Goal: Feedback & Contribution: Leave review/rating

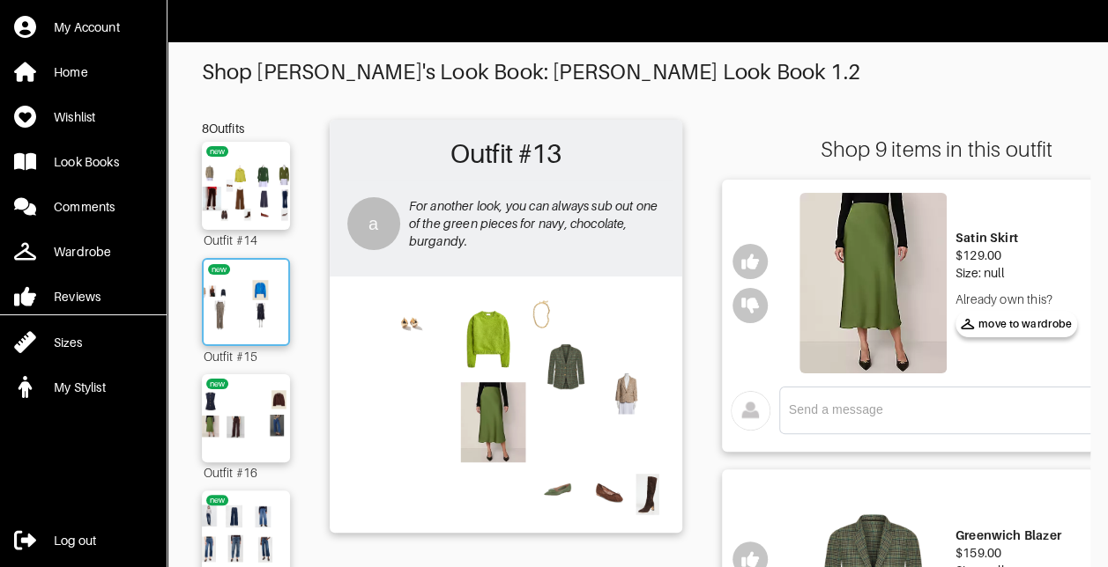
click at [243, 295] on img at bounding box center [245, 302] width 95 height 67
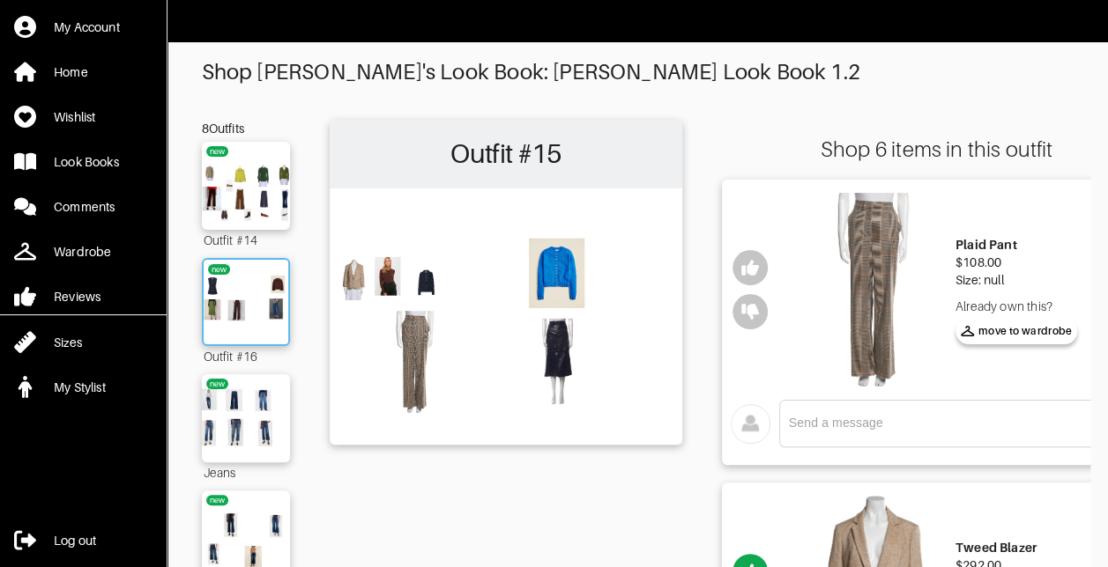
click at [263, 314] on img at bounding box center [245, 302] width 95 height 67
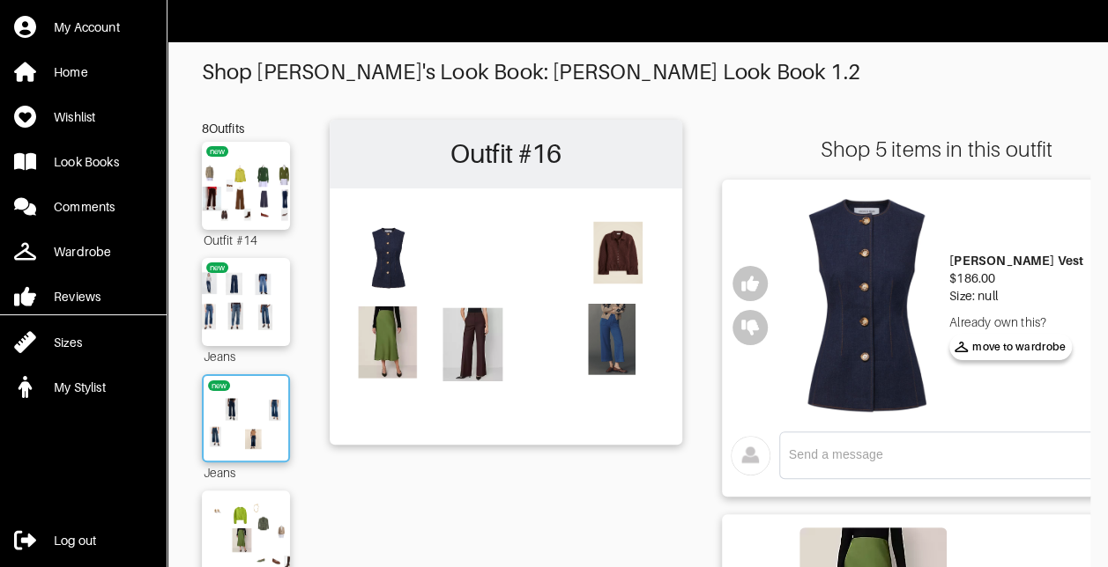
click at [267, 414] on img at bounding box center [245, 418] width 95 height 67
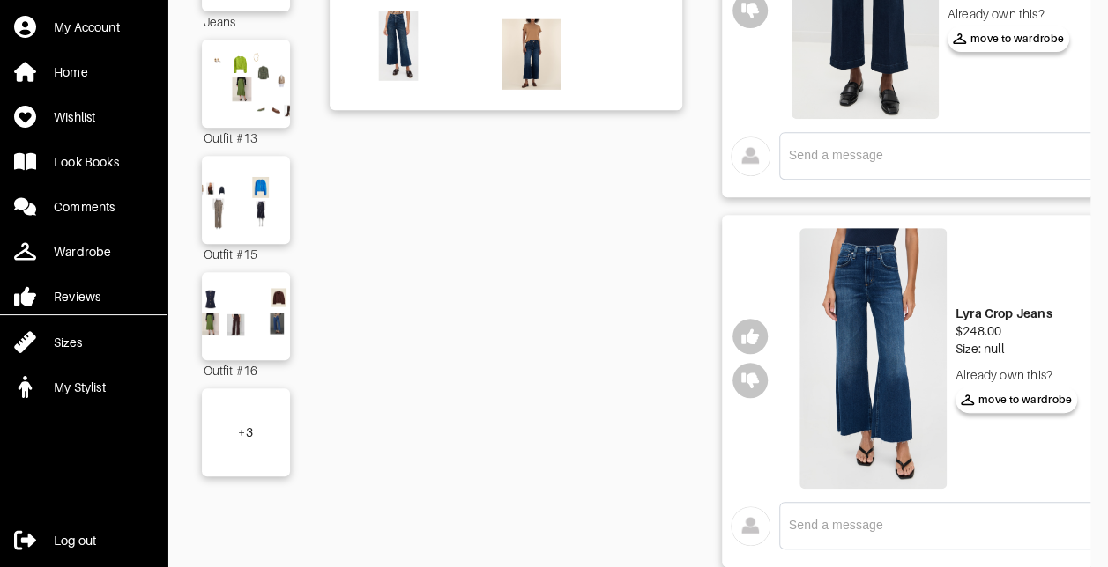
scroll to position [349, 0]
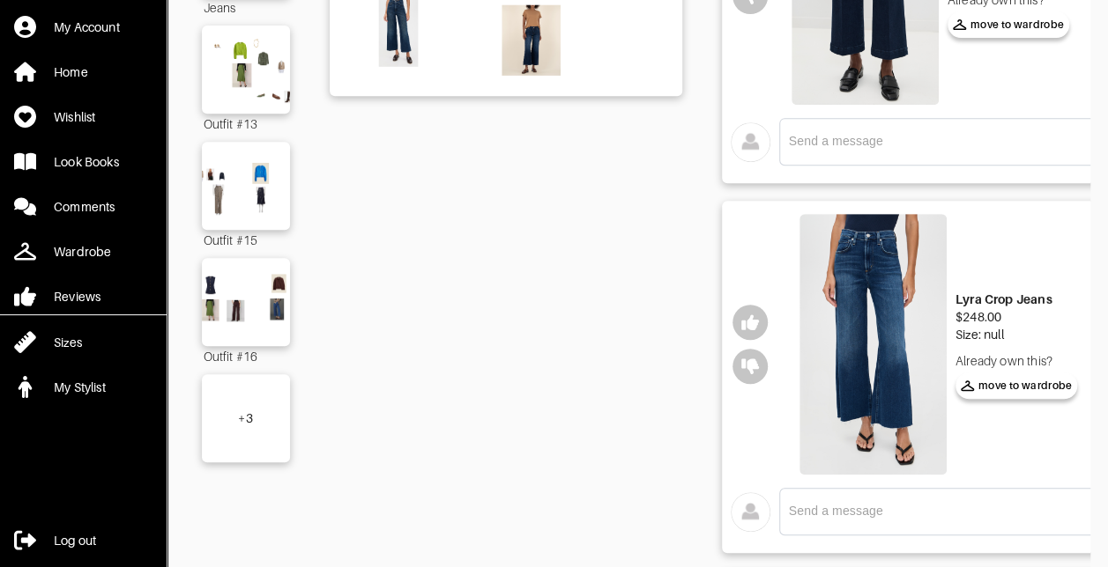
click at [241, 419] on div "+ 3" at bounding box center [245, 419] width 14 height 18
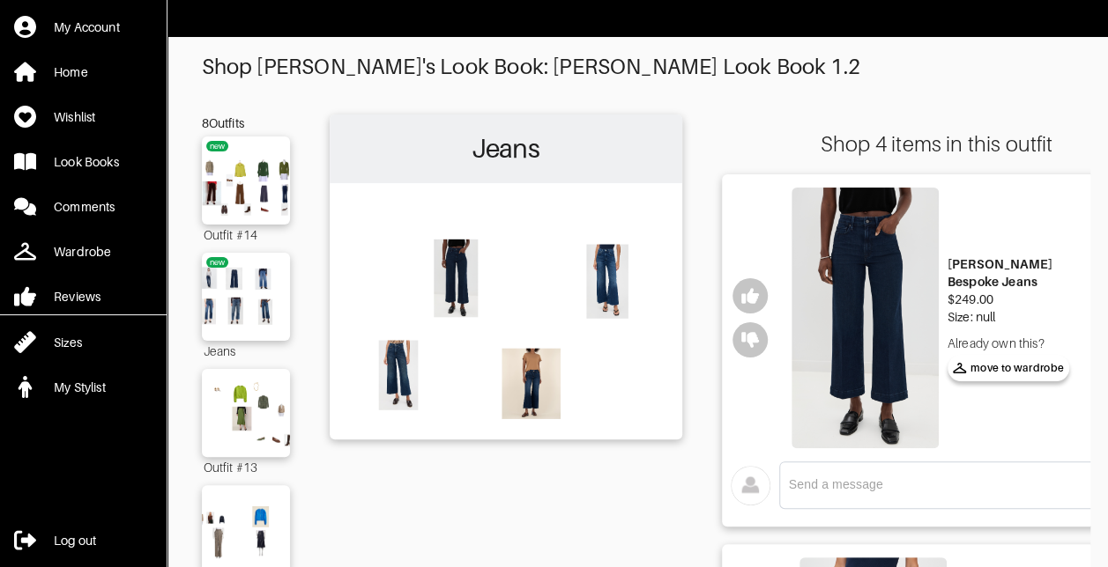
scroll to position [0, 0]
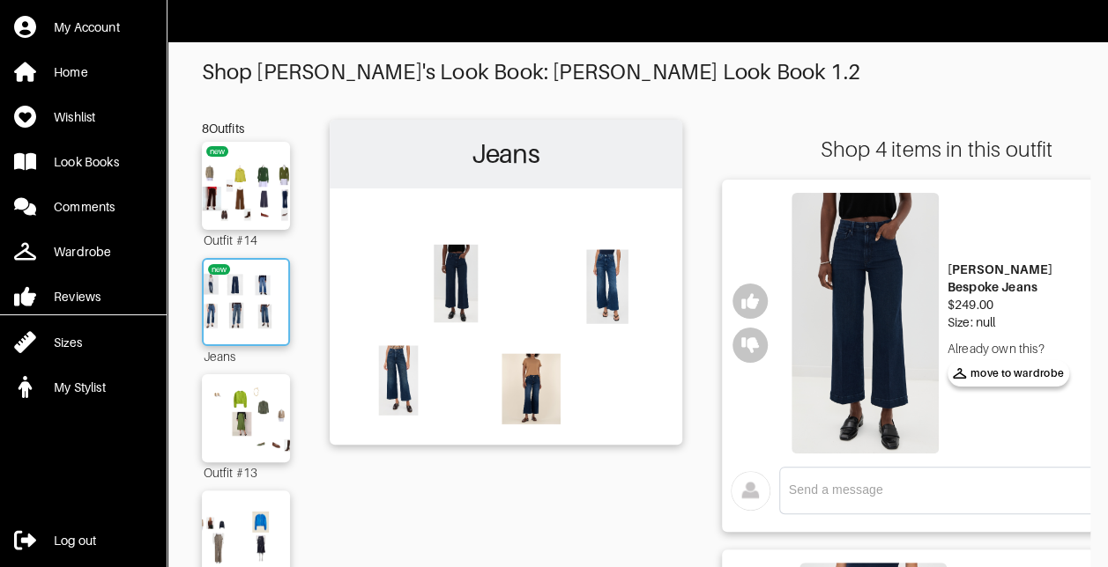
click at [259, 311] on img at bounding box center [245, 302] width 95 height 67
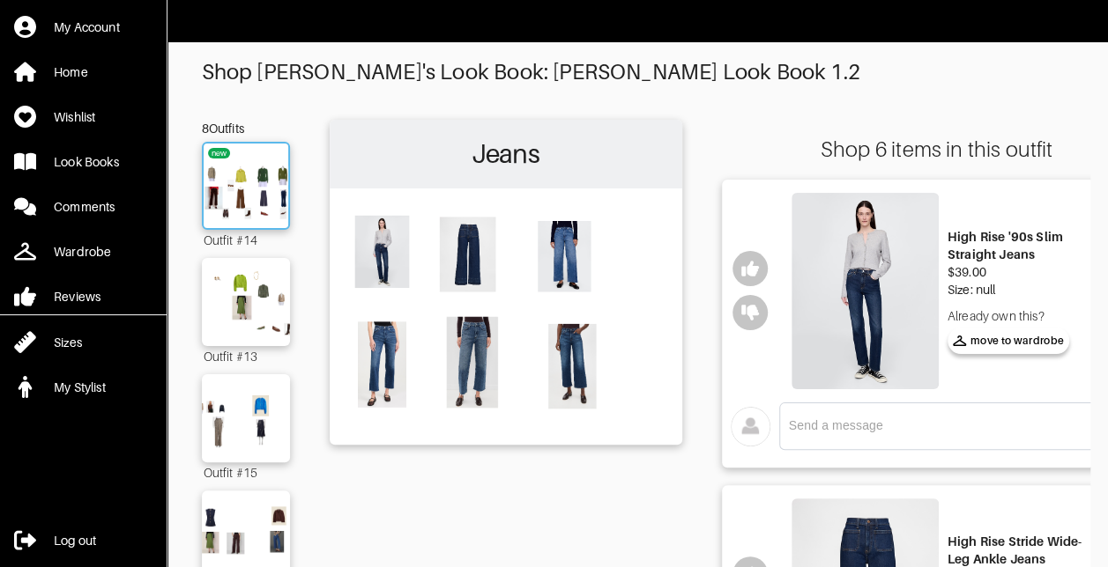
click at [234, 170] on img at bounding box center [245, 185] width 95 height 67
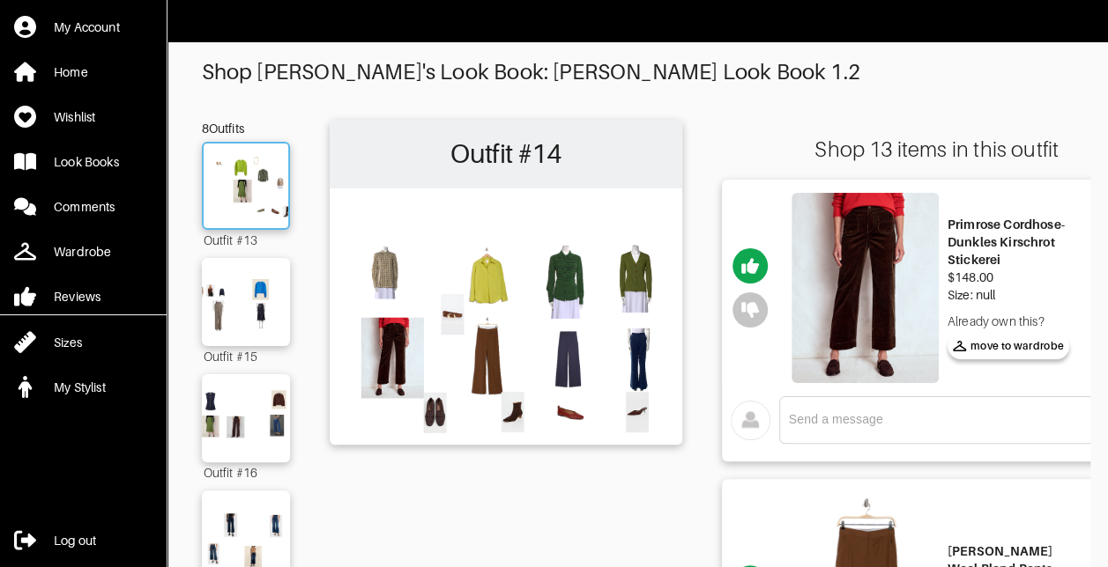
click at [250, 182] on img at bounding box center [245, 185] width 95 height 67
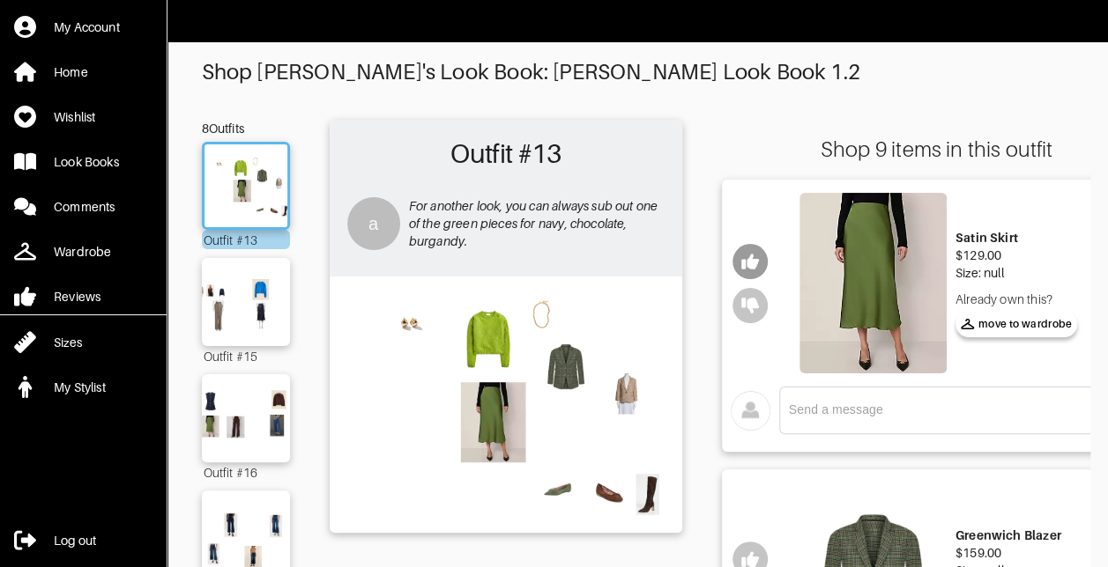
click at [748, 248] on button "button" at bounding box center [749, 261] width 35 height 35
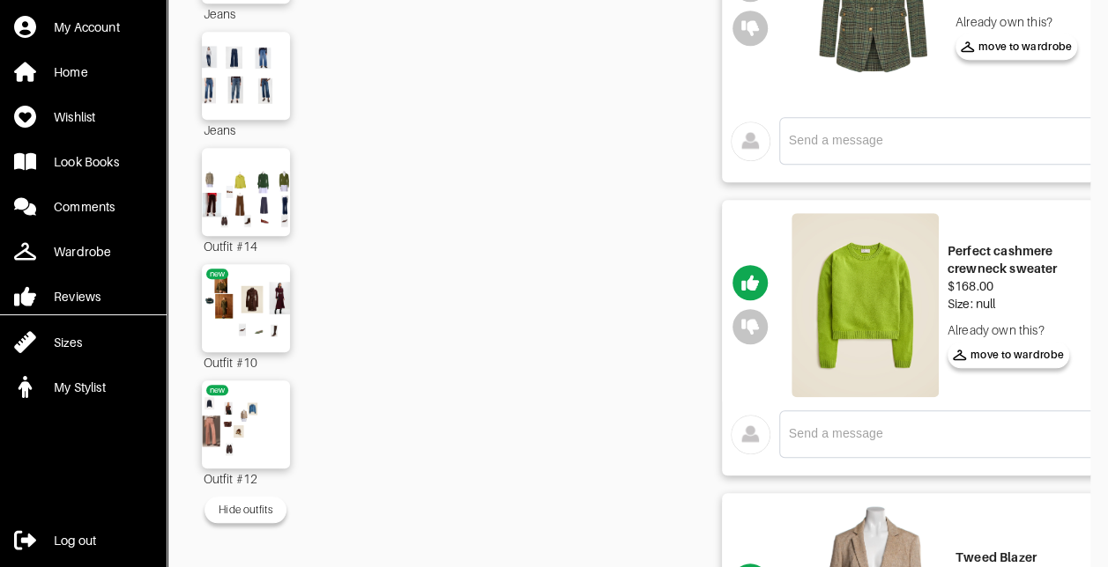
scroll to position [579, 0]
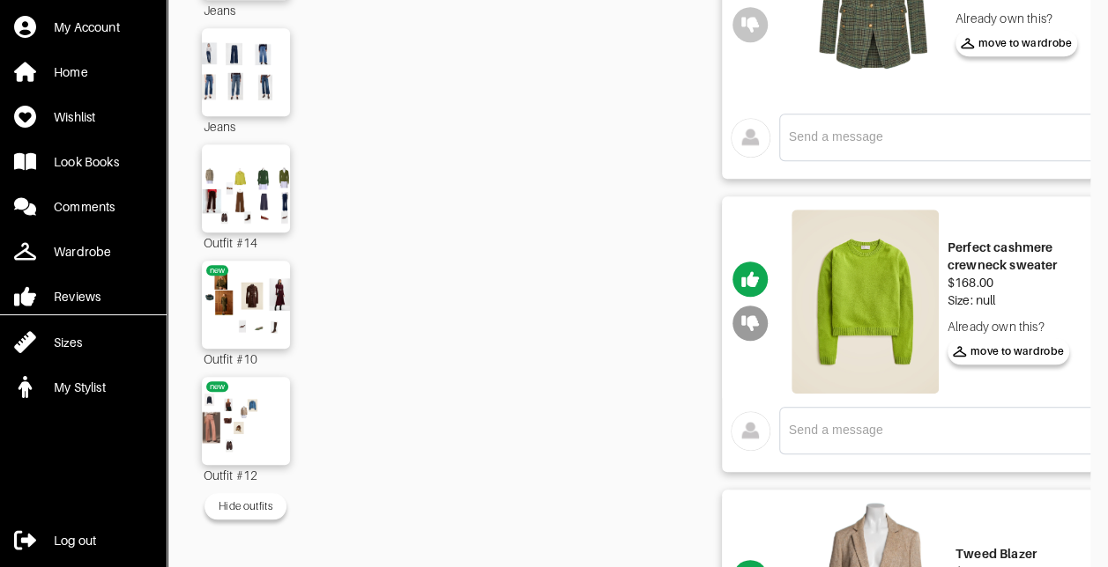
click at [745, 327] on icon "button" at bounding box center [750, 324] width 18 height 18
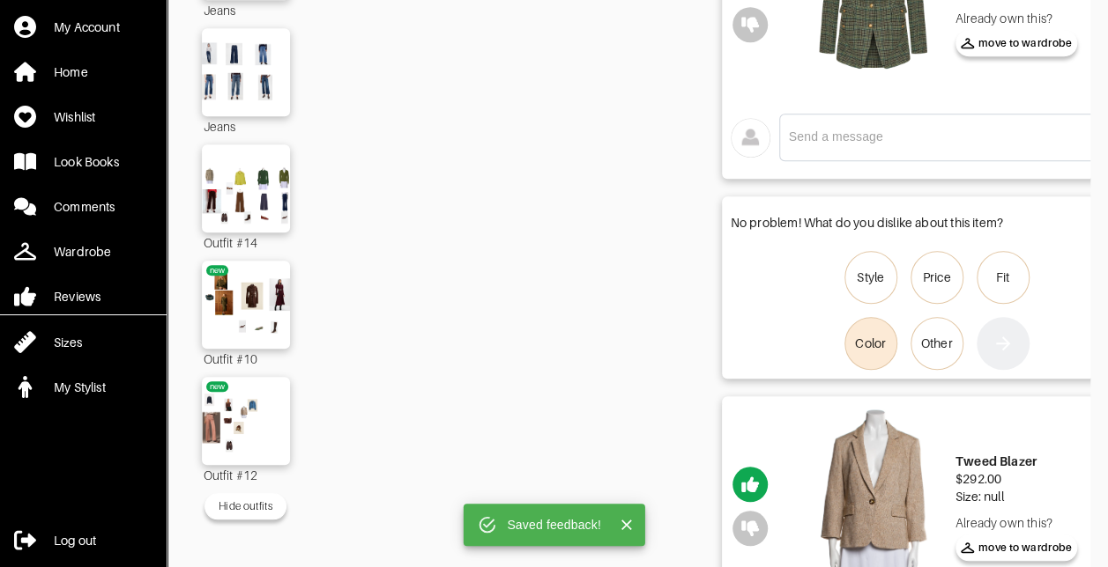
click at [882, 345] on div "Color" at bounding box center [870, 344] width 31 height 18
click at [0, 0] on input "Color" at bounding box center [0, 0] width 0 height 0
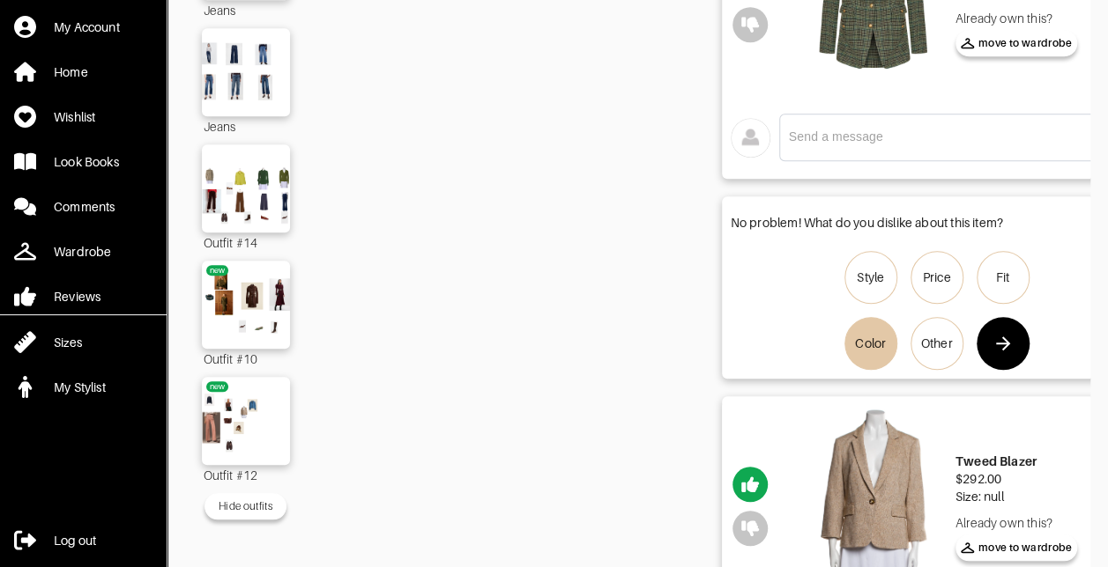
click at [1017, 340] on button "button" at bounding box center [1002, 343] width 53 height 53
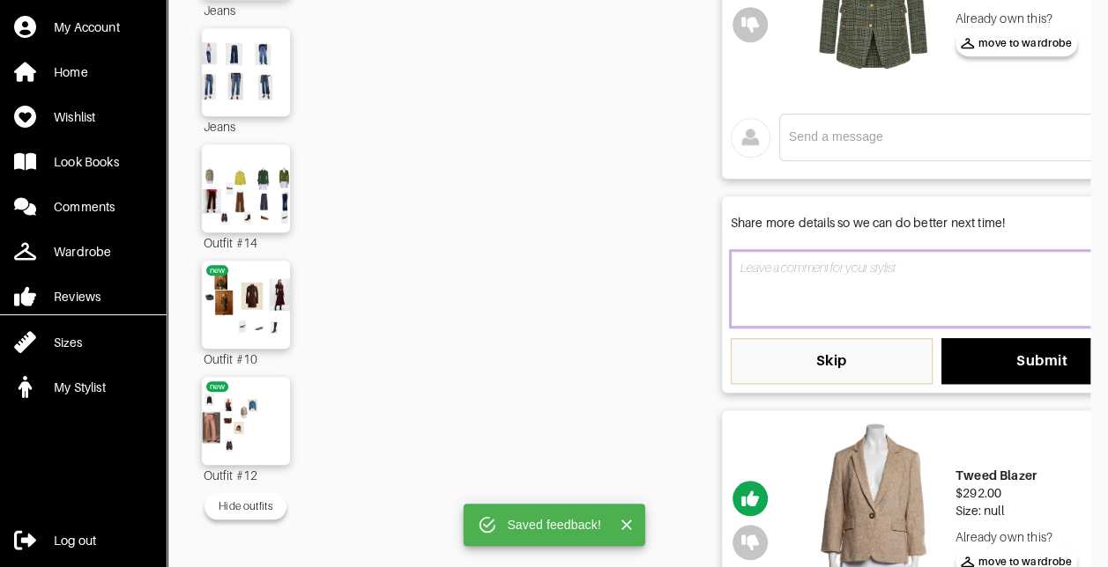
click at [867, 297] on textarea at bounding box center [936, 289] width 412 height 76
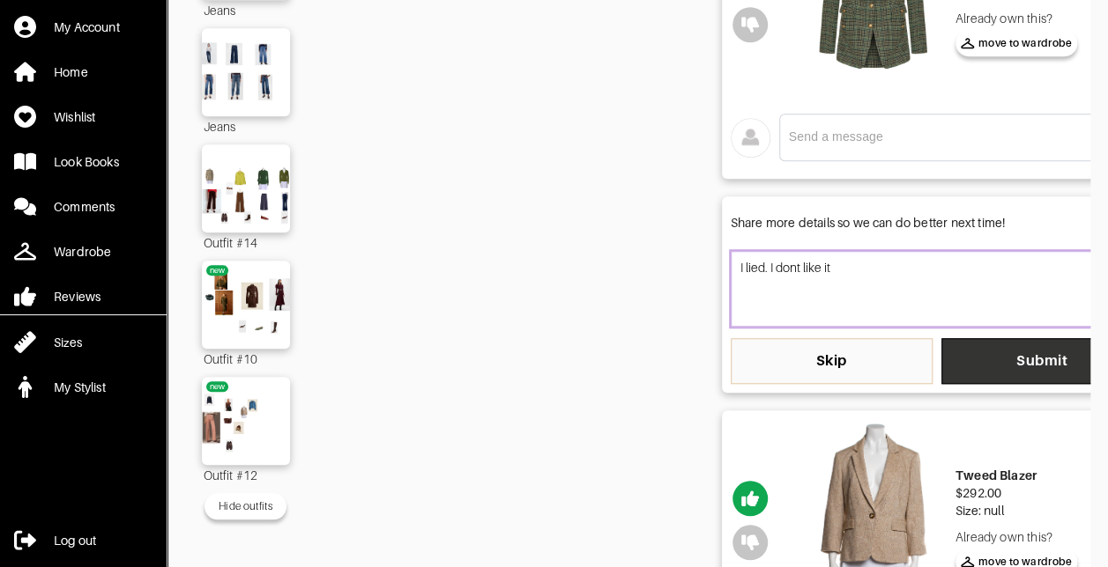
type textarea "I lied. I dont like it"
click at [975, 354] on span "Submit" at bounding box center [1042, 361] width 174 height 18
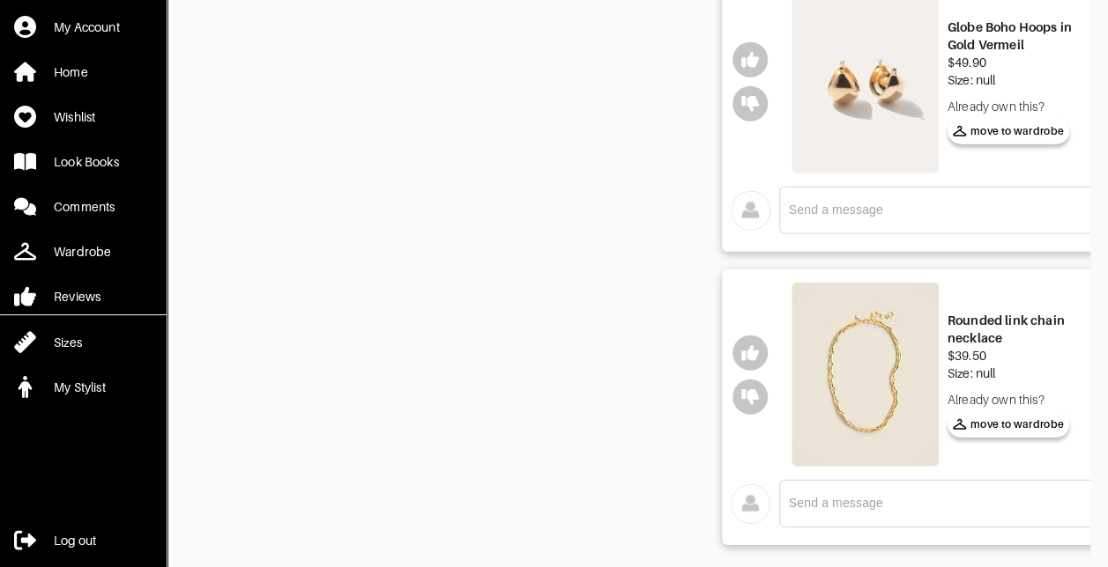
scroll to position [2400, 0]
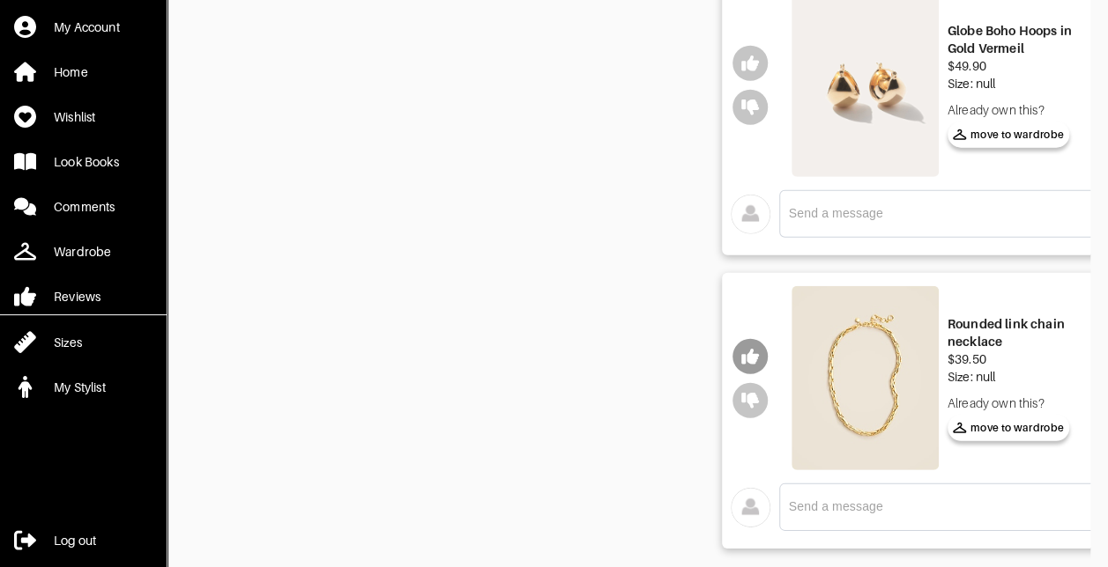
click at [745, 353] on icon "button" at bounding box center [750, 357] width 18 height 16
click at [751, 68] on button "button" at bounding box center [749, 63] width 35 height 35
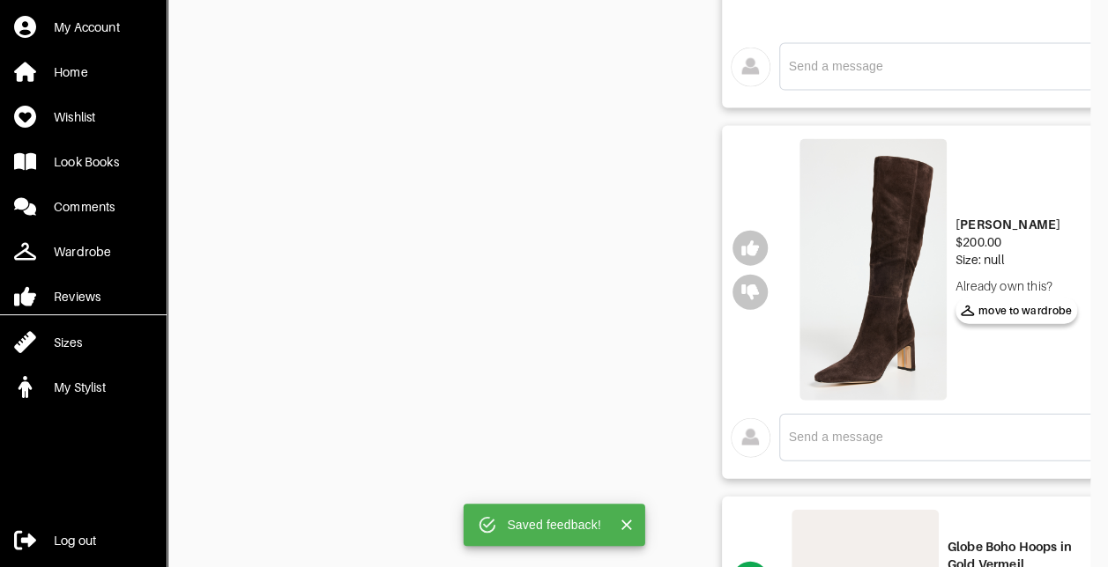
scroll to position [1825, 0]
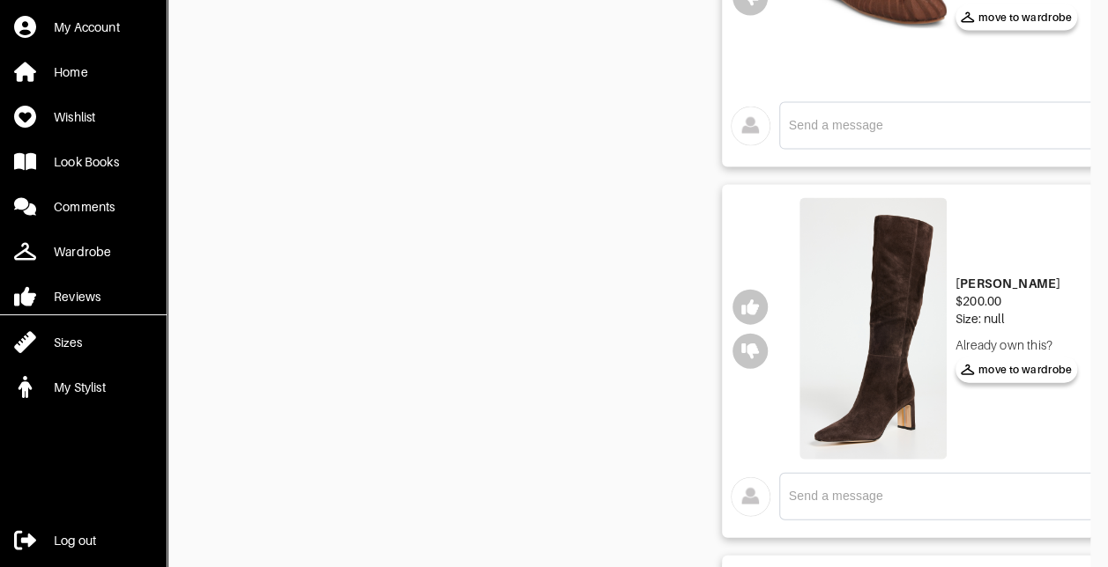
click at [901, 370] on img at bounding box center [872, 328] width 147 height 261
click at [756, 305] on icon "button" at bounding box center [750, 308] width 18 height 16
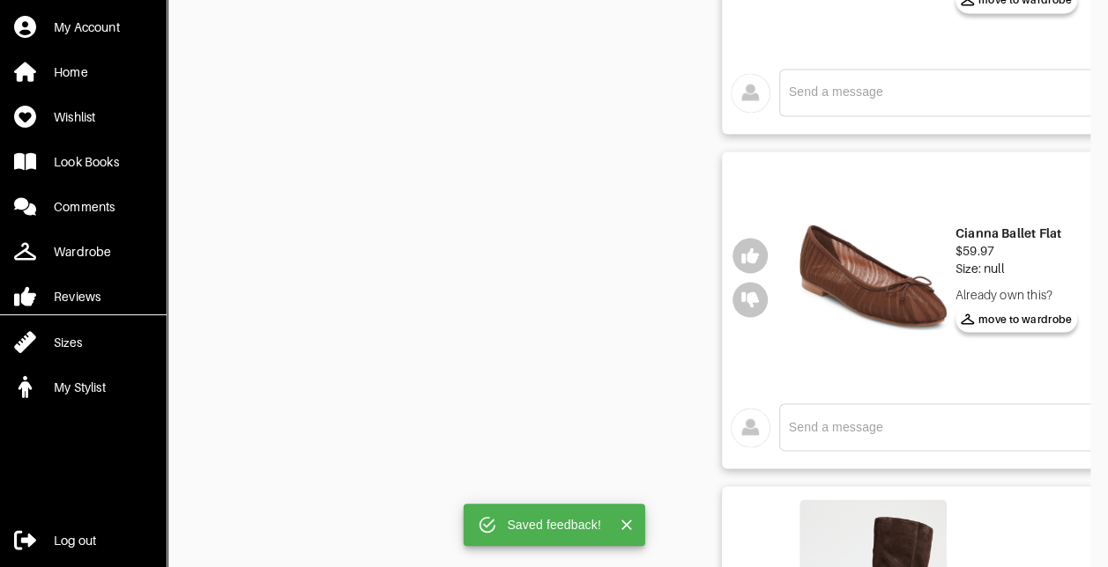
scroll to position [1487, 0]
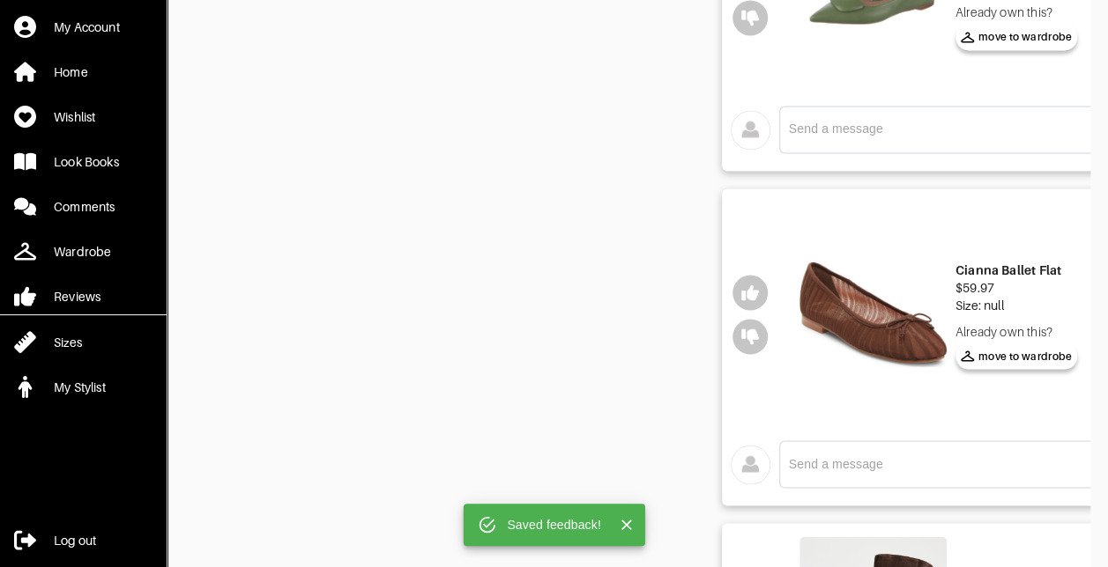
click at [909, 318] on img at bounding box center [872, 315] width 147 height 226
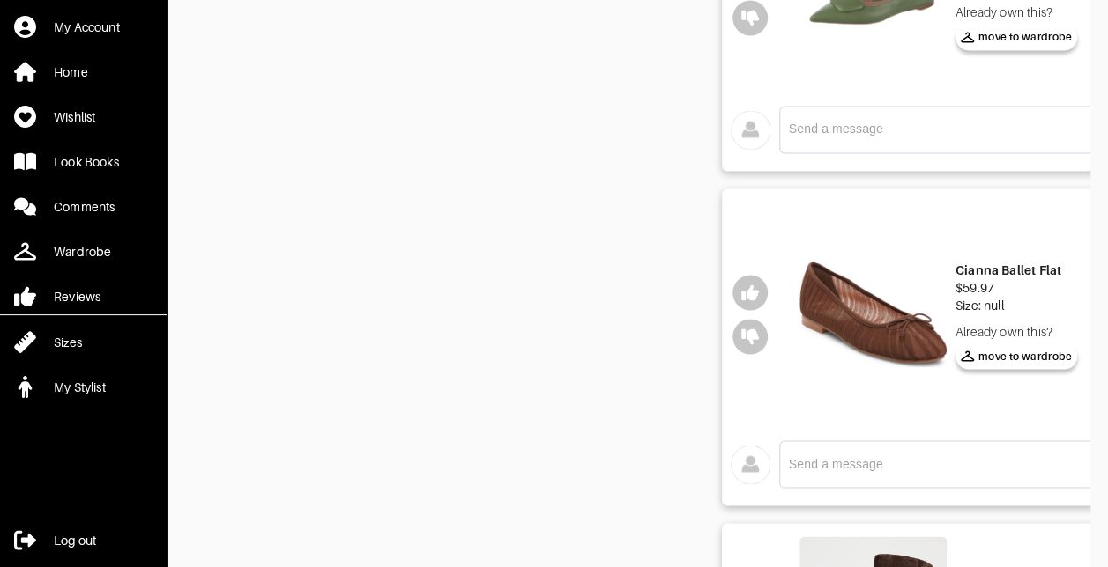
click at [870, 318] on img at bounding box center [872, 315] width 147 height 226
click at [1008, 269] on div "Cianna Ballet Flat" at bounding box center [1016, 270] width 122 height 18
click at [1007, 318] on div "Cianna Ballet Flat $59.97 Size: null Already own this? move to [GEOGRAPHIC_DATA]" at bounding box center [1016, 315] width 122 height 108
click at [892, 338] on img at bounding box center [872, 315] width 147 height 226
click at [760, 300] on button "button" at bounding box center [749, 292] width 35 height 35
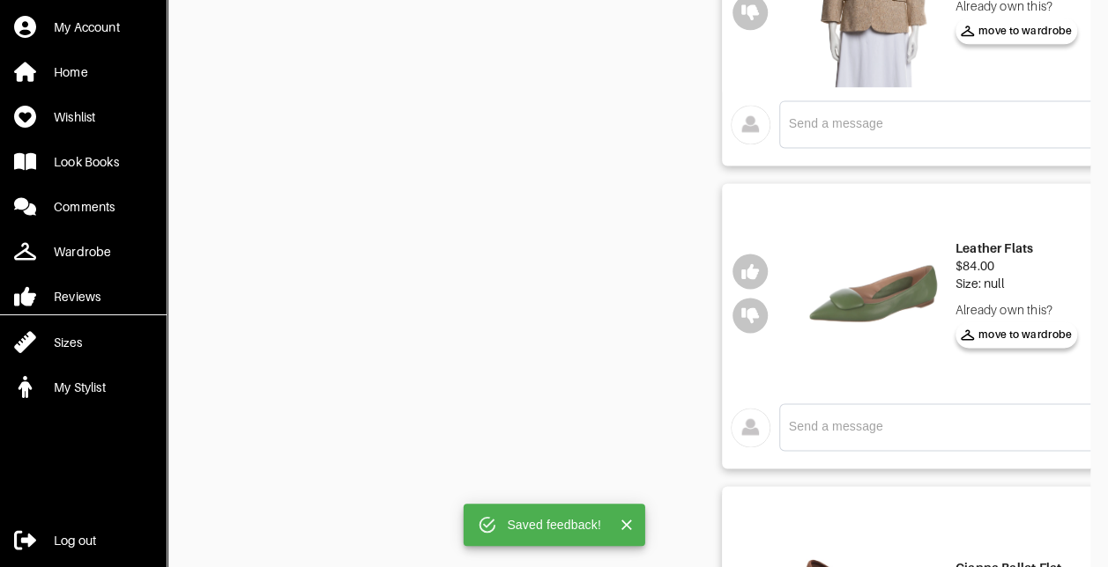
scroll to position [1185, 0]
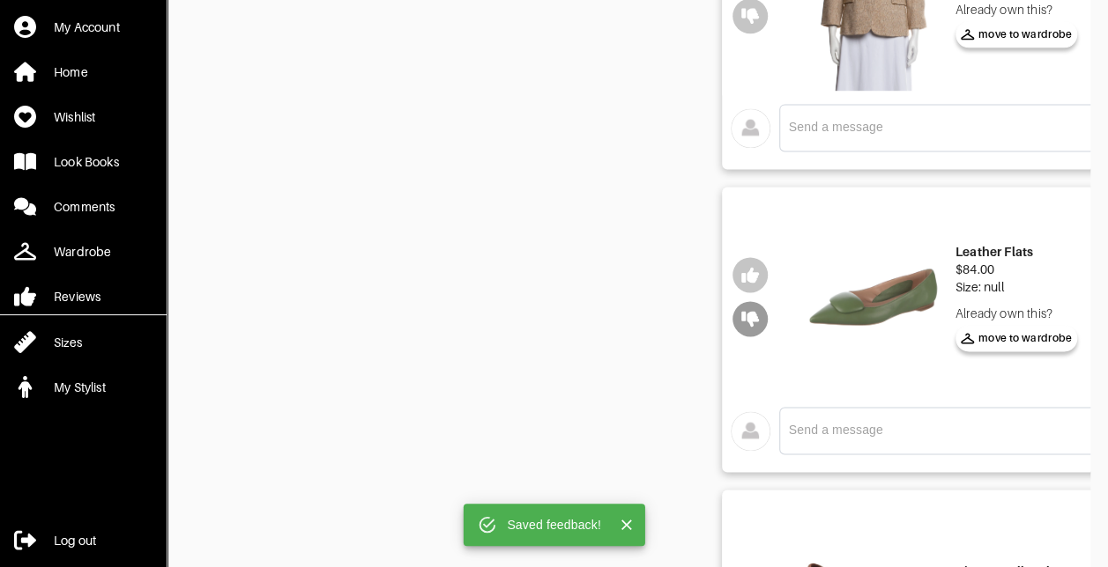
click at [756, 319] on icon "button" at bounding box center [750, 319] width 18 height 16
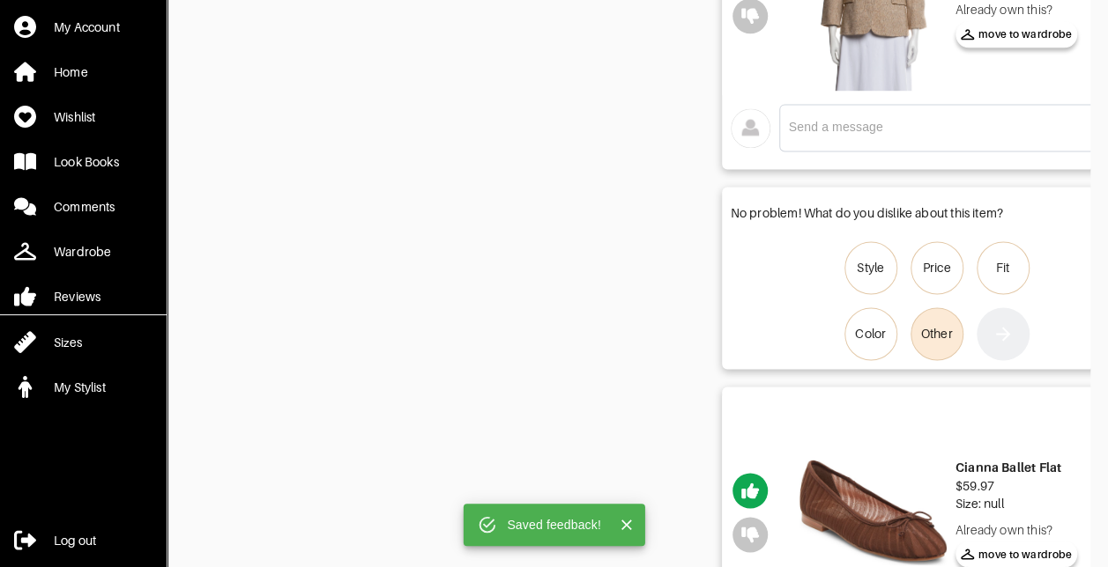
click at [934, 330] on div "Other" at bounding box center [937, 334] width 32 height 18
click at [0, 0] on input "Other" at bounding box center [0, 0] width 0 height 0
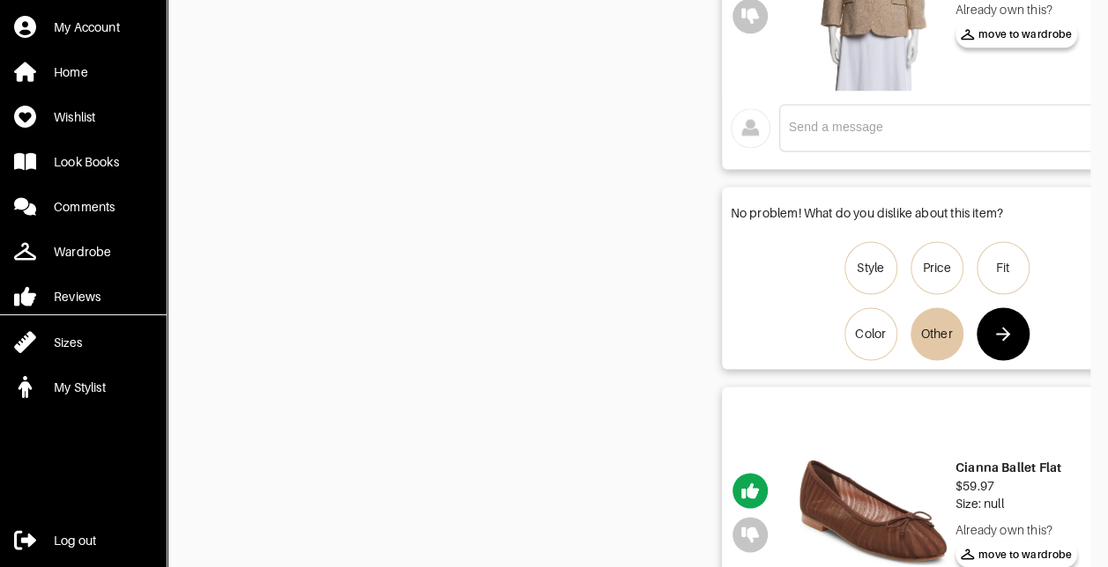
click at [1012, 330] on icon "button" at bounding box center [1002, 333] width 21 height 21
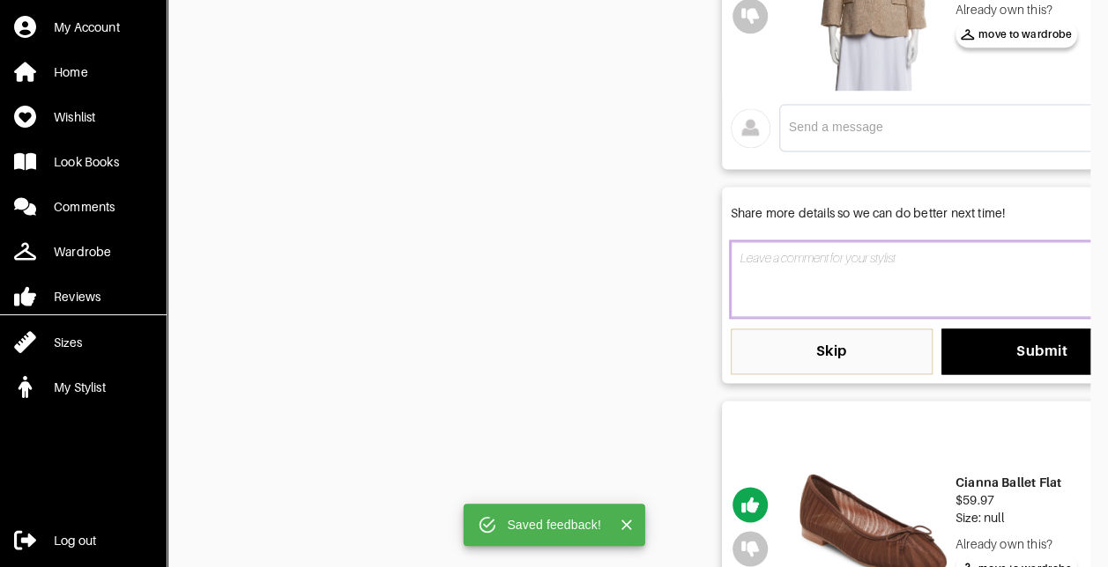
click at [913, 282] on textarea at bounding box center [936, 279] width 412 height 76
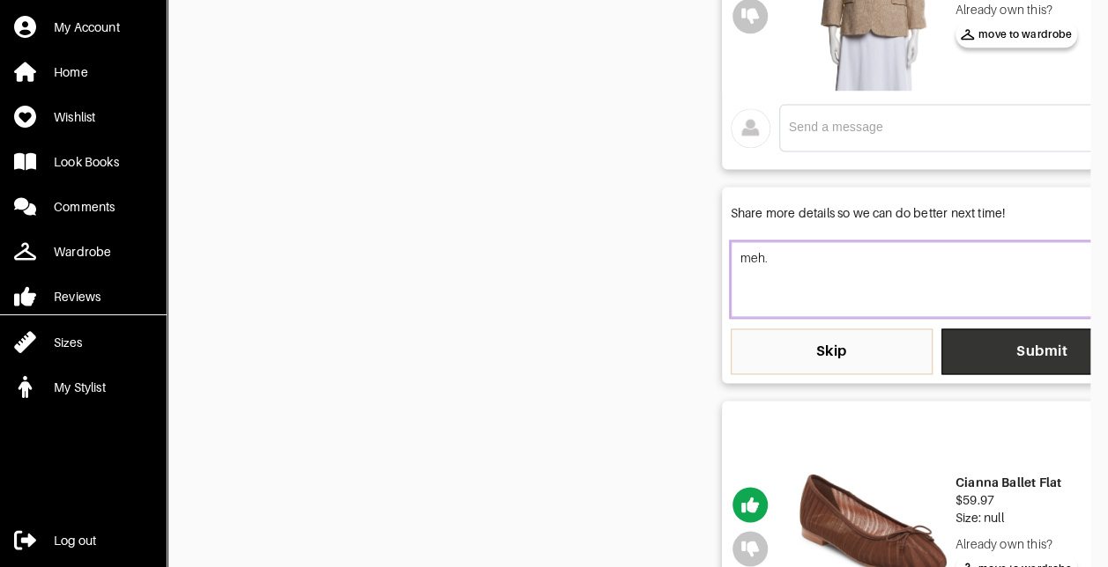
type textarea "meh."
click at [1003, 347] on span "Submit" at bounding box center [1042, 352] width 174 height 18
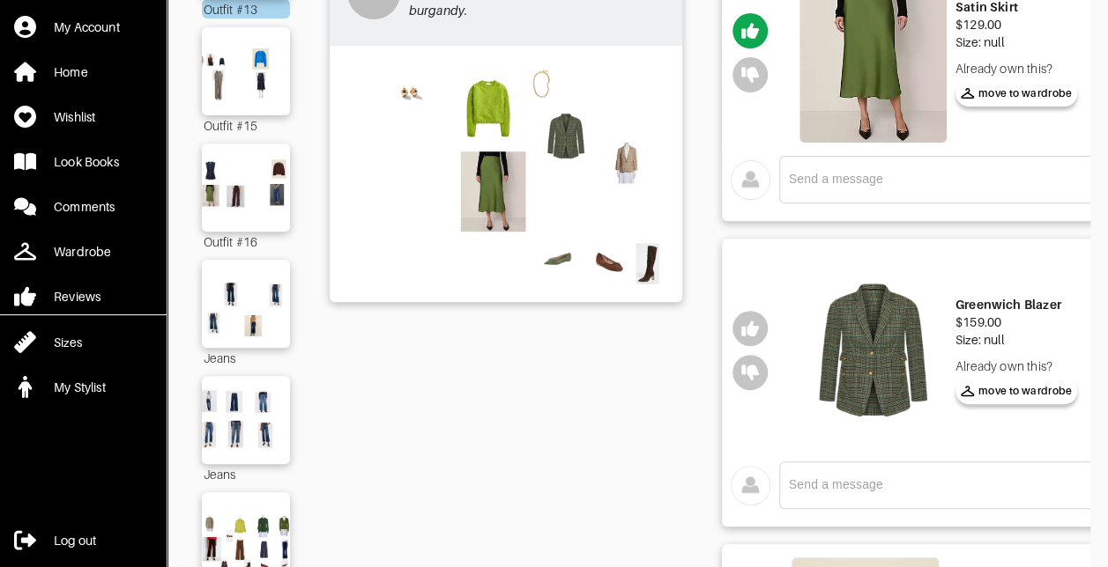
scroll to position [227, 0]
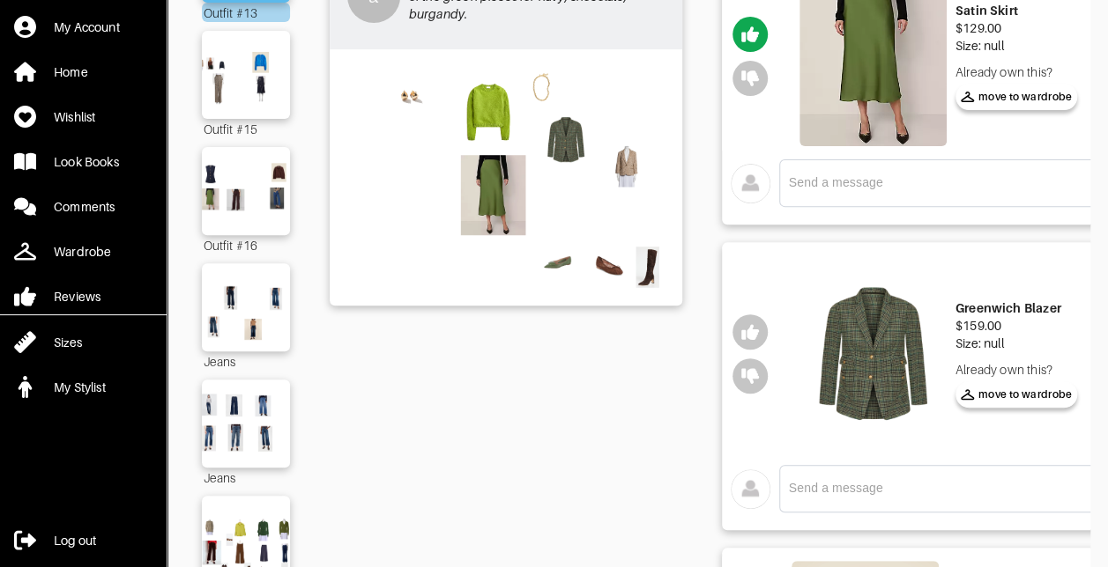
click at [909, 368] on img at bounding box center [872, 354] width 147 height 196
click at [752, 324] on icon "button" at bounding box center [750, 332] width 18 height 16
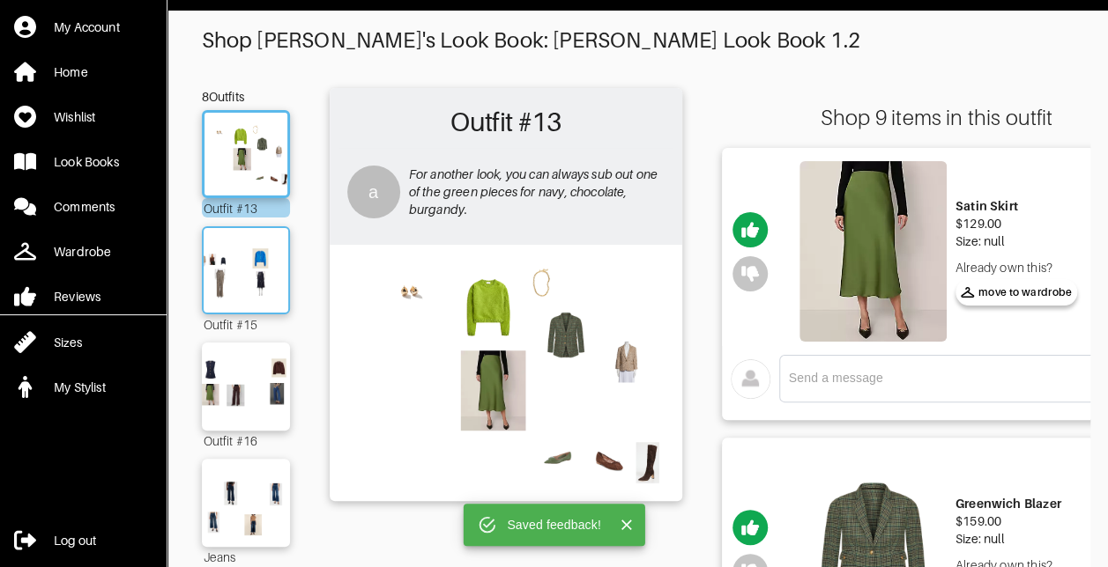
scroll to position [16, 0]
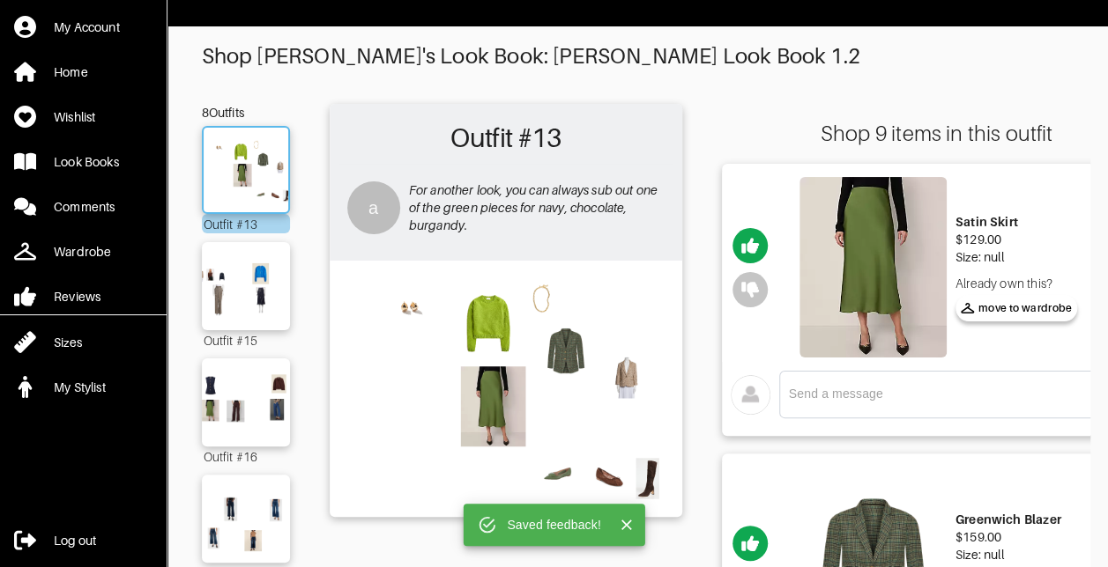
click at [248, 150] on img at bounding box center [245, 170] width 95 height 67
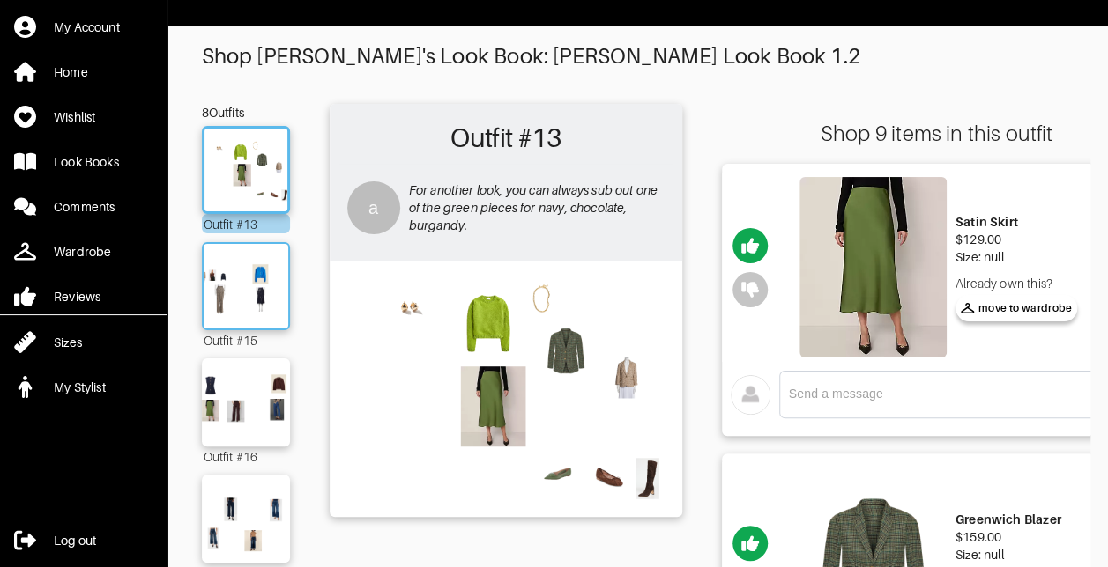
click at [248, 277] on img at bounding box center [245, 286] width 95 height 67
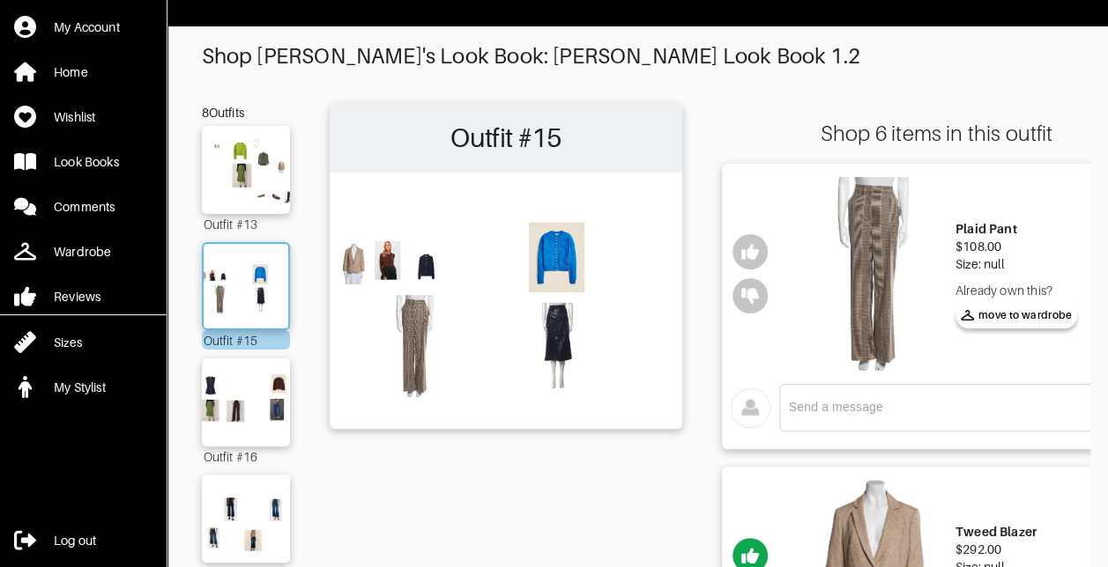
click at [241, 278] on img at bounding box center [245, 286] width 95 height 67
click at [239, 199] on img at bounding box center [245, 170] width 95 height 67
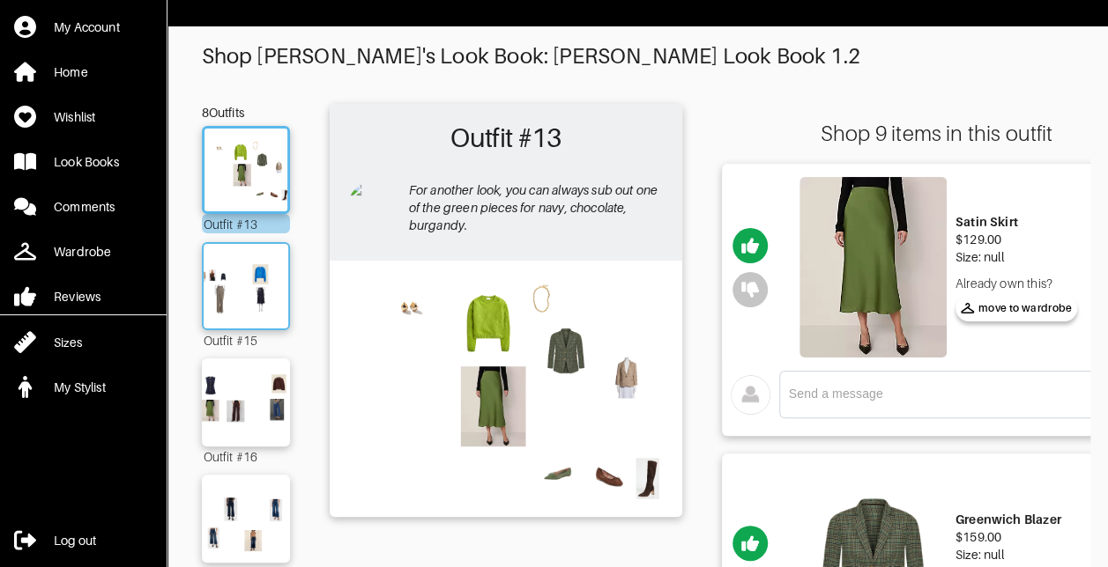
click at [244, 278] on img at bounding box center [245, 286] width 95 height 67
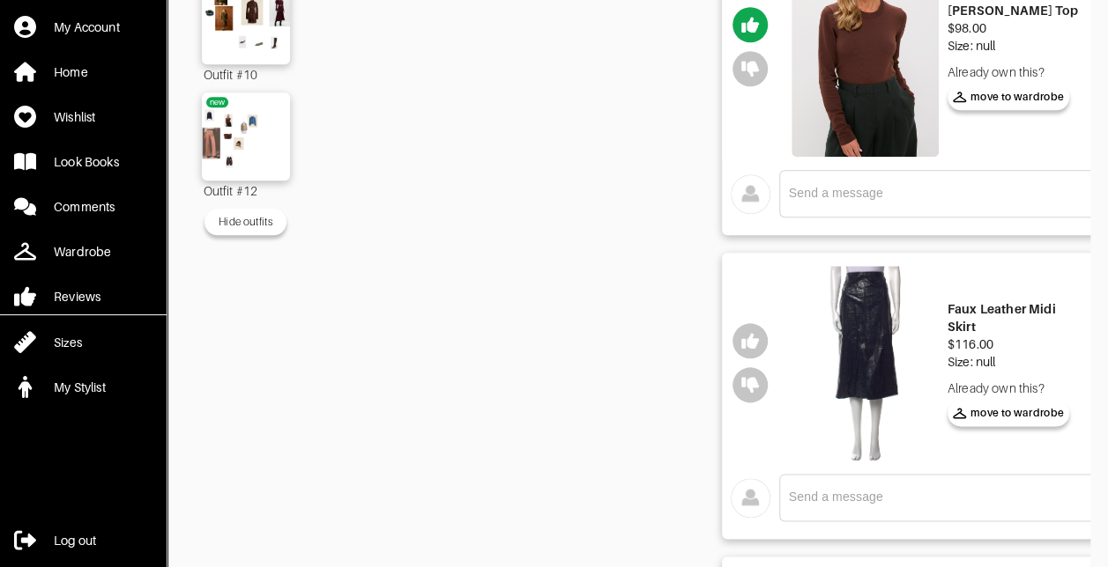
scroll to position [869, 0]
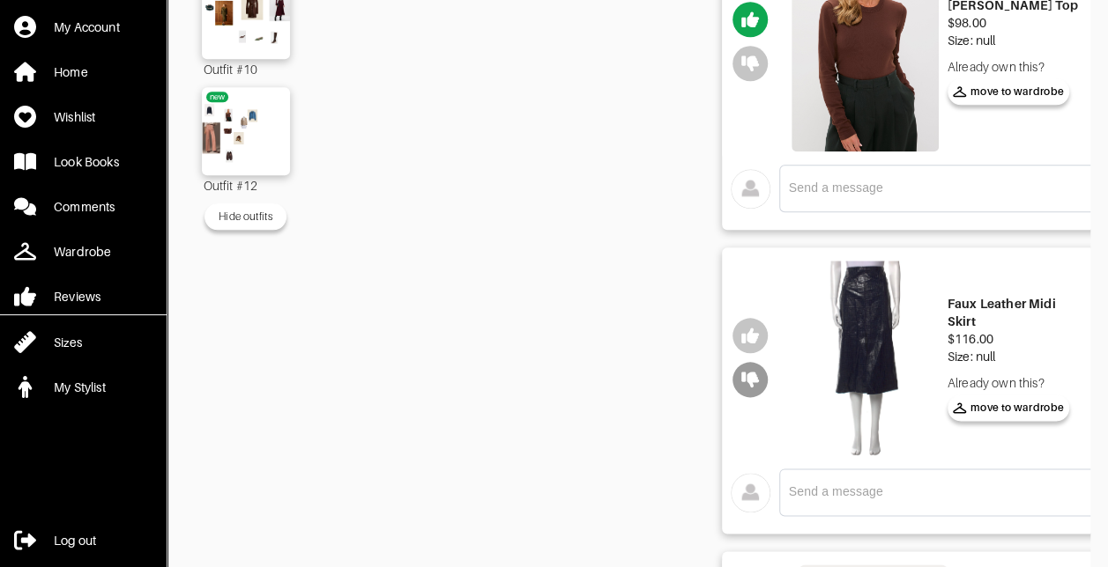
click at [760, 371] on button "button" at bounding box center [749, 379] width 35 height 35
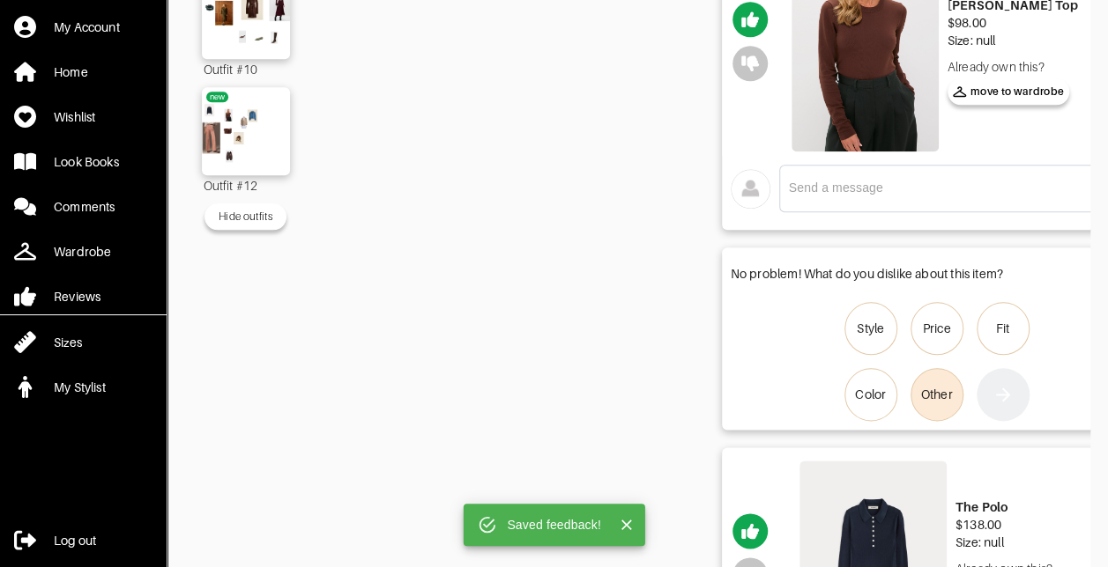
click at [931, 389] on div "Other" at bounding box center [937, 395] width 32 height 18
click at [0, 0] on input "Other" at bounding box center [0, 0] width 0 height 0
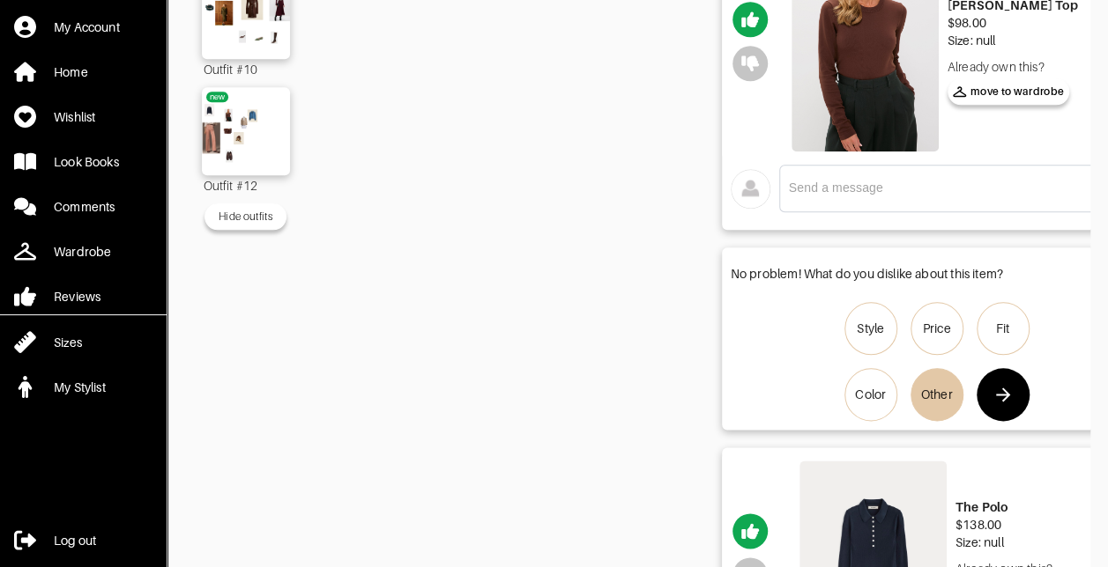
click at [997, 397] on icon "button" at bounding box center [1002, 394] width 21 height 21
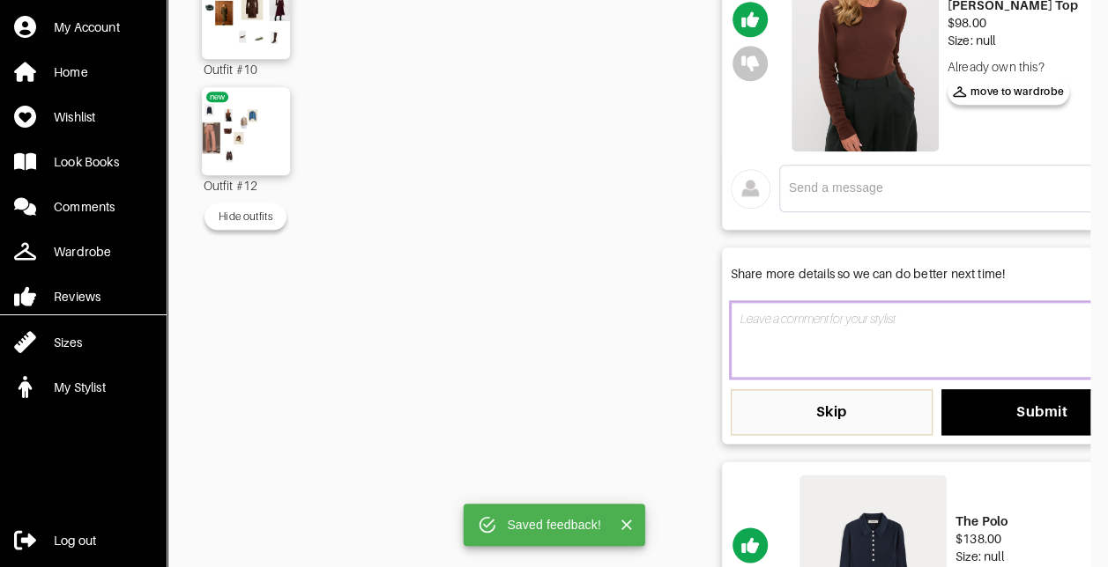
click at [879, 338] on textarea at bounding box center [936, 340] width 412 height 76
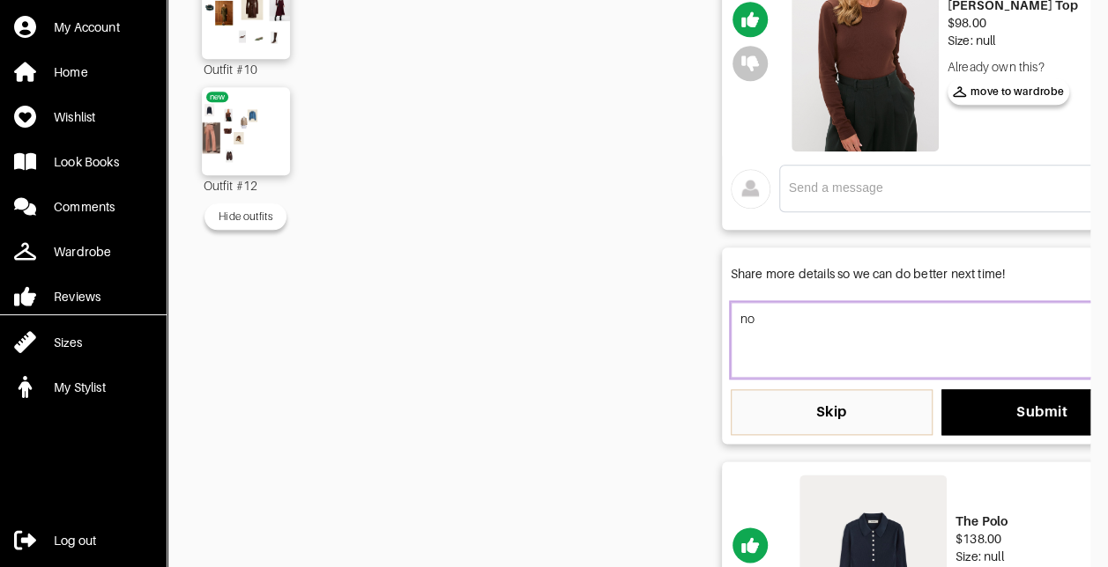
type textarea "n"
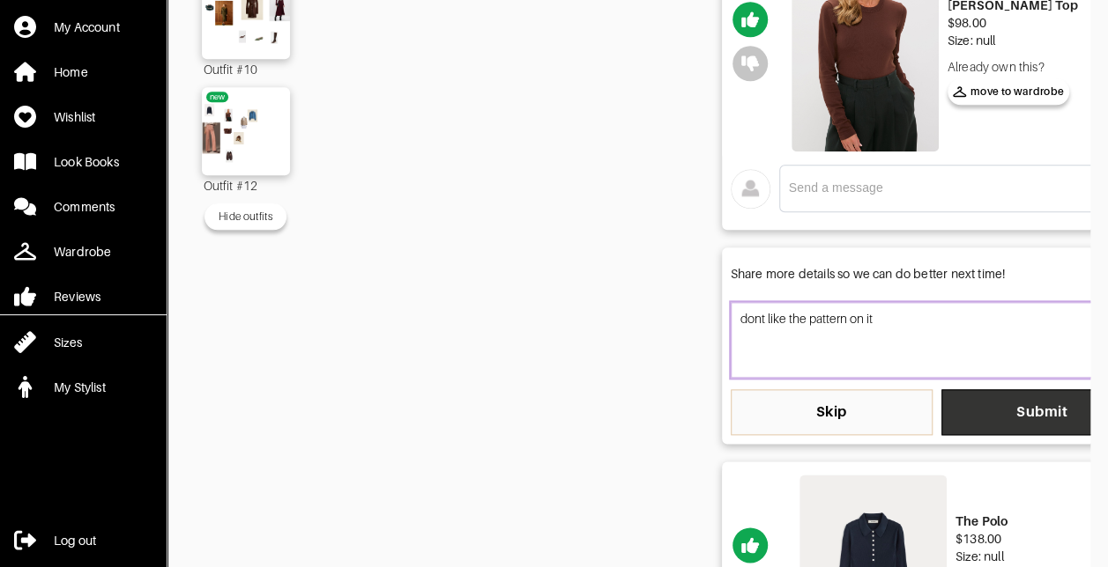
type textarea "dont like the pattern on it"
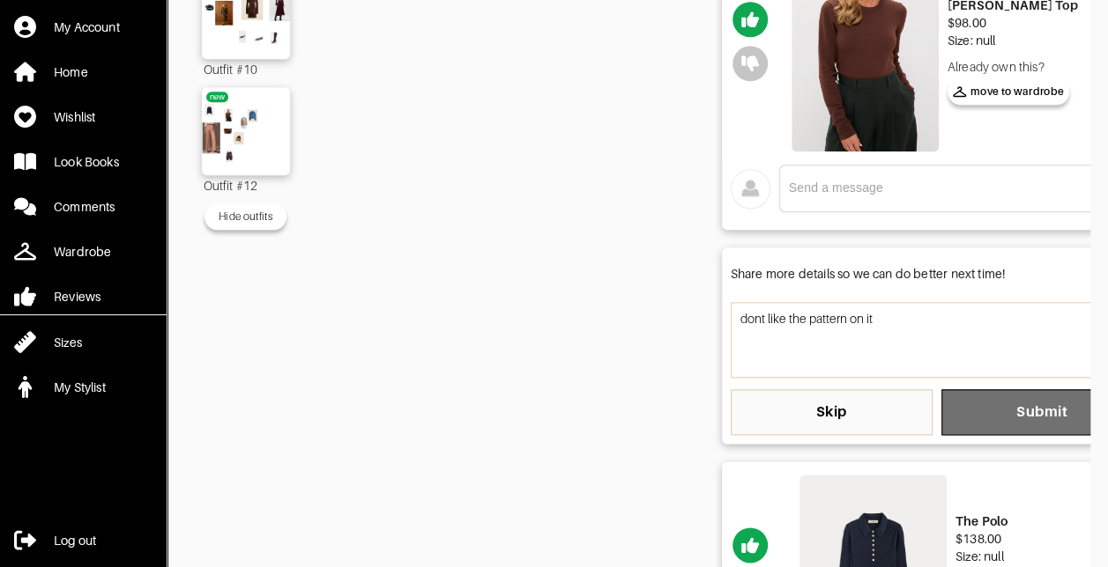
click at [984, 404] on span "Submit" at bounding box center [1042, 413] width 174 height 18
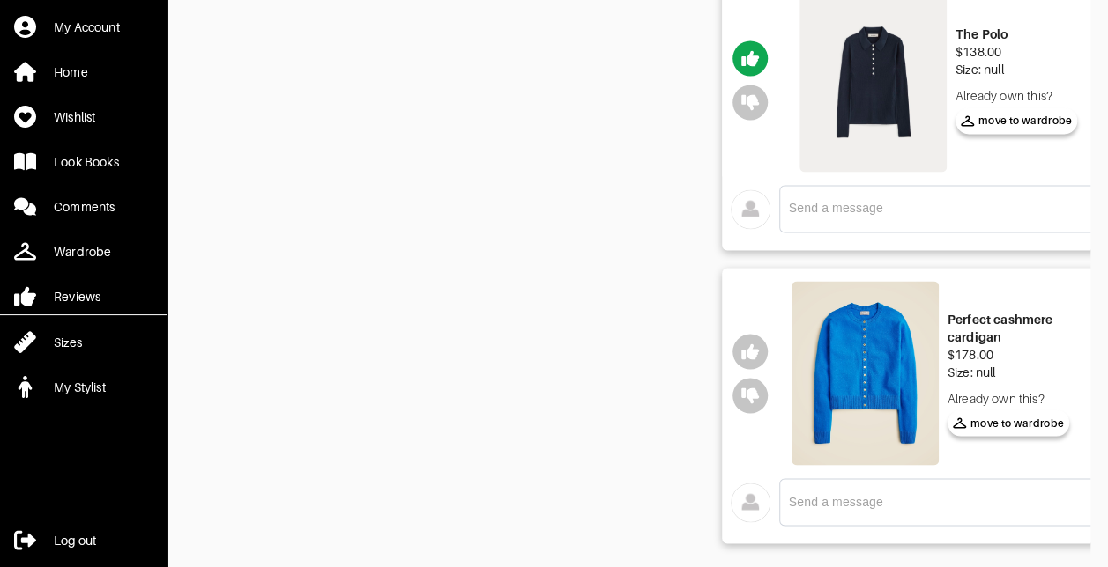
scroll to position [1435, 0]
click at [749, 347] on icon "button" at bounding box center [750, 350] width 18 height 16
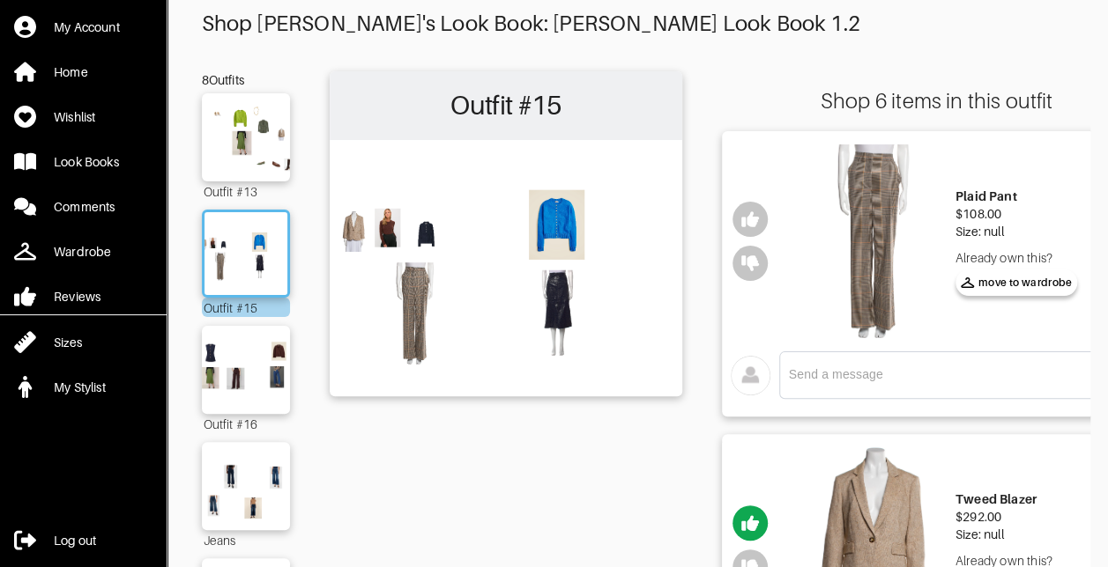
scroll to position [14, 0]
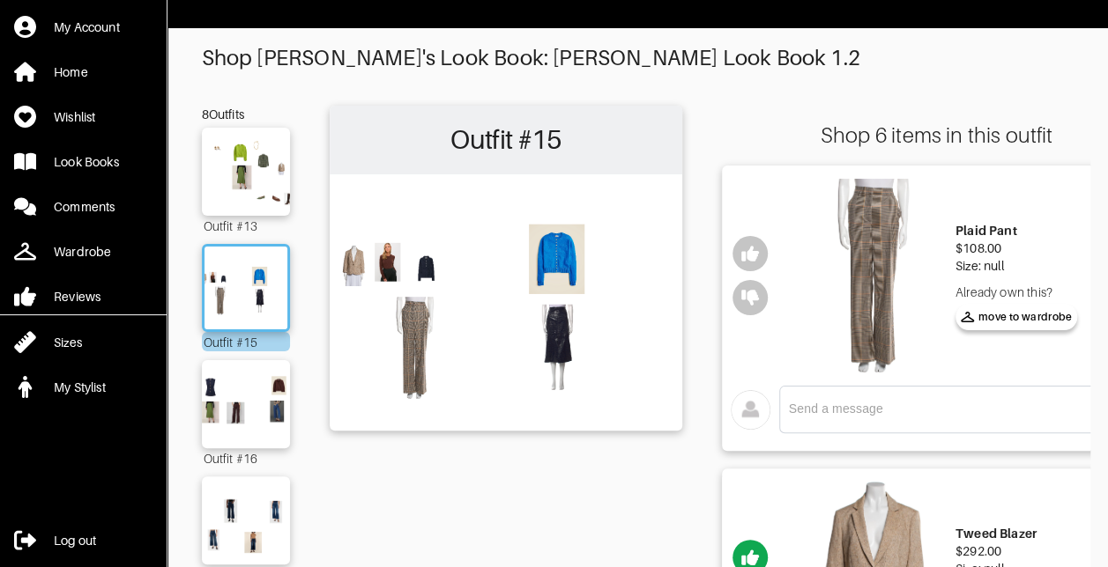
click at [871, 268] on img at bounding box center [872, 276] width 147 height 194
click at [825, 406] on textarea at bounding box center [947, 409] width 316 height 17
type textarea "I am on the fence"
drag, startPoint x: 934, startPoint y: 411, endPoint x: 720, endPoint y: 386, distance: 215.5
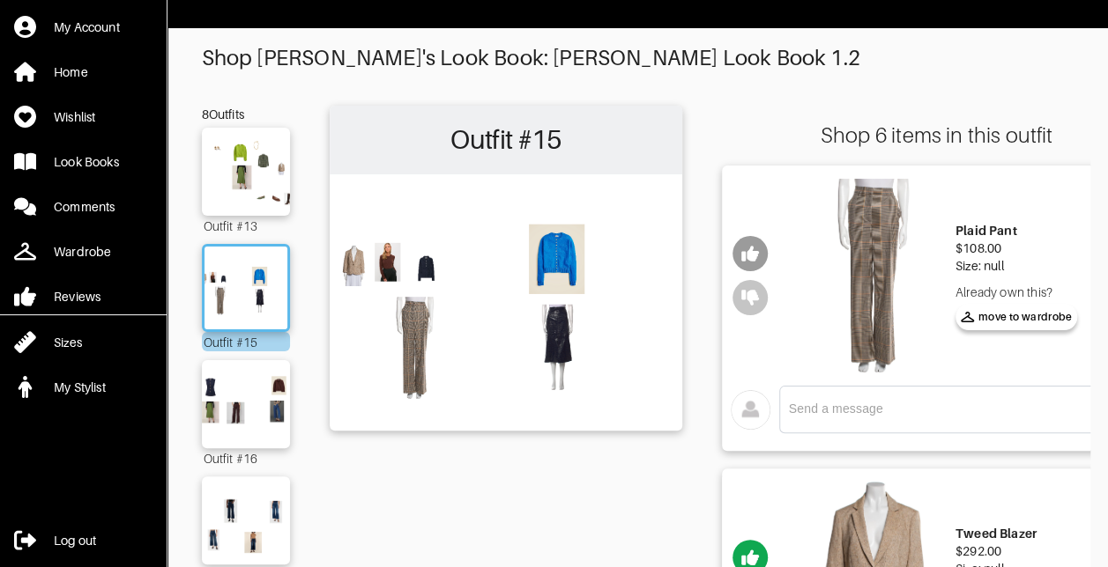
click at [750, 248] on icon "button" at bounding box center [750, 254] width 18 height 18
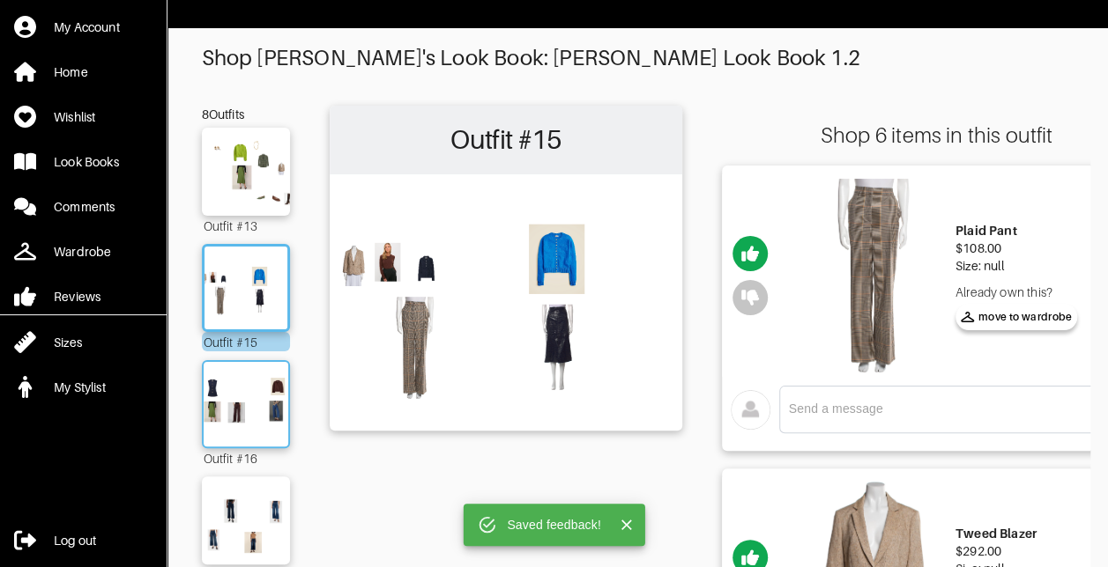
click at [231, 399] on img at bounding box center [245, 404] width 95 height 67
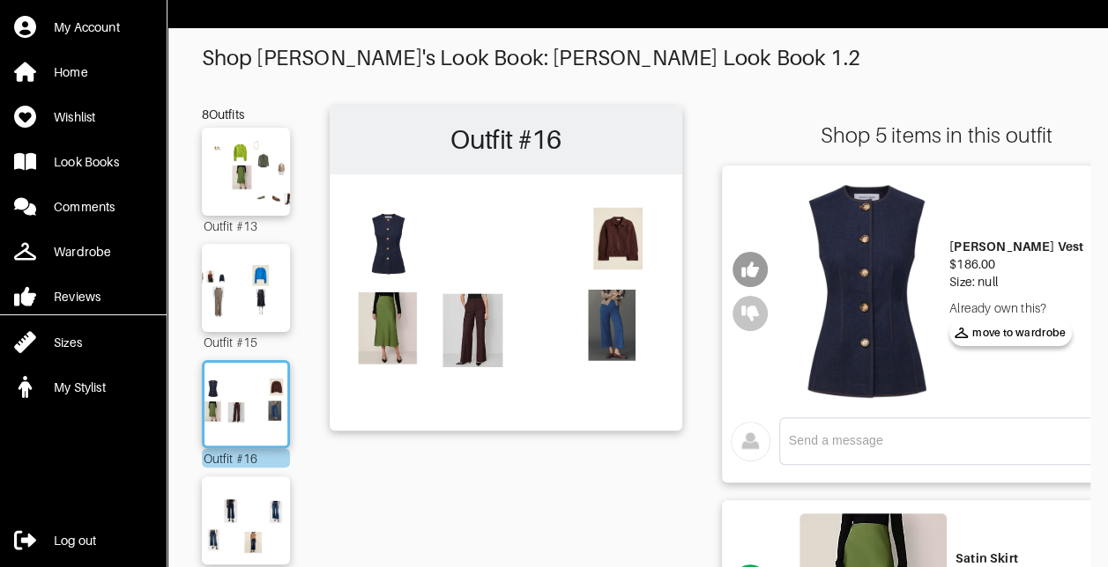
click at [751, 267] on icon "button" at bounding box center [750, 270] width 18 height 16
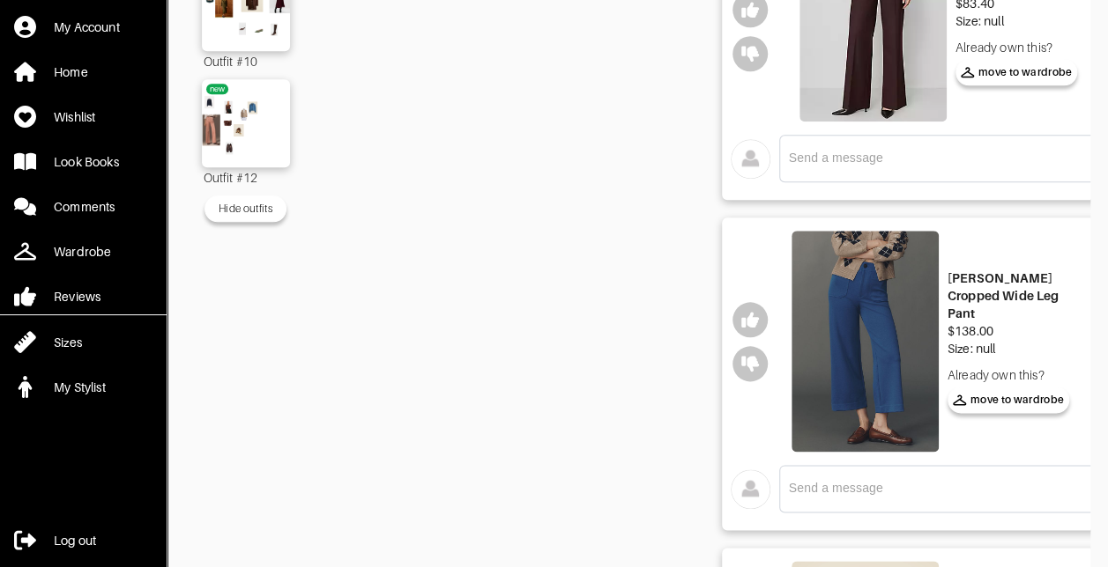
scroll to position [924, 0]
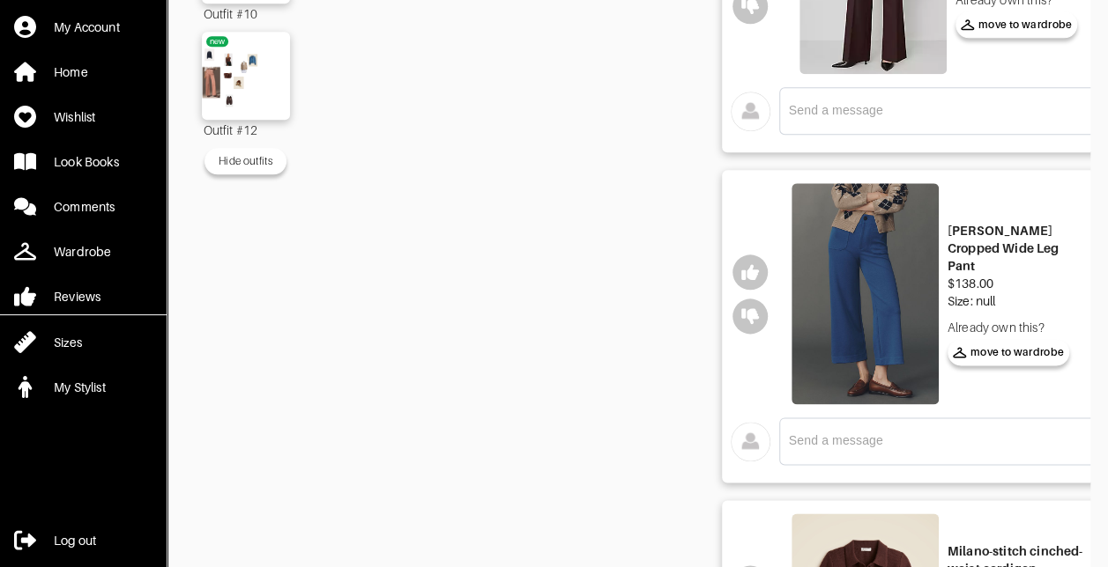
click at [851, 316] on img at bounding box center [864, 293] width 147 height 221
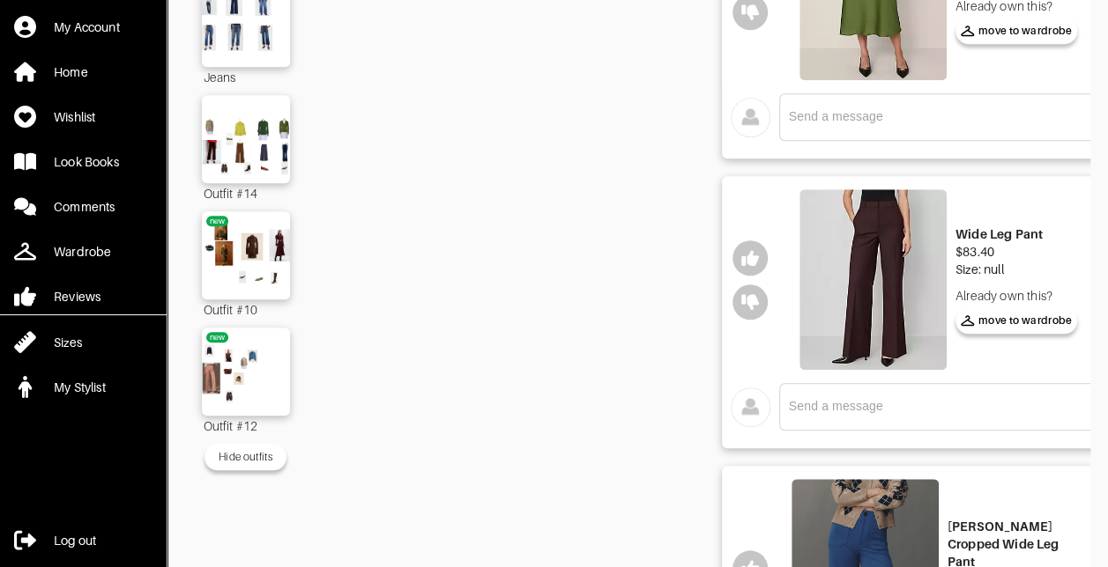
scroll to position [705, 0]
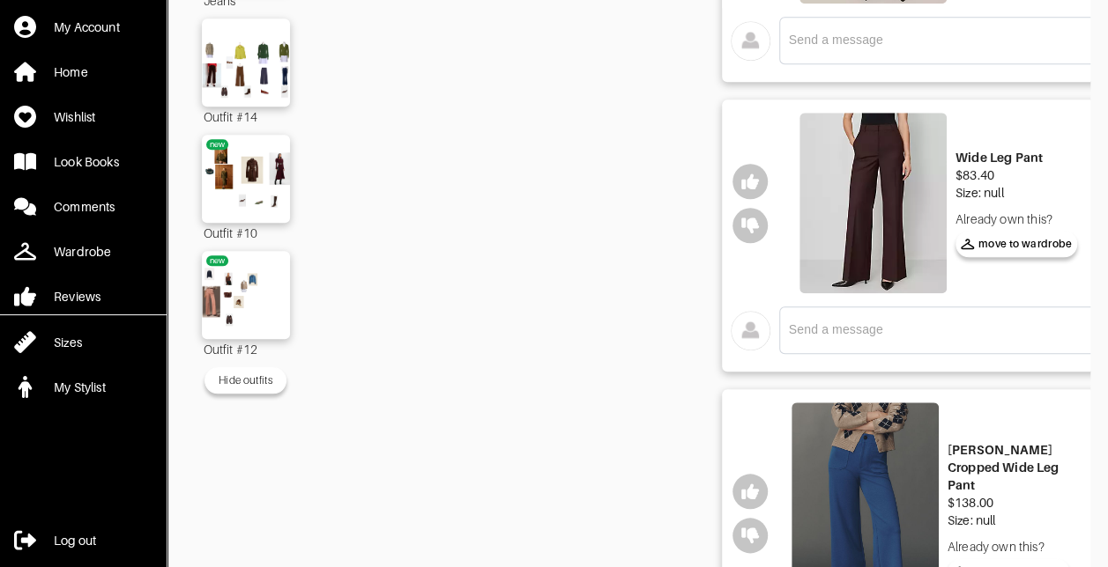
click at [864, 193] on img at bounding box center [872, 203] width 147 height 181
click at [757, 175] on icon "button" at bounding box center [750, 182] width 18 height 18
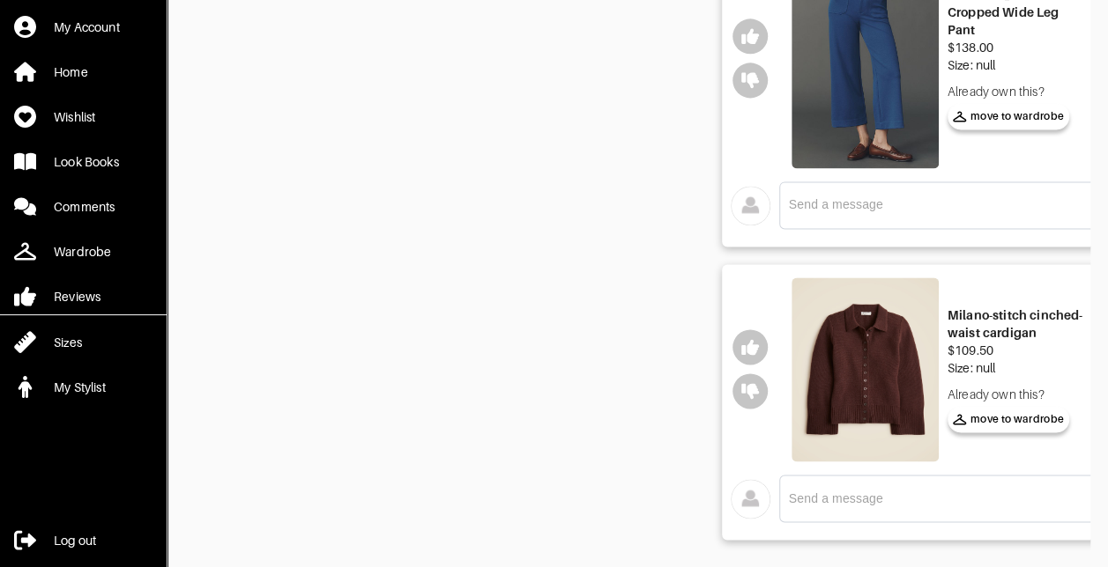
scroll to position [1163, 0]
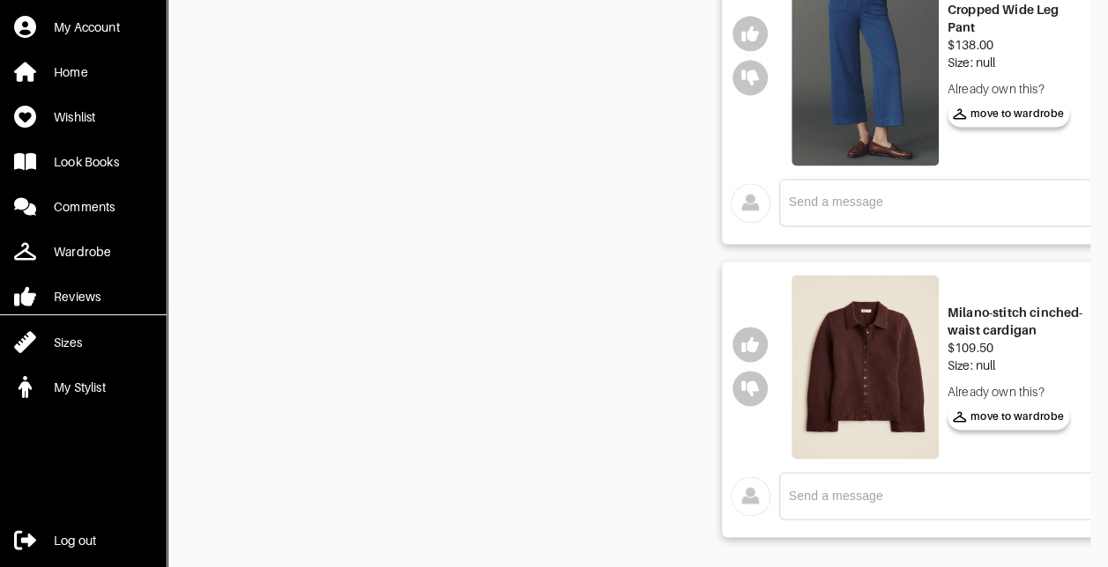
click at [878, 347] on img at bounding box center [864, 367] width 147 height 184
click at [753, 344] on icon "button" at bounding box center [750, 345] width 18 height 16
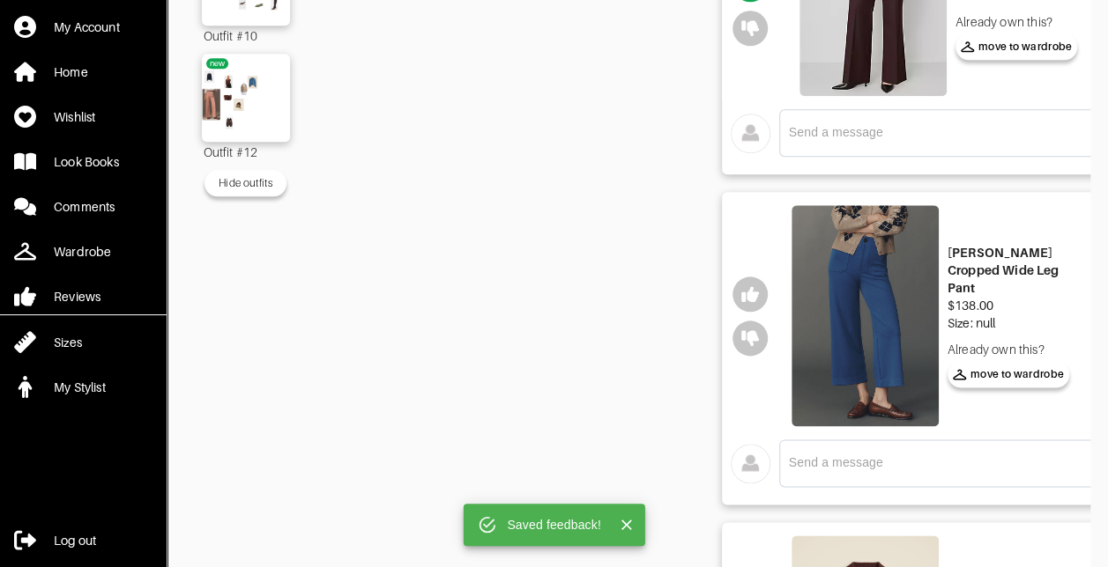
scroll to position [901, 0]
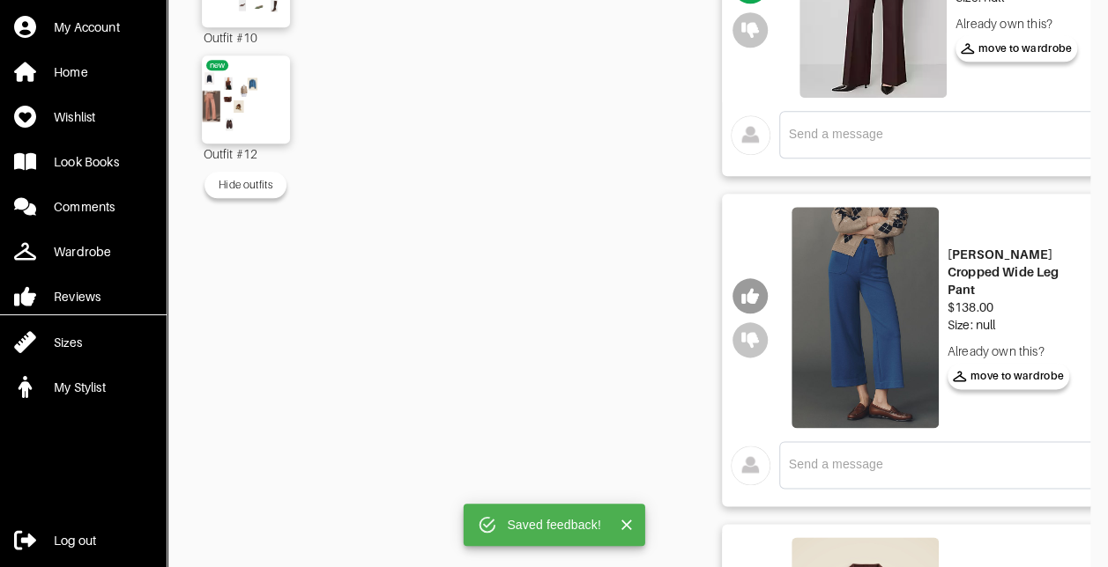
click at [755, 293] on icon "button" at bounding box center [750, 296] width 18 height 16
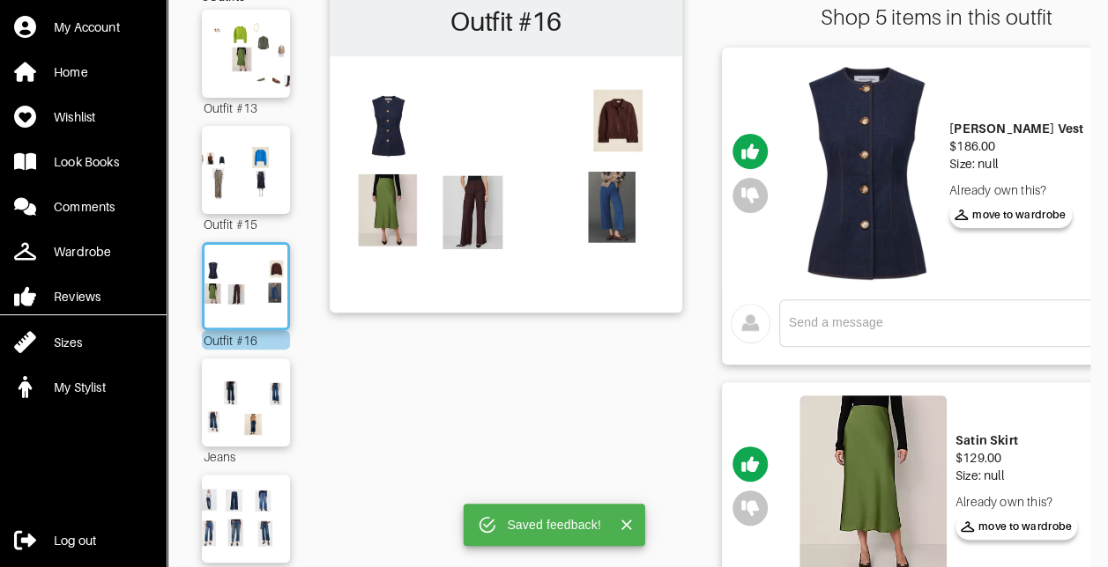
scroll to position [97, 0]
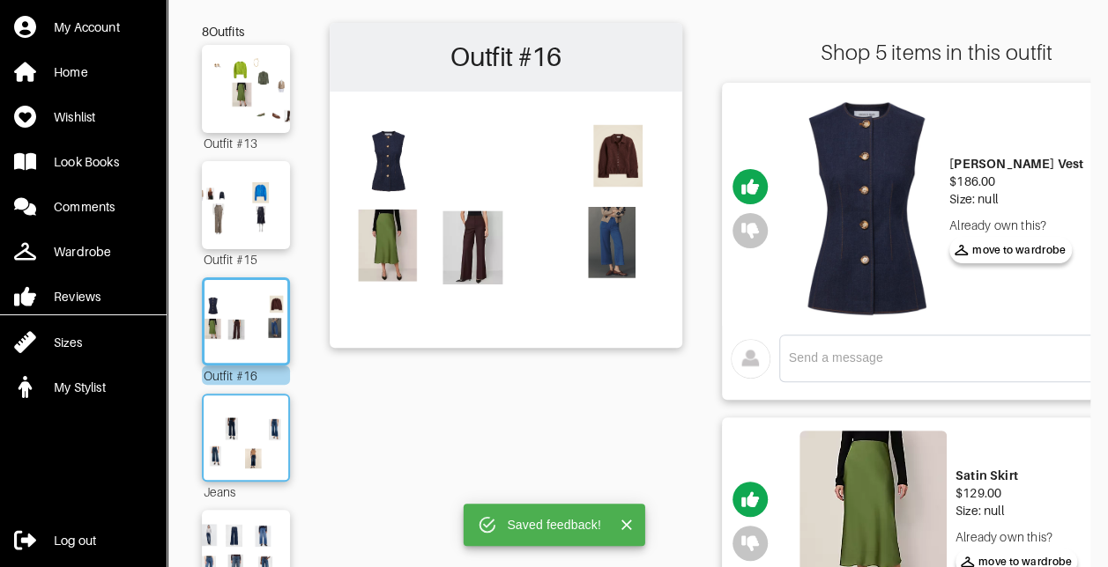
click at [238, 423] on img at bounding box center [245, 437] width 95 height 67
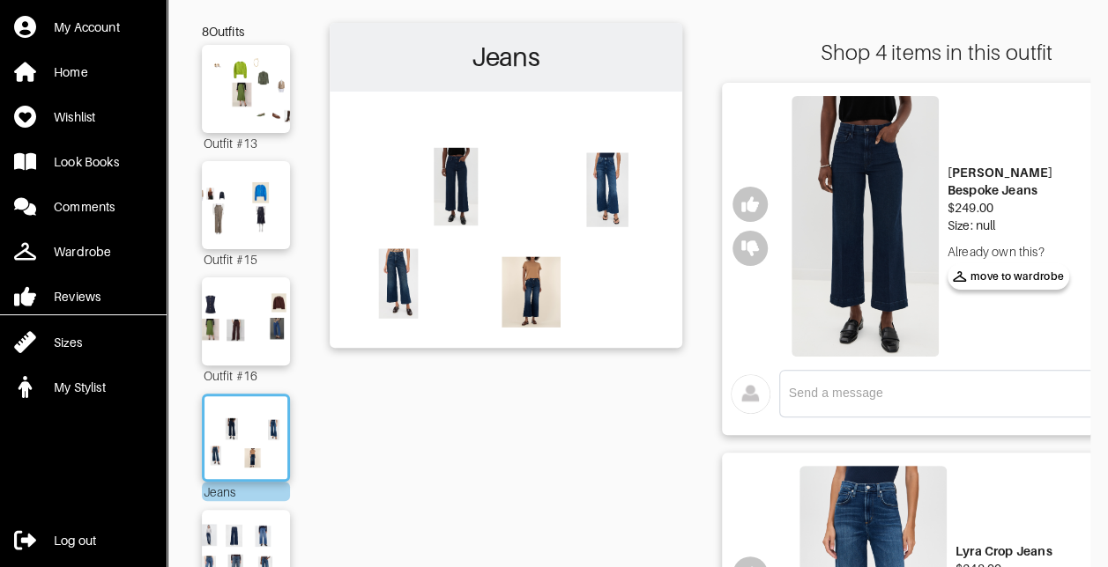
click at [871, 226] on img at bounding box center [864, 226] width 147 height 261
click at [904, 221] on img at bounding box center [864, 226] width 147 height 261
click at [864, 389] on textarea at bounding box center [947, 393] width 316 height 17
click at [745, 255] on icon "button" at bounding box center [750, 249] width 18 height 18
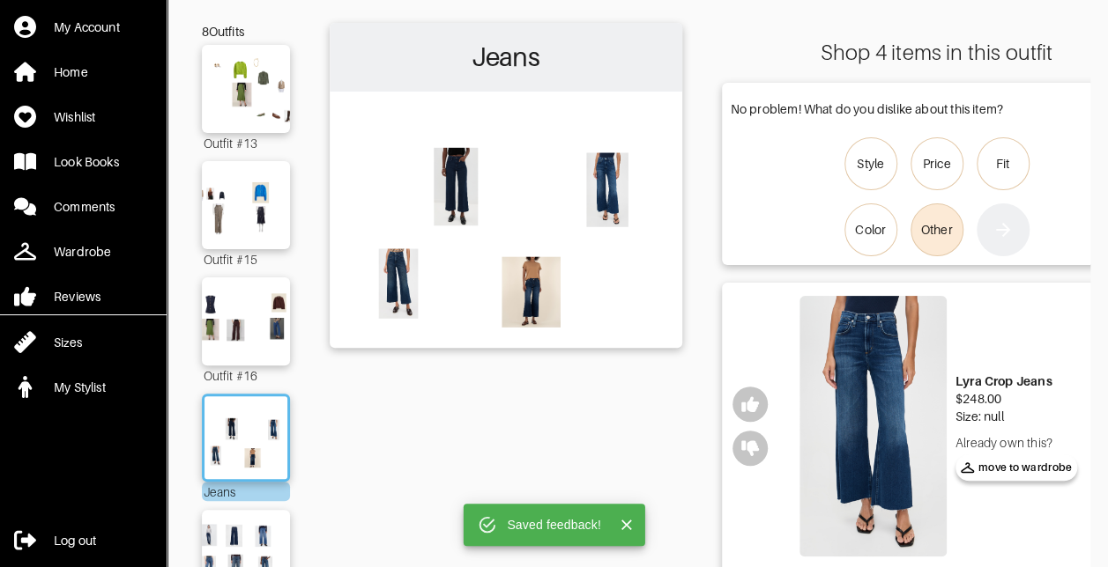
click at [923, 233] on div "Other" at bounding box center [937, 230] width 32 height 18
click at [0, 0] on input "Other" at bounding box center [0, 0] width 0 height 0
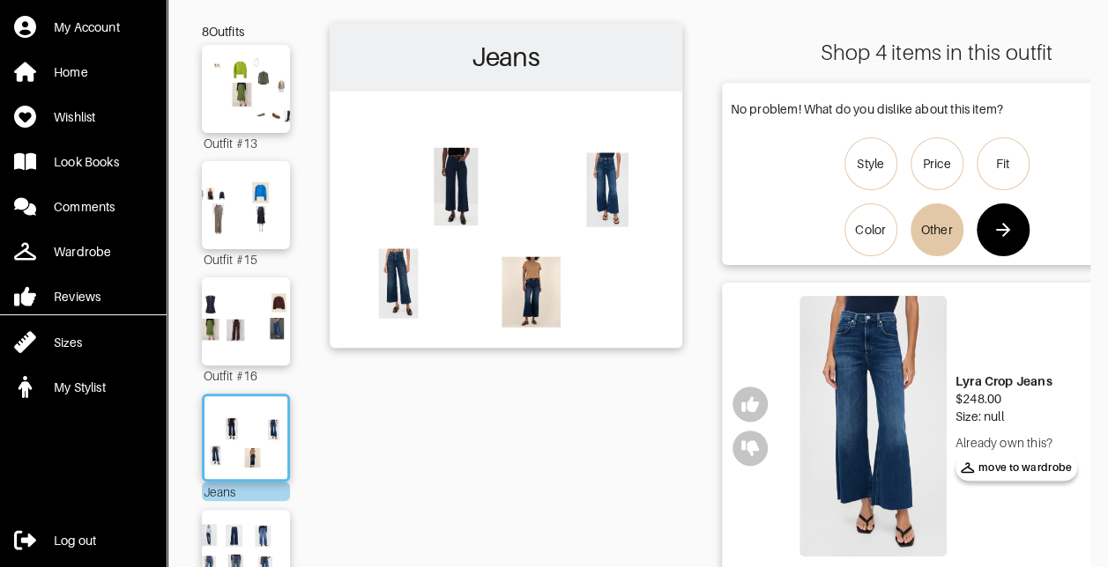
click at [1042, 239] on div "Style Price Fit Color Other" at bounding box center [936, 196] width 412 height 119
click at [1013, 233] on icon "button" at bounding box center [1002, 229] width 21 height 21
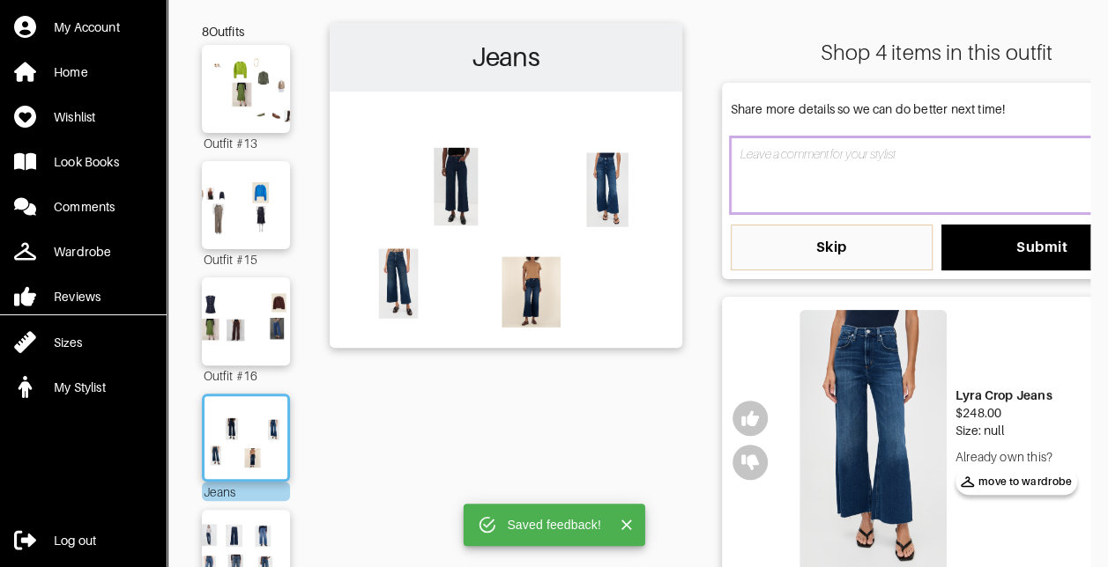
click at [832, 184] on textarea at bounding box center [936, 175] width 412 height 76
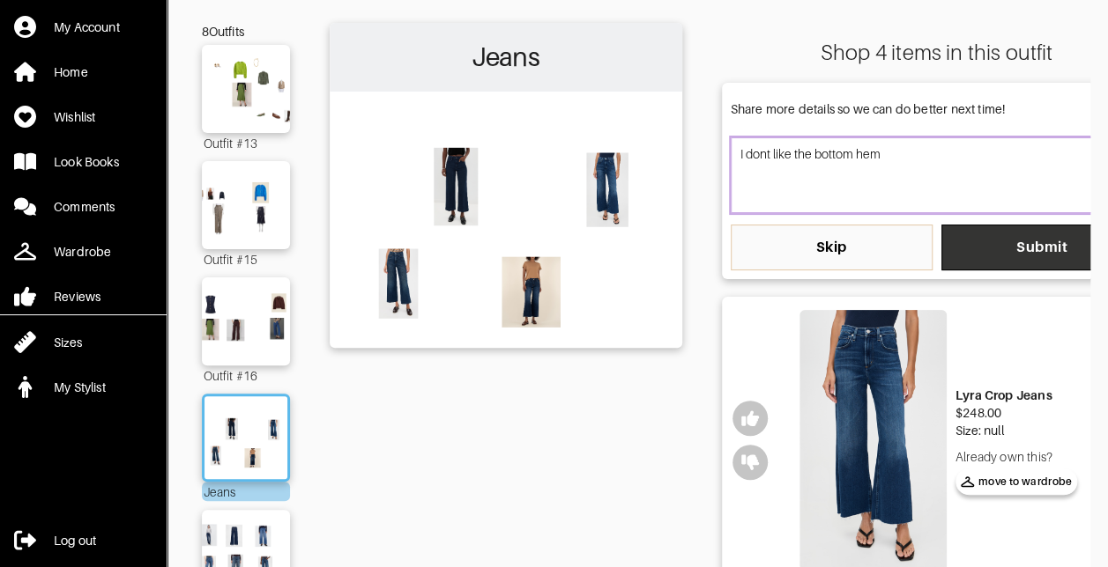
type textarea "I dont like the bottom hem"
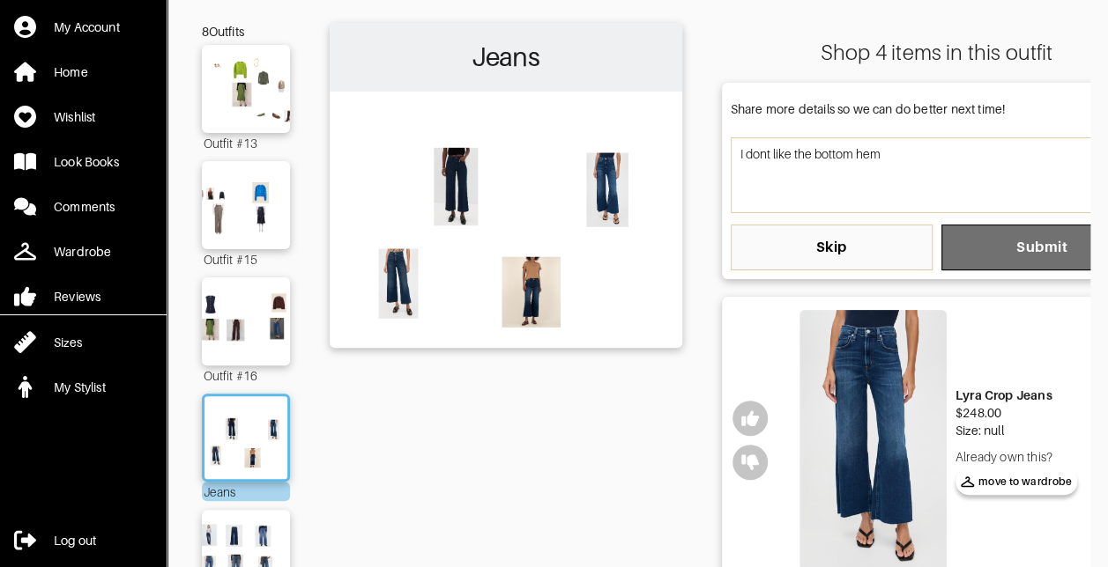
click at [972, 243] on span "Submit" at bounding box center [1042, 248] width 174 height 18
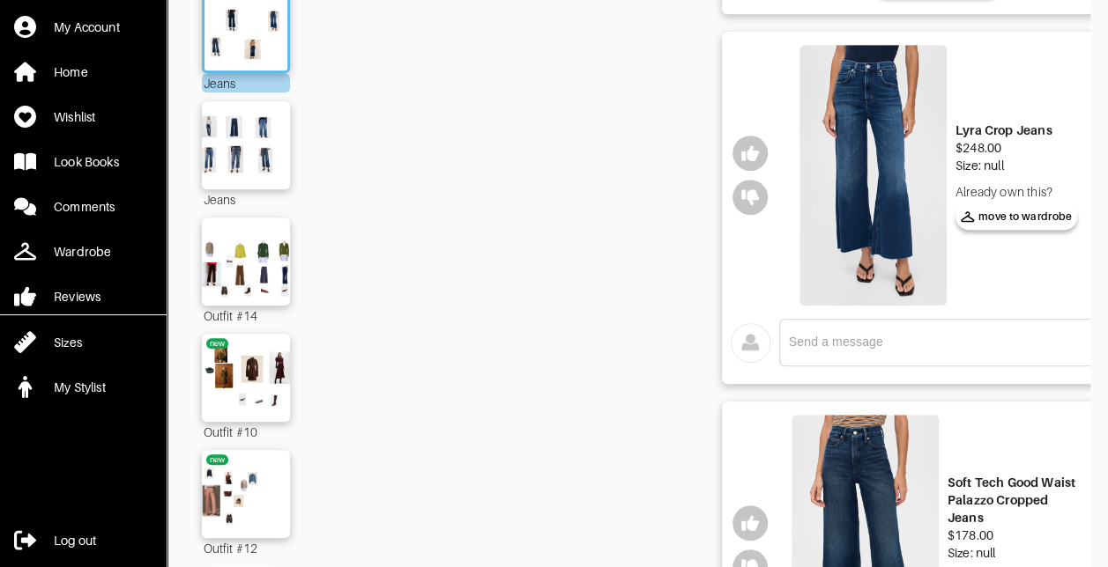
scroll to position [530, 0]
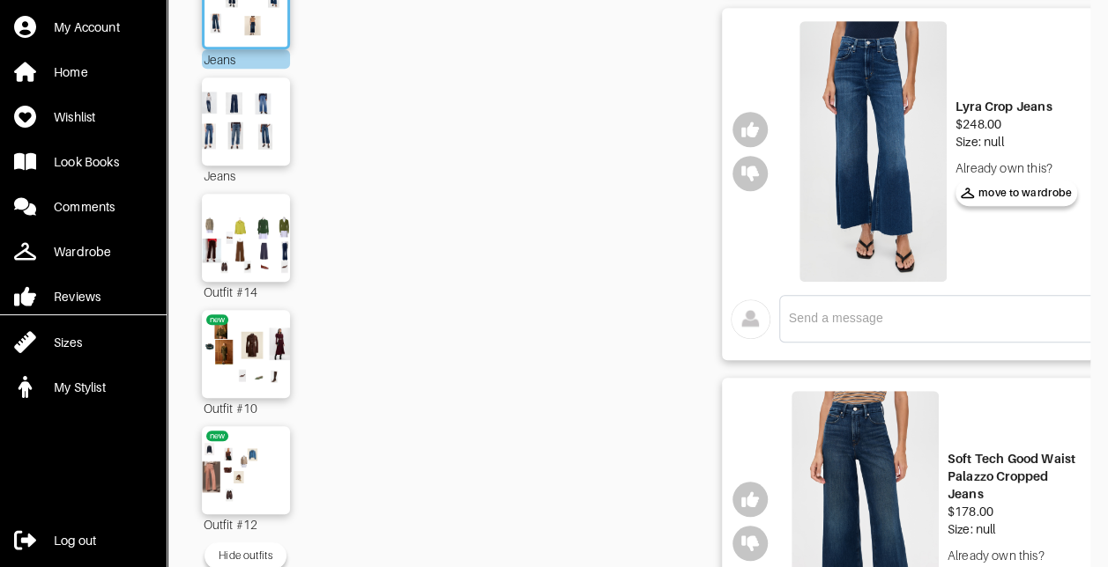
click at [937, 201] on img at bounding box center [872, 151] width 147 height 261
click at [872, 446] on img at bounding box center [864, 521] width 147 height 261
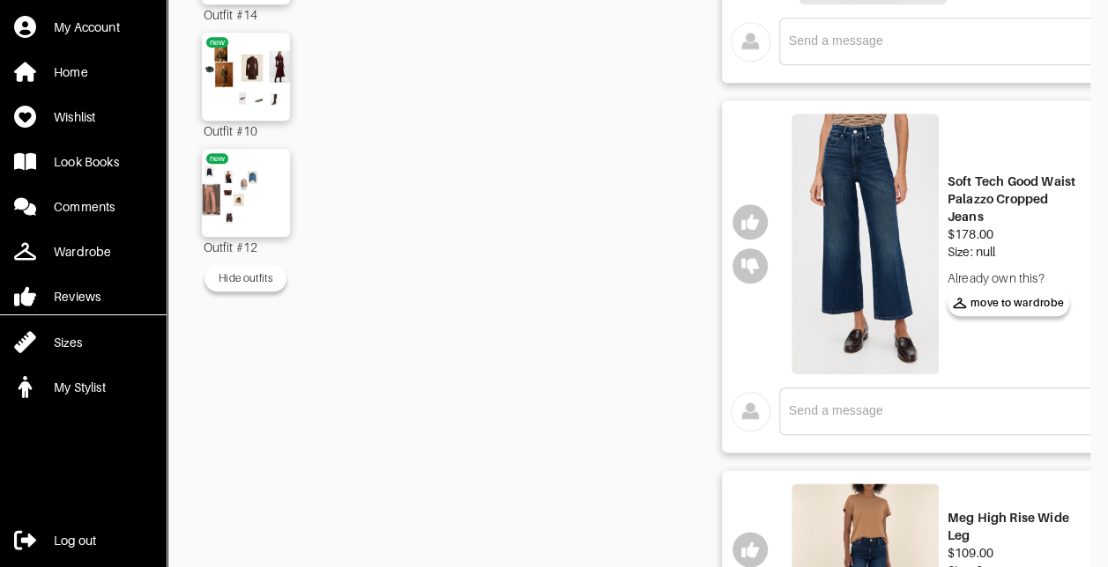
scroll to position [809, 0]
click at [844, 397] on div "x" at bounding box center [961, 410] width 345 height 28
click at [845, 403] on textarea at bounding box center [947, 409] width 316 height 17
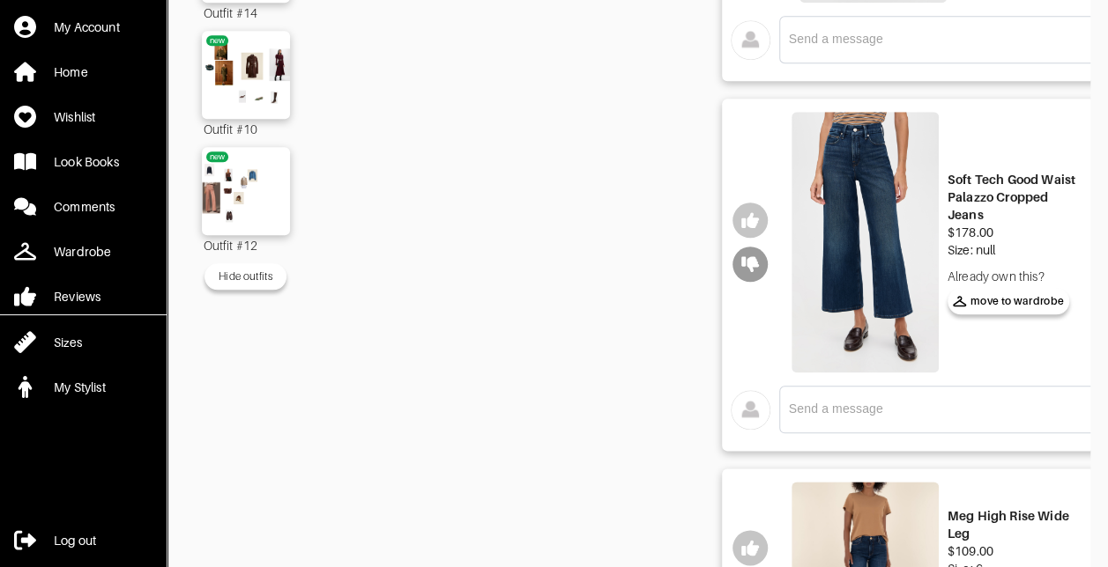
click at [745, 259] on icon "button" at bounding box center [750, 264] width 18 height 16
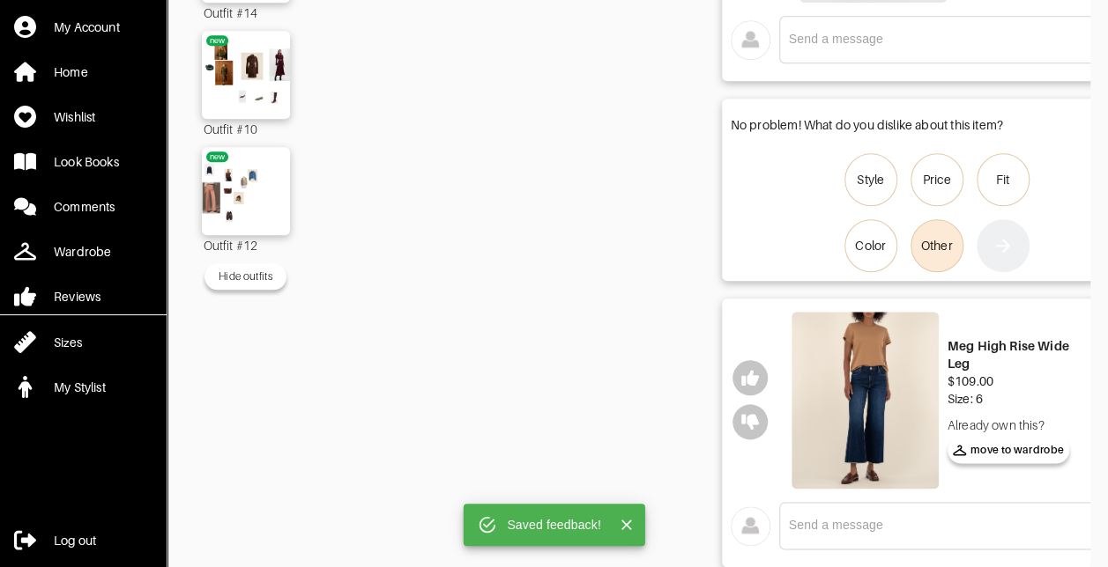
click at [946, 226] on label "Other" at bounding box center [936, 245] width 53 height 53
click at [0, 0] on input "Other" at bounding box center [0, 0] width 0 height 0
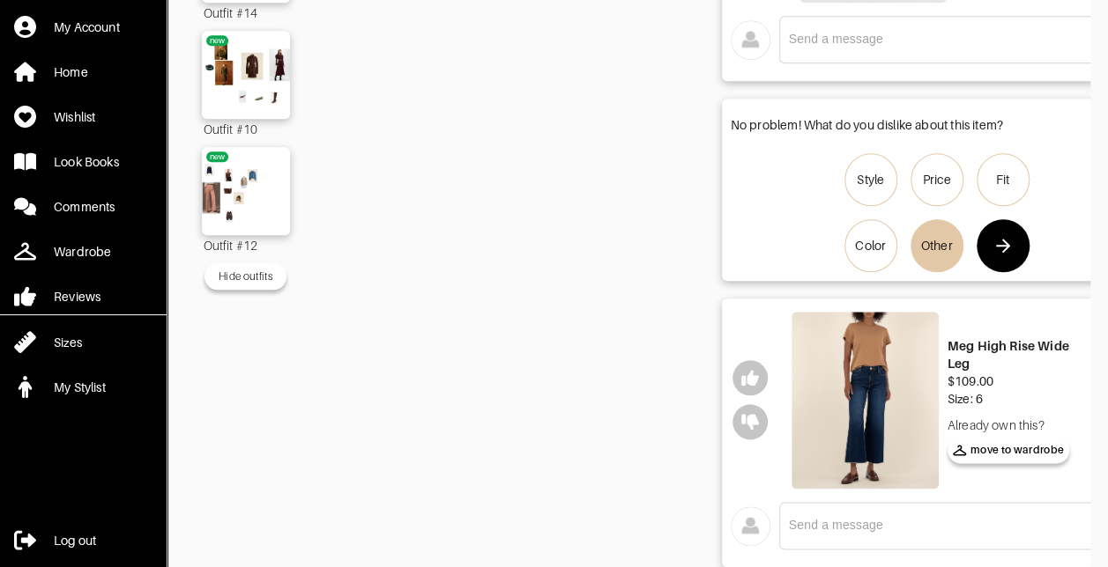
click at [1010, 242] on icon "button" at bounding box center [1002, 245] width 21 height 21
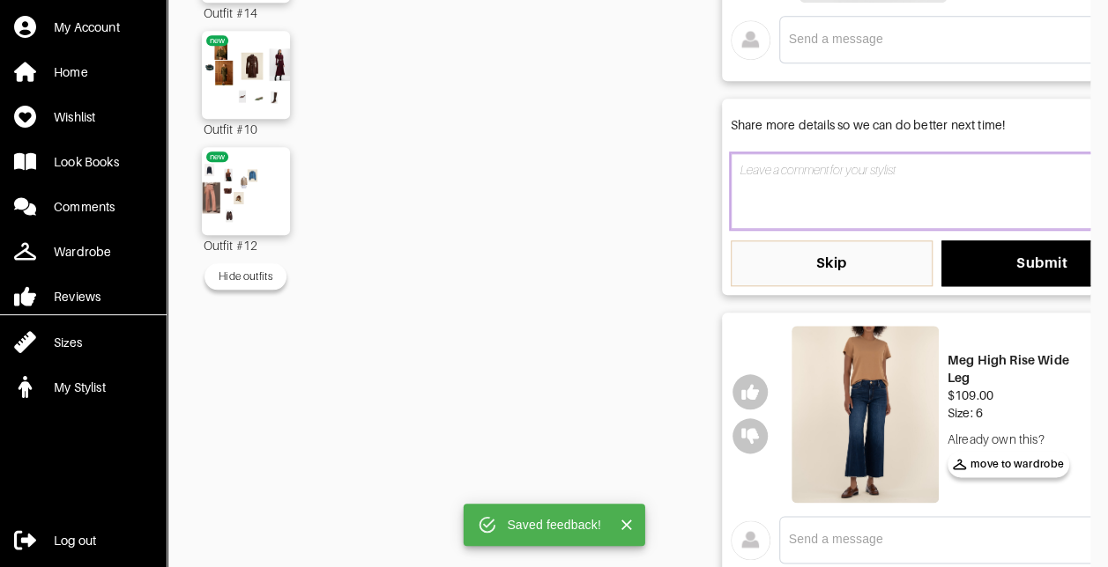
click at [849, 189] on textarea at bounding box center [936, 191] width 412 height 76
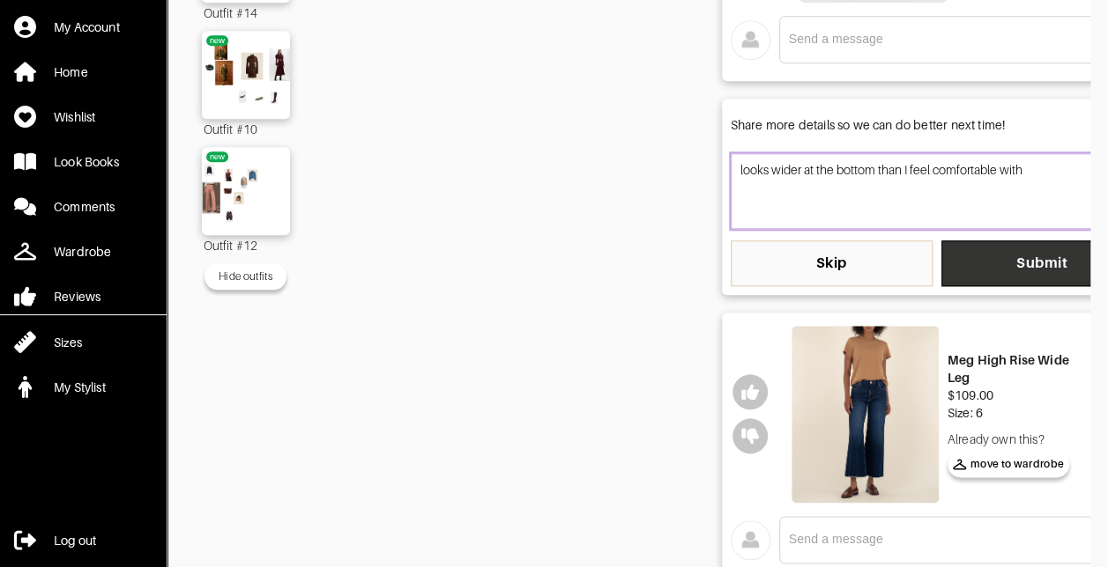
type textarea "looks wider at the bottom than I feel comfortable with"
click at [966, 264] on span "Submit" at bounding box center [1042, 264] width 174 height 18
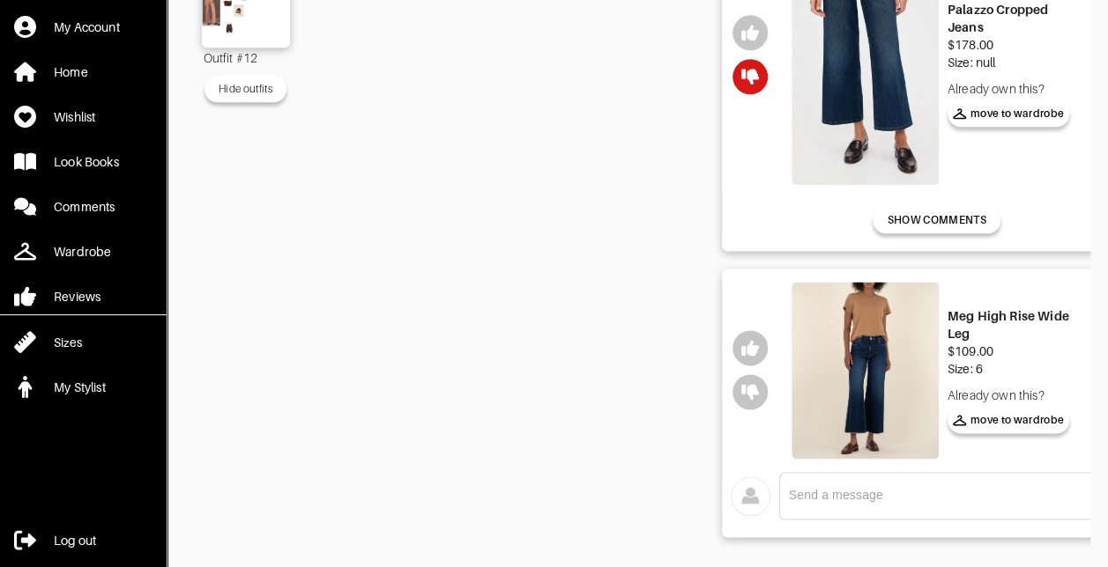
scroll to position [1009, 0]
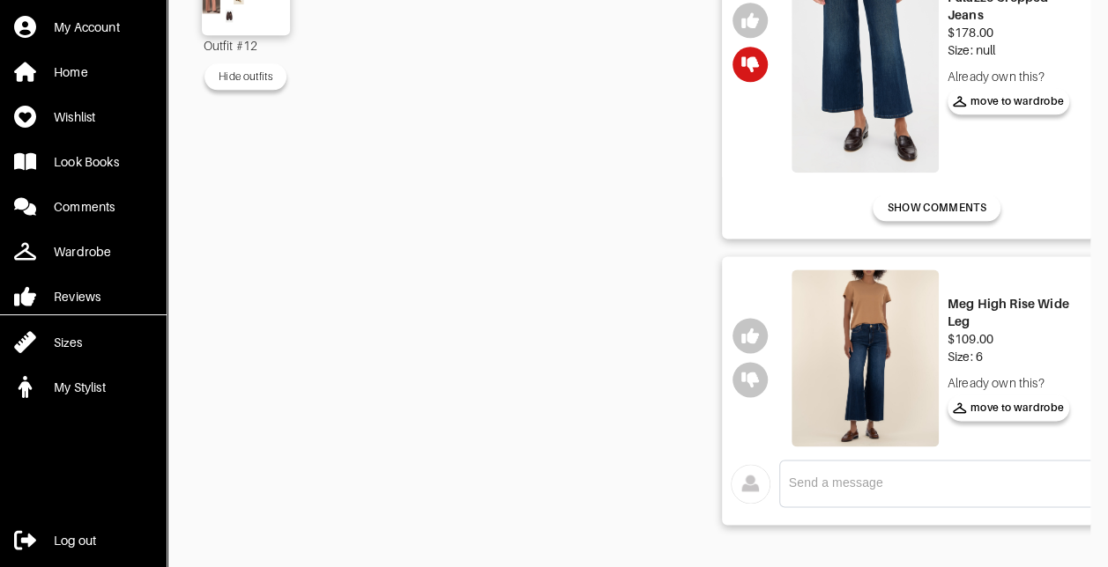
click at [865, 377] on img at bounding box center [864, 358] width 147 height 176
click at [755, 327] on icon "button" at bounding box center [750, 336] width 18 height 18
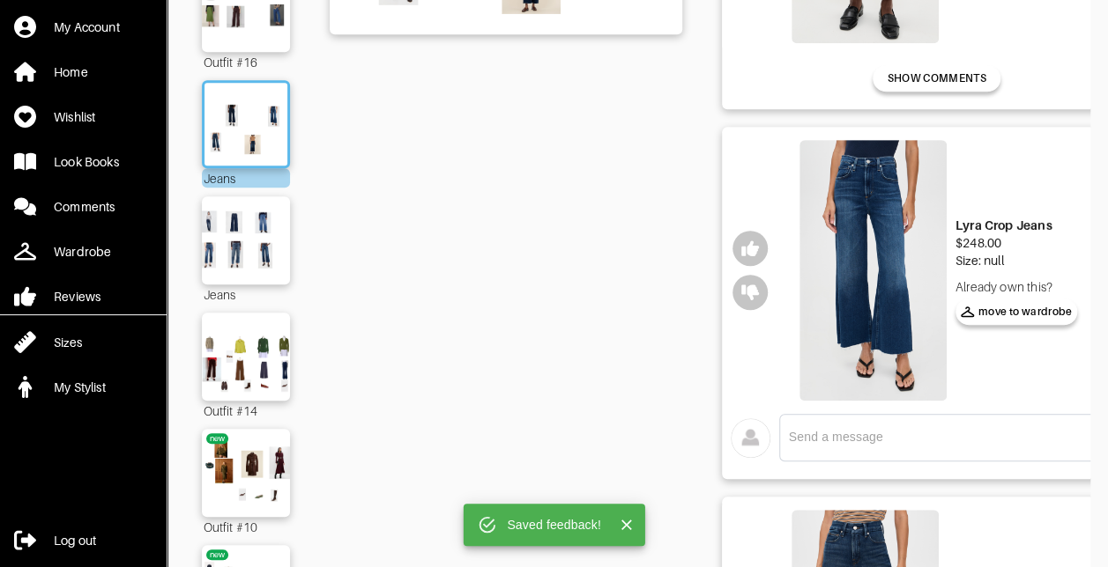
scroll to position [409, 0]
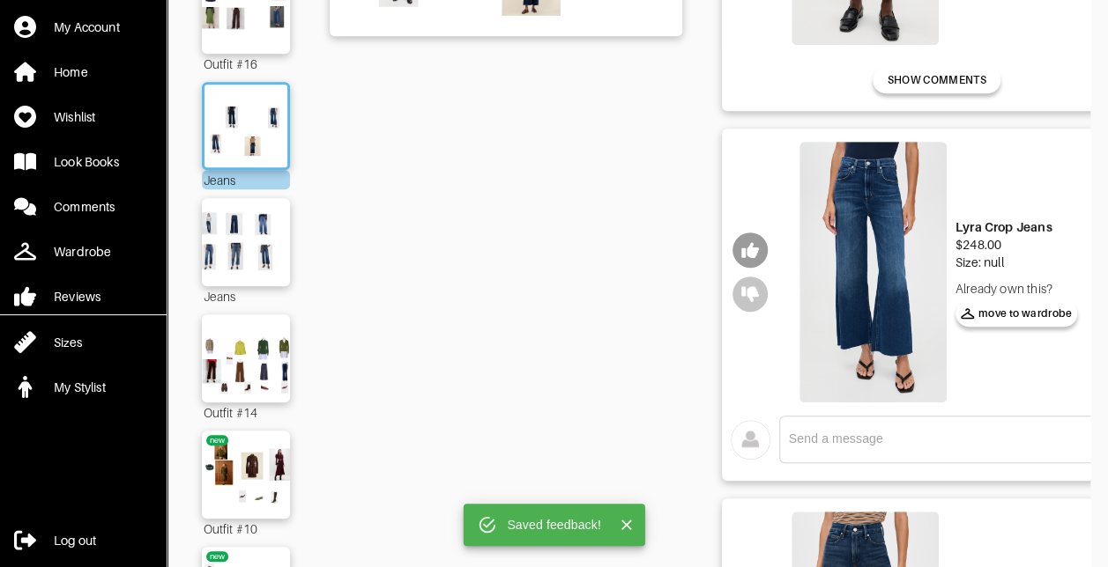
click at [744, 243] on icon "button" at bounding box center [750, 250] width 18 height 18
click at [751, 287] on icon "button" at bounding box center [750, 294] width 18 height 16
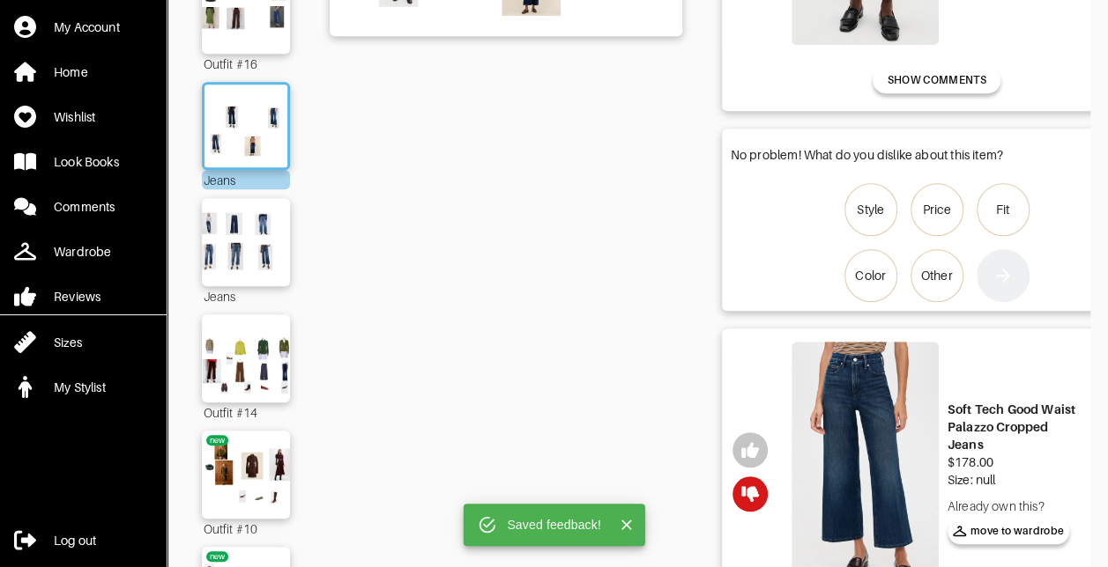
click at [648, 271] on div "Jeans" at bounding box center [506, 346] width 352 height 1271
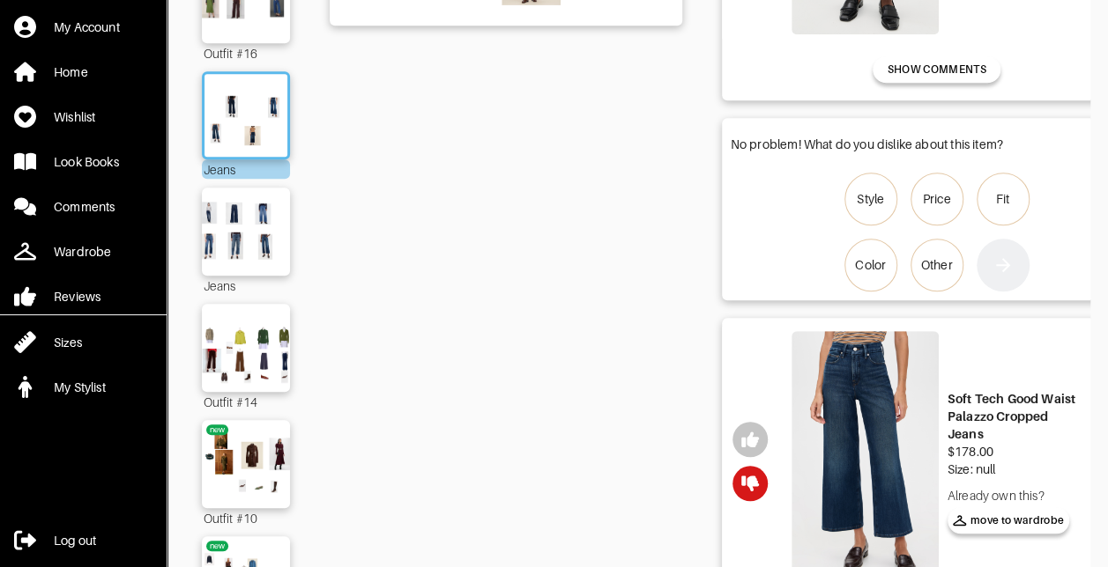
scroll to position [496, 0]
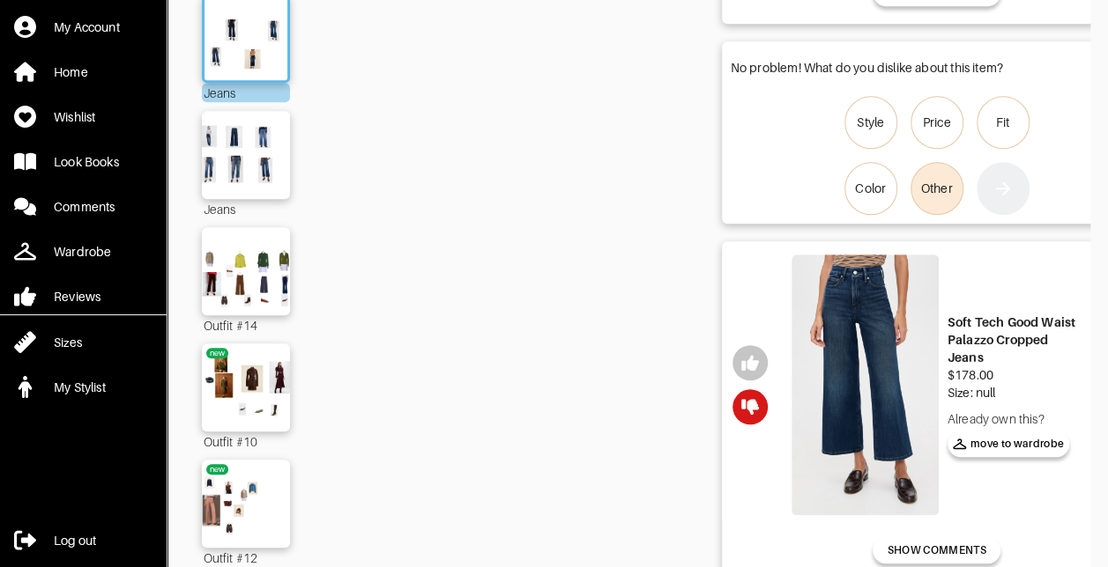
click at [938, 192] on div "Other" at bounding box center [937, 189] width 32 height 18
click at [0, 0] on input "Other" at bounding box center [0, 0] width 0 height 0
click at [1012, 190] on icon "button" at bounding box center [1002, 188] width 21 height 21
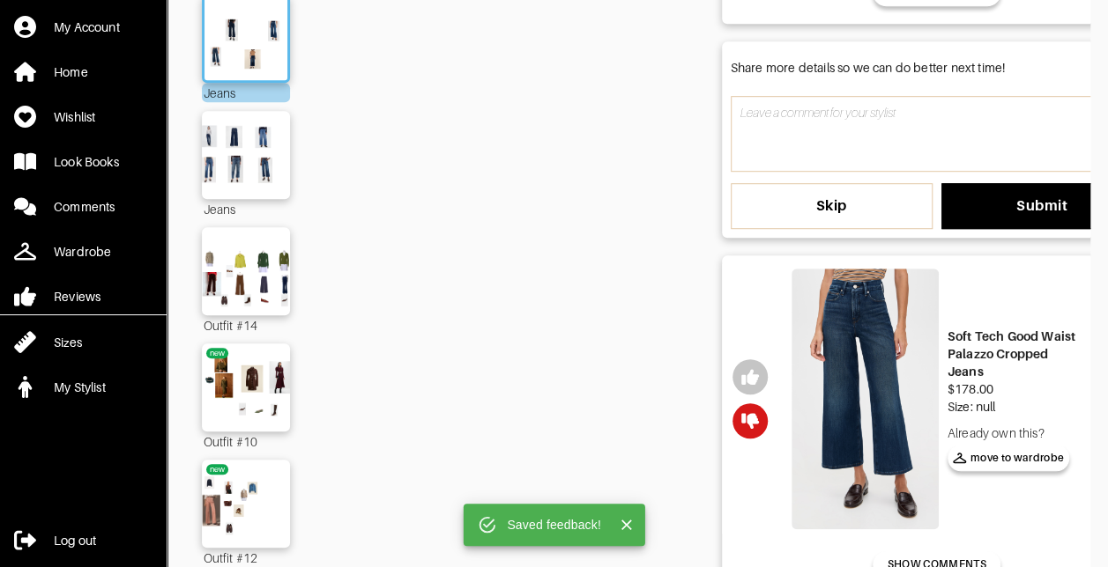
click at [869, 197] on span "Skip" at bounding box center [832, 206] width 174 height 18
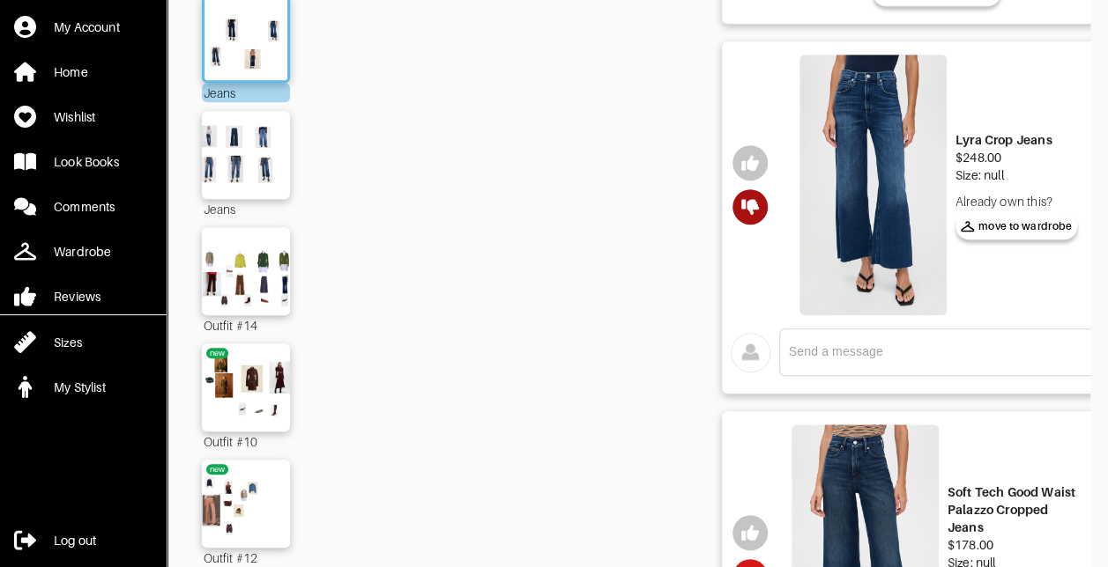
click at [750, 200] on icon "button" at bounding box center [750, 207] width 18 height 16
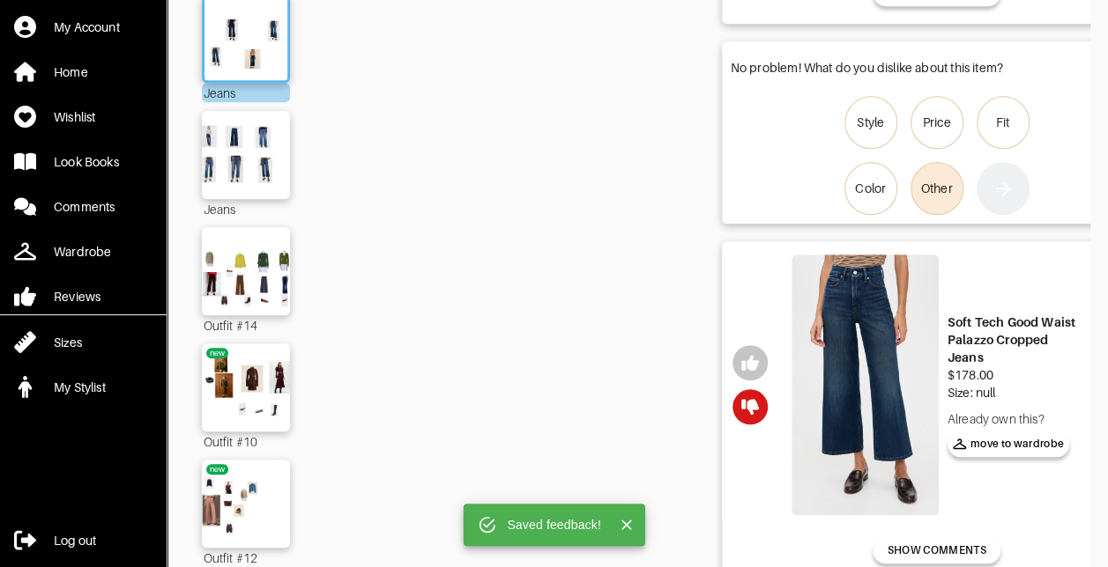
click at [941, 196] on div "Other" at bounding box center [937, 189] width 32 height 18
click at [0, 0] on input "Other" at bounding box center [0, 0] width 0 height 0
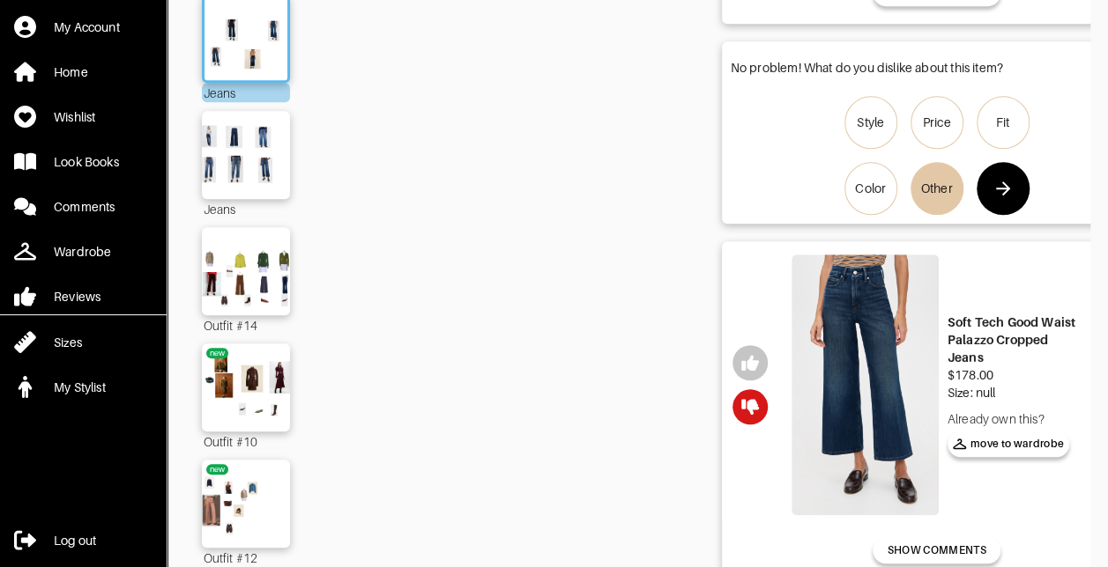
click at [1001, 192] on icon "button" at bounding box center [1002, 188] width 21 height 21
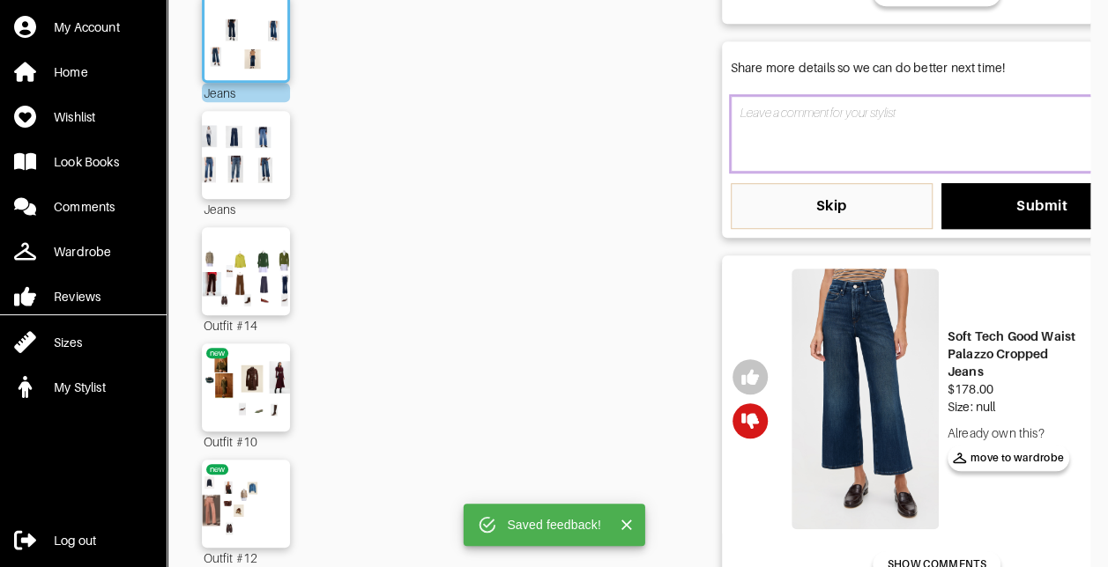
click at [841, 144] on textarea at bounding box center [936, 134] width 412 height 76
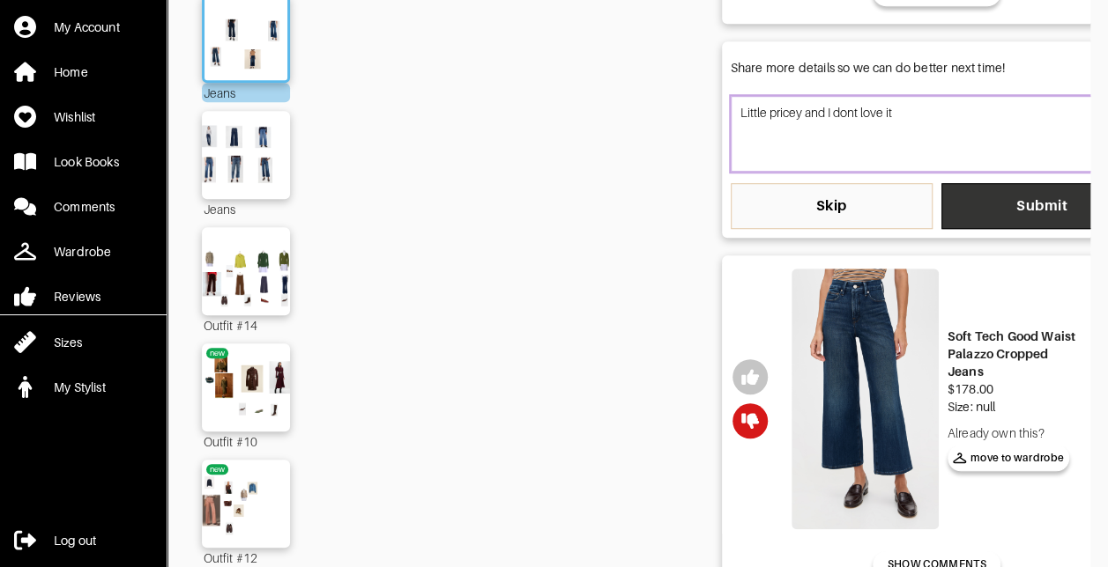
type textarea "Little pricey and I dont love it"
click at [1019, 194] on button "Submit" at bounding box center [1042, 206] width 202 height 46
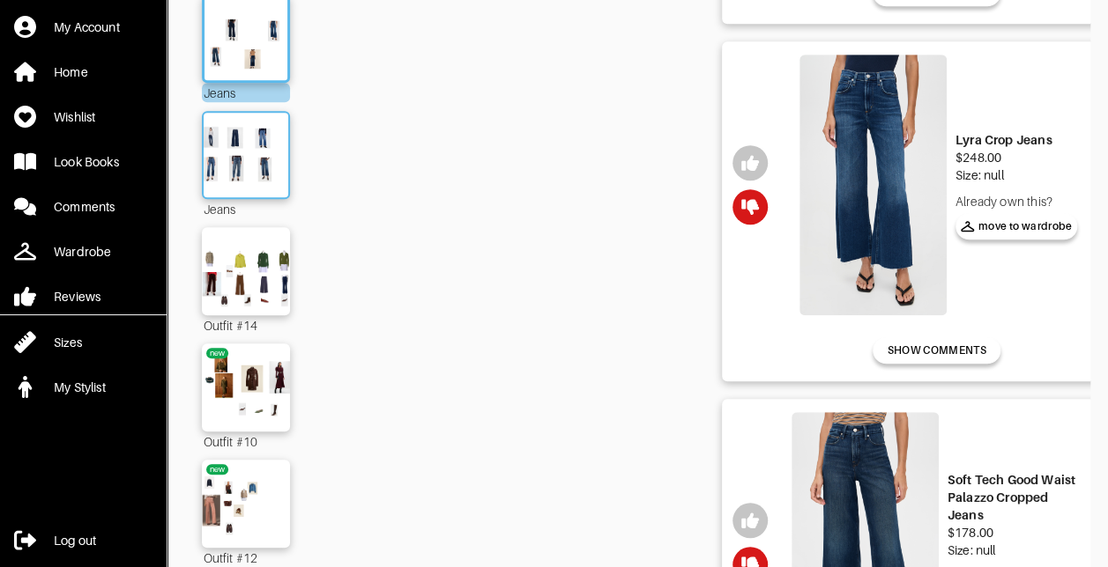
click at [243, 160] on img at bounding box center [245, 155] width 95 height 67
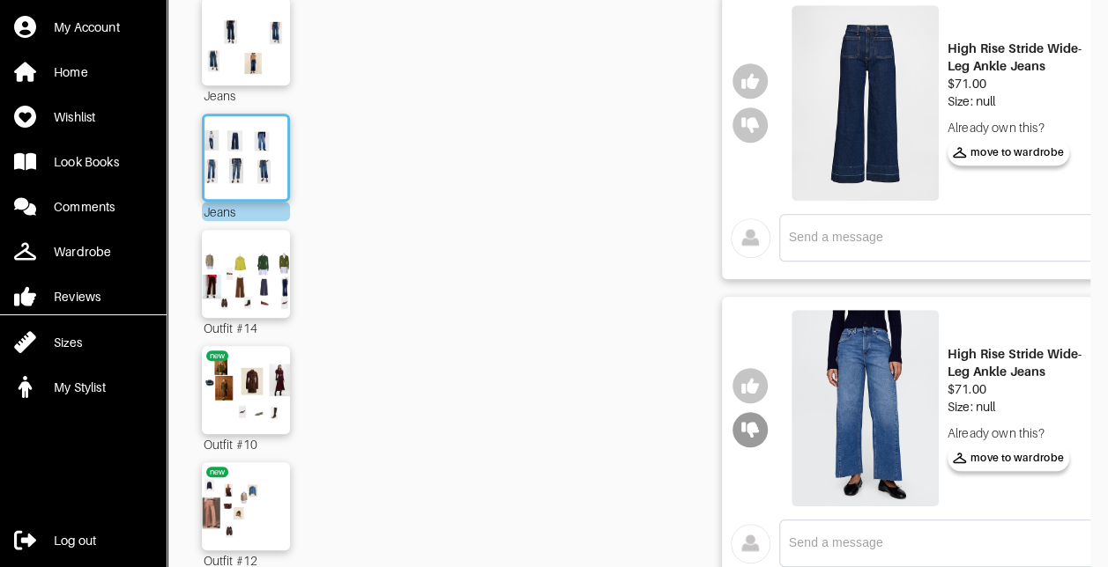
click at [753, 426] on icon "button" at bounding box center [750, 431] width 18 height 16
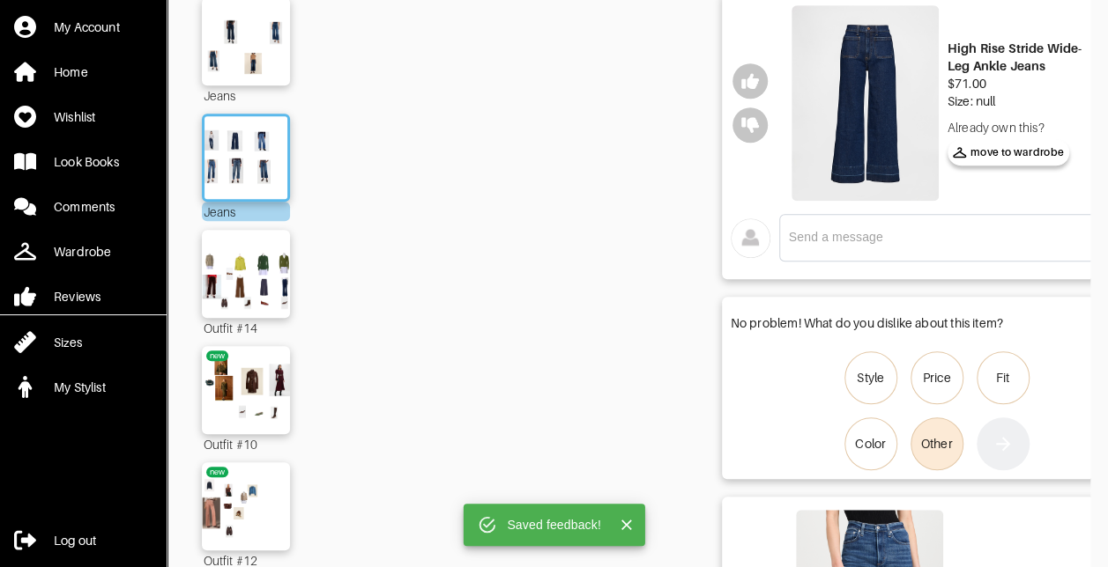
click at [946, 439] on div "Other" at bounding box center [937, 444] width 32 height 18
click at [0, 0] on input "Other" at bounding box center [0, 0] width 0 height 0
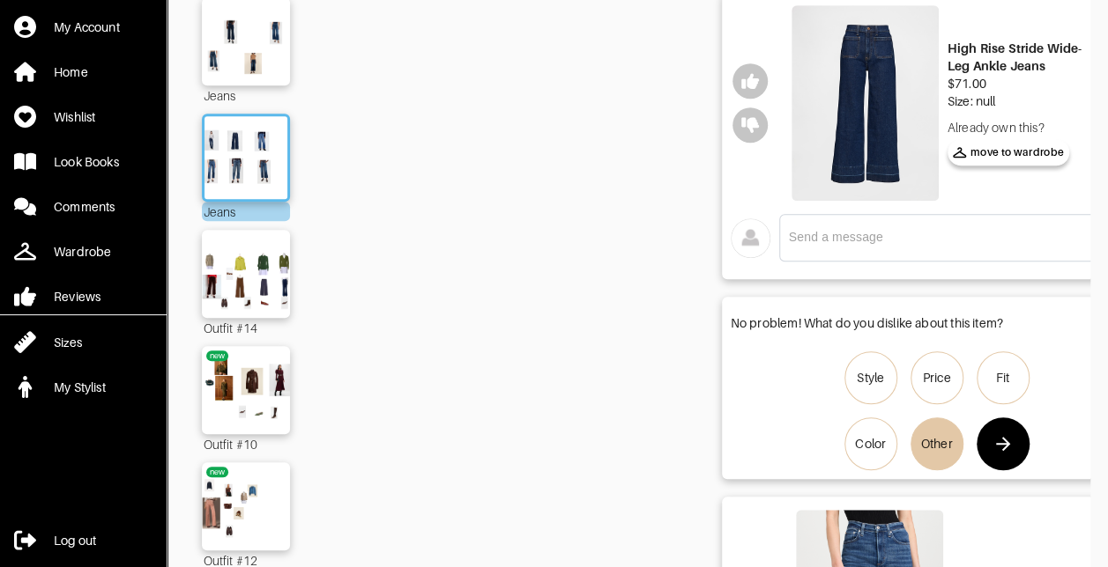
click at [995, 446] on icon "button" at bounding box center [1002, 444] width 21 height 21
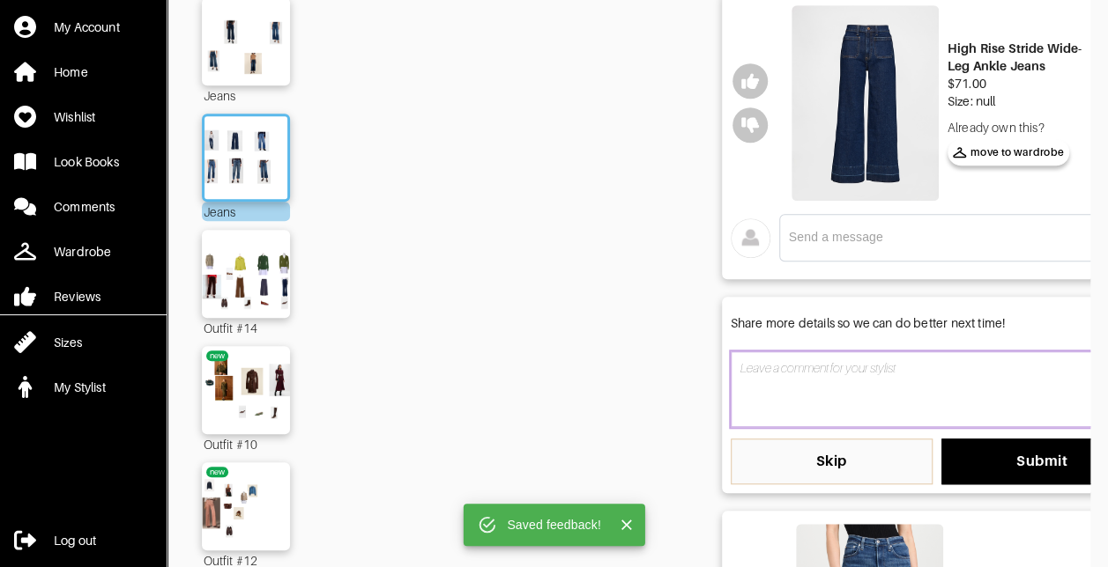
click at [832, 397] on textarea at bounding box center [936, 390] width 412 height 76
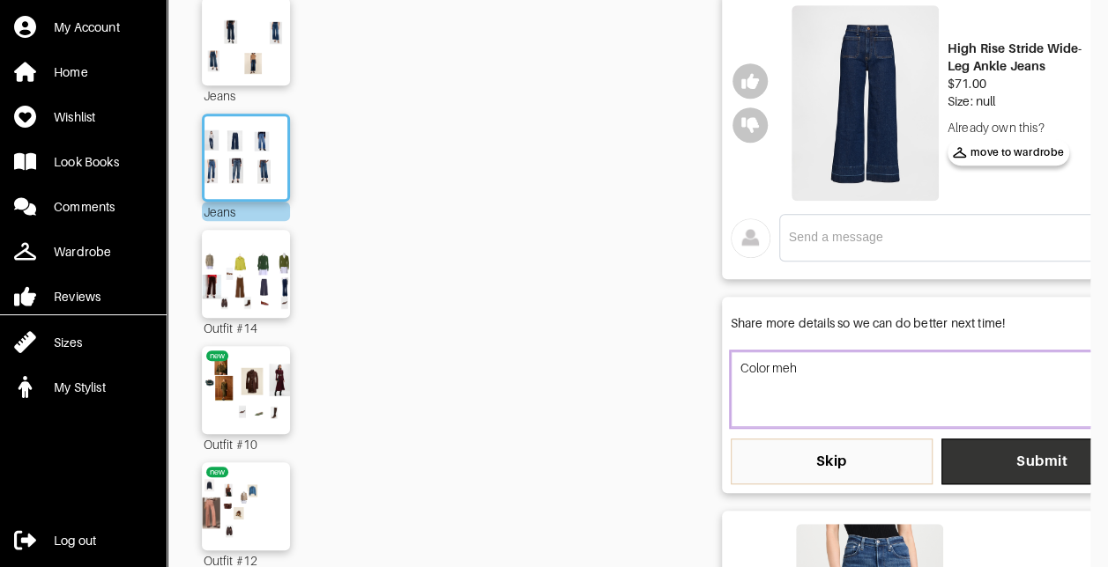
type textarea "Color meh"
click at [1002, 456] on span "Submit" at bounding box center [1042, 462] width 174 height 18
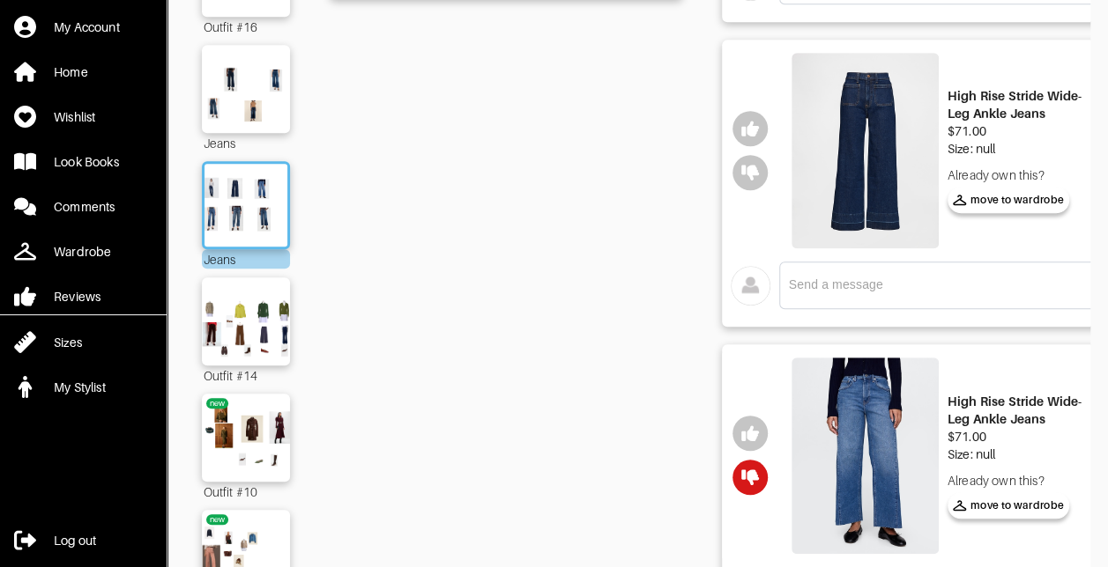
scroll to position [388, 0]
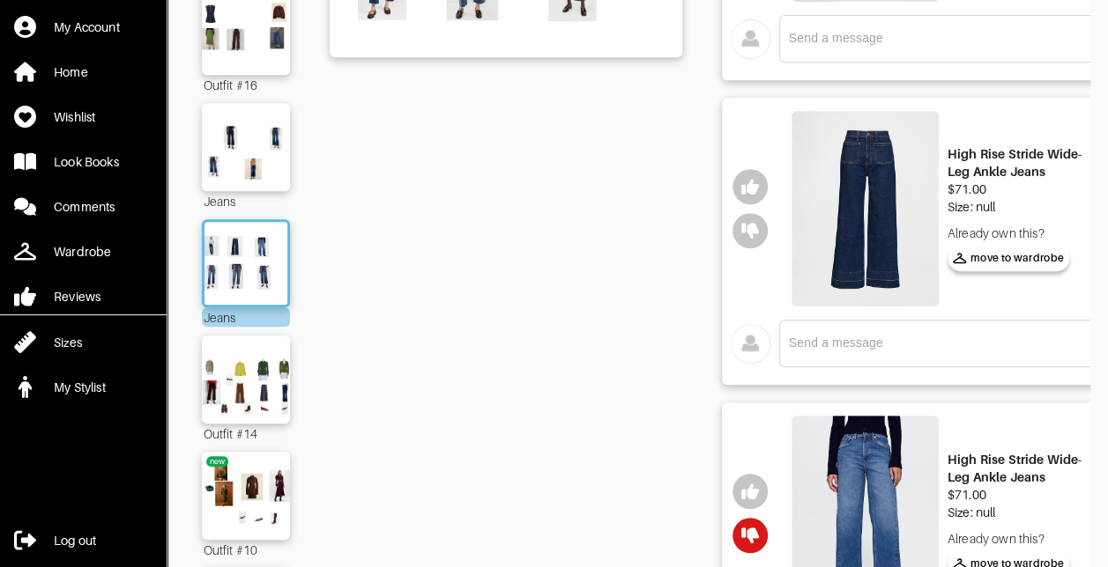
click at [864, 202] on img at bounding box center [864, 209] width 147 height 196
click at [754, 231] on icon "button" at bounding box center [750, 231] width 18 height 16
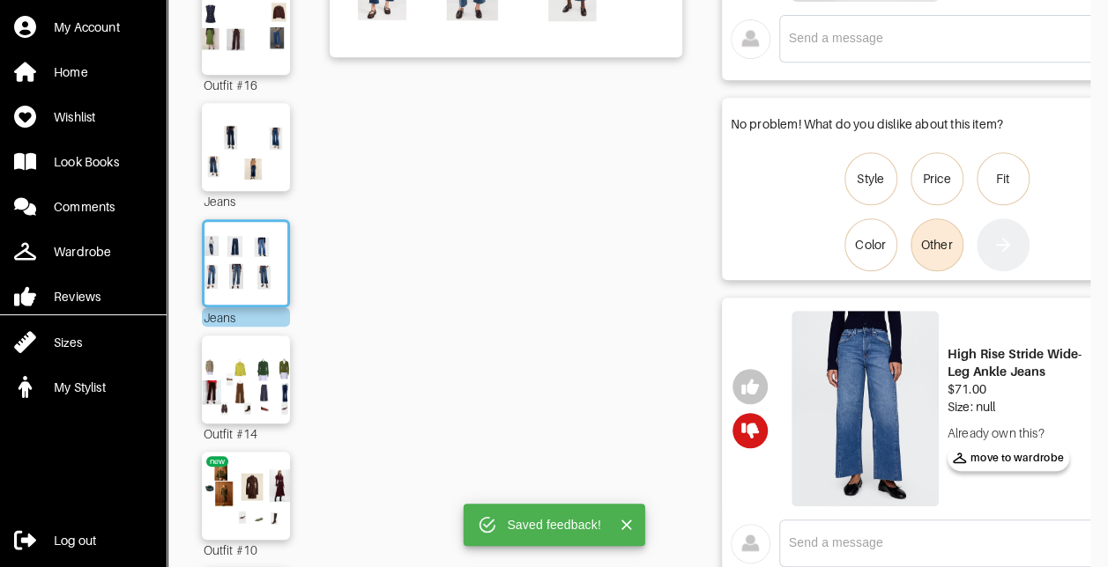
click at [950, 241] on div "Other" at bounding box center [937, 245] width 32 height 18
click at [0, 0] on input "Other" at bounding box center [0, 0] width 0 height 0
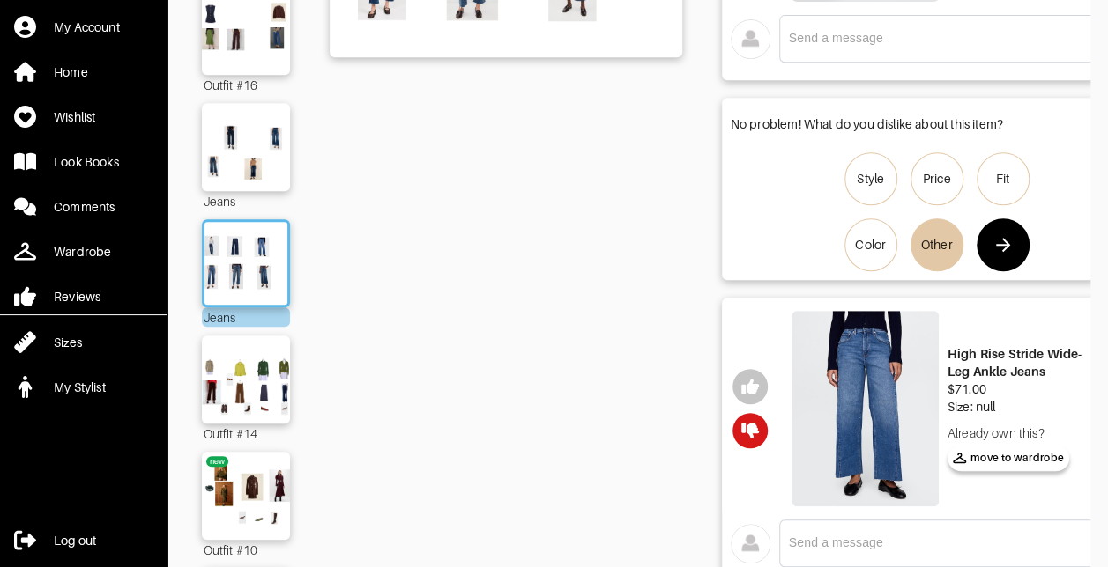
click at [999, 254] on button "button" at bounding box center [1002, 245] width 53 height 53
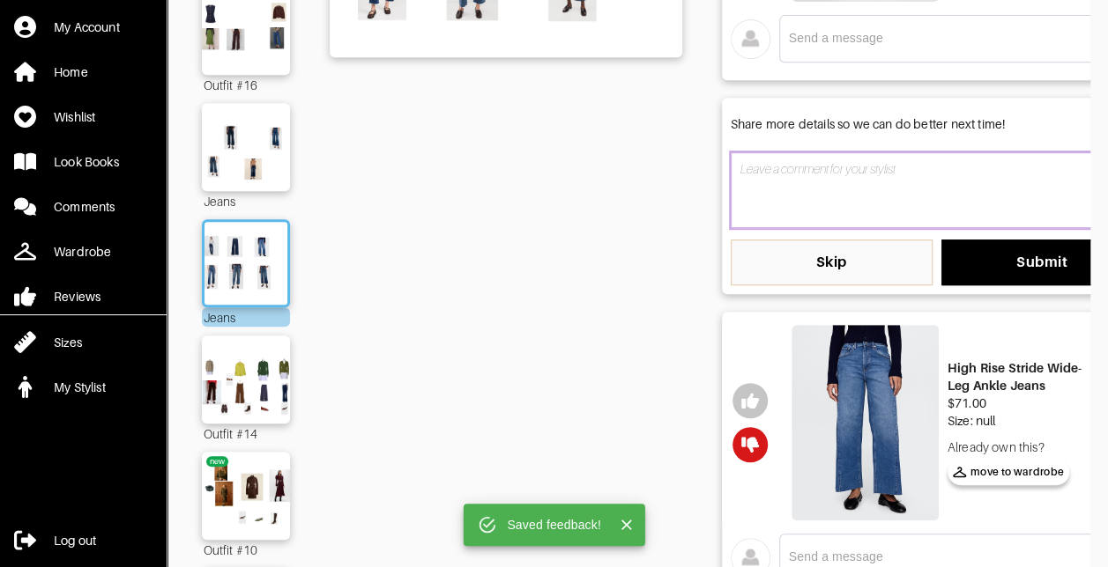
click at [805, 184] on textarea at bounding box center [936, 190] width 412 height 76
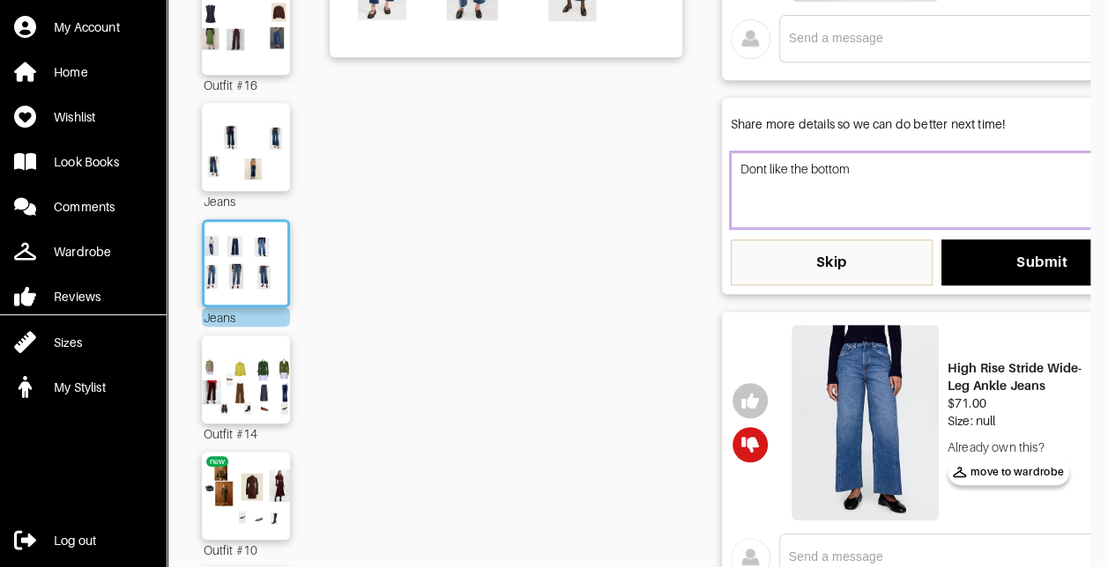
type textarea "Dont like the bottom"
click at [1018, 236] on div "Dont like the bottom Skip Submit" at bounding box center [936, 218] width 412 height 133
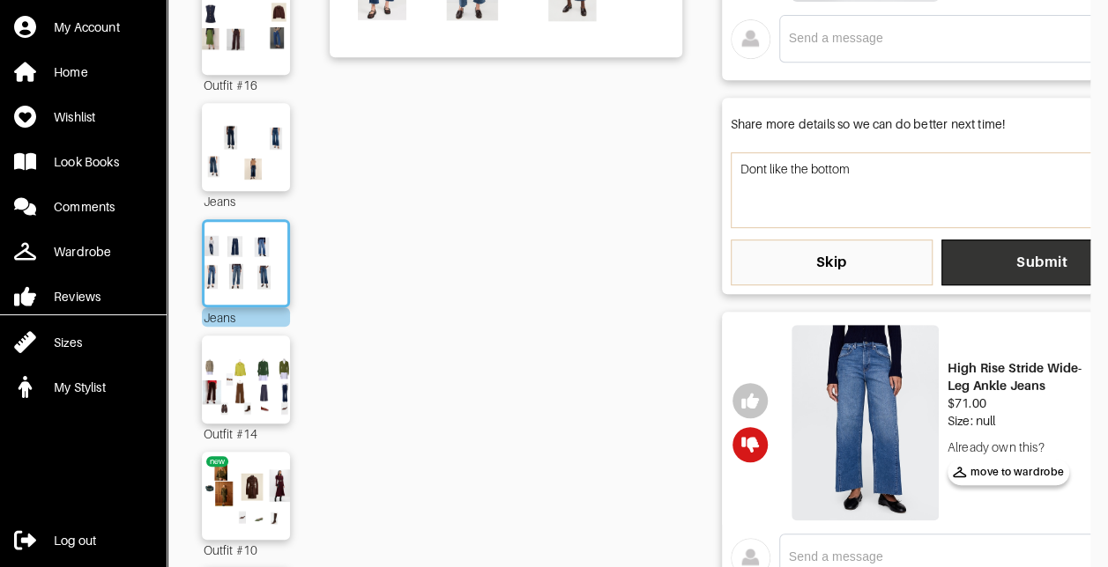
click at [1016, 254] on span "Submit" at bounding box center [1042, 263] width 174 height 18
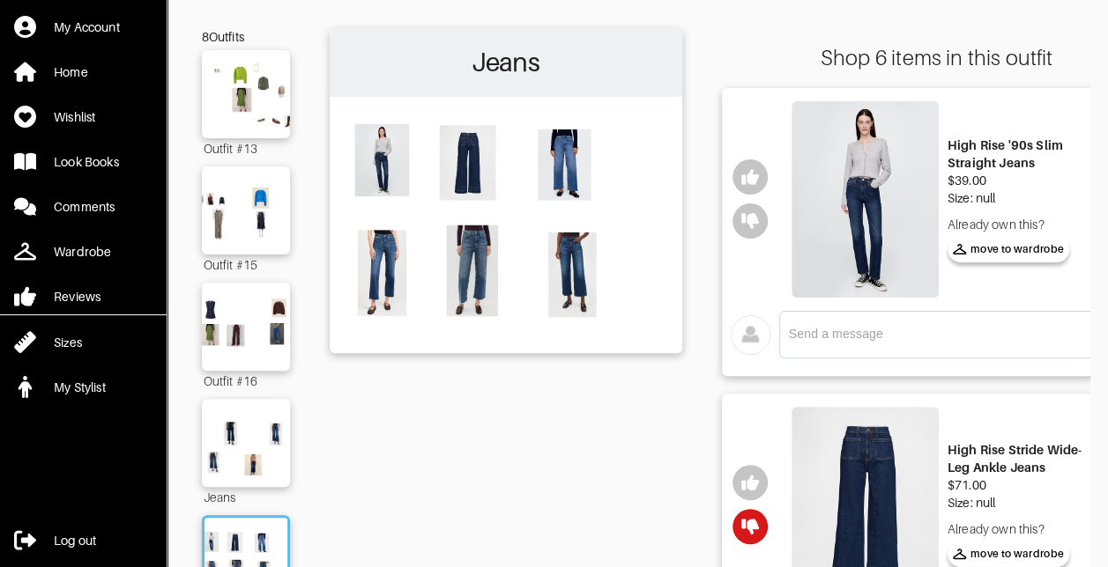
scroll to position [82, 0]
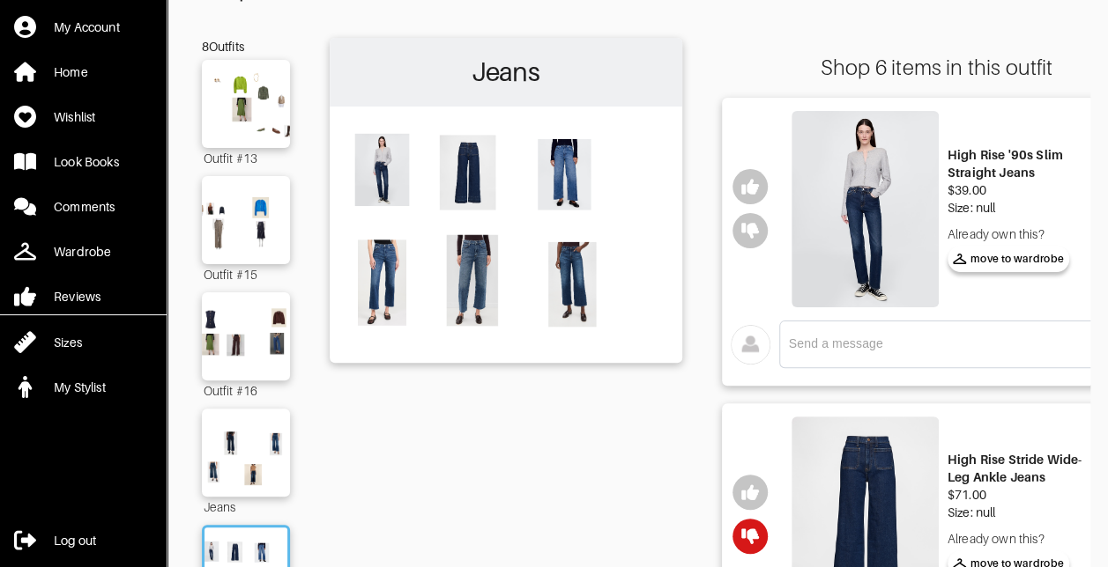
click at [864, 178] on img at bounding box center [864, 209] width 147 height 196
click at [755, 185] on icon "button" at bounding box center [750, 188] width 18 height 16
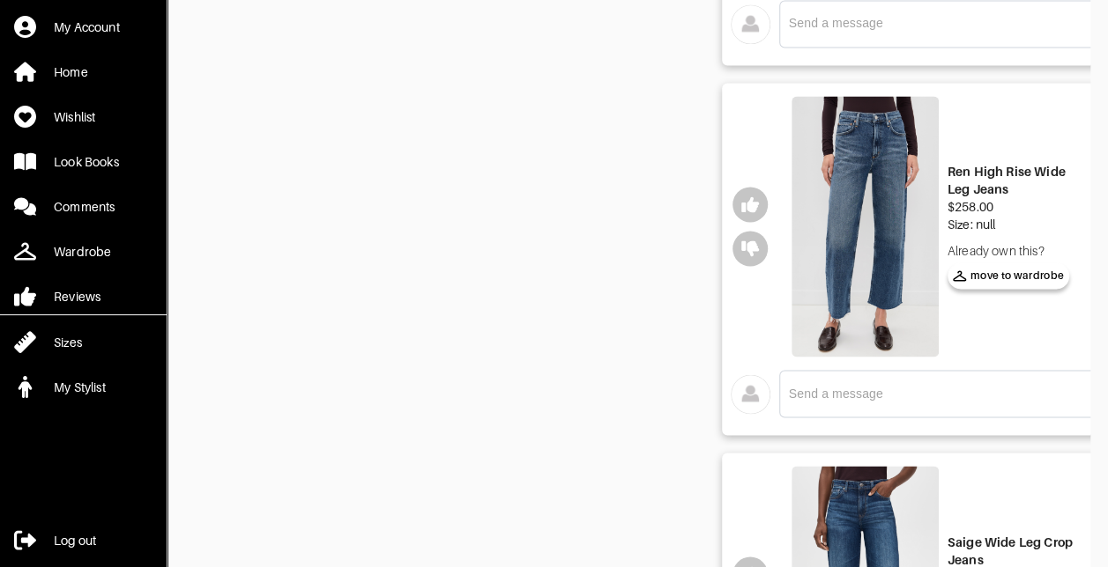
scroll to position [1374, 0]
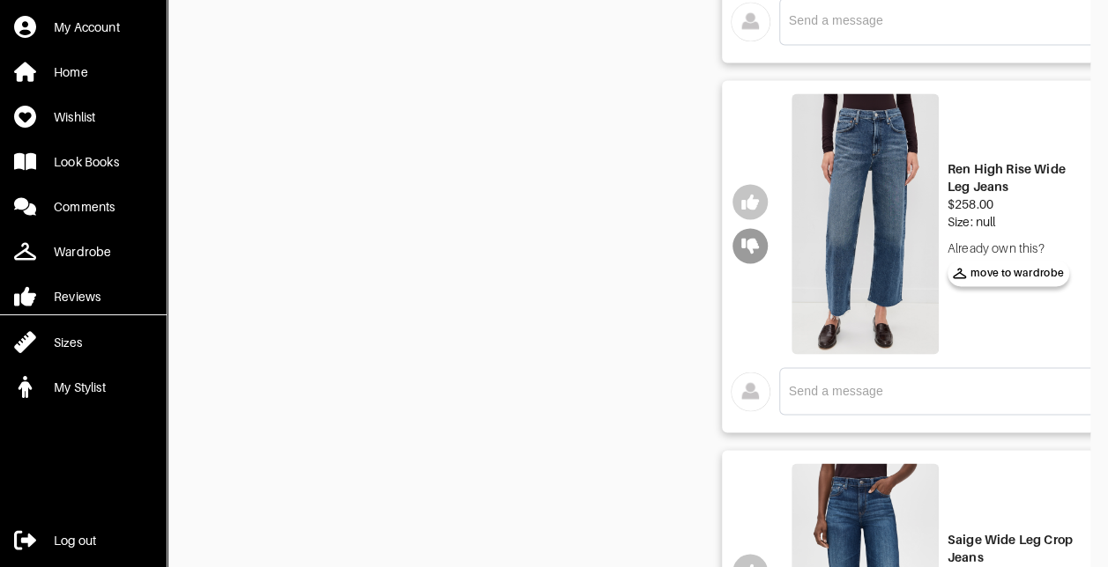
click at [750, 241] on icon "button" at bounding box center [750, 246] width 18 height 16
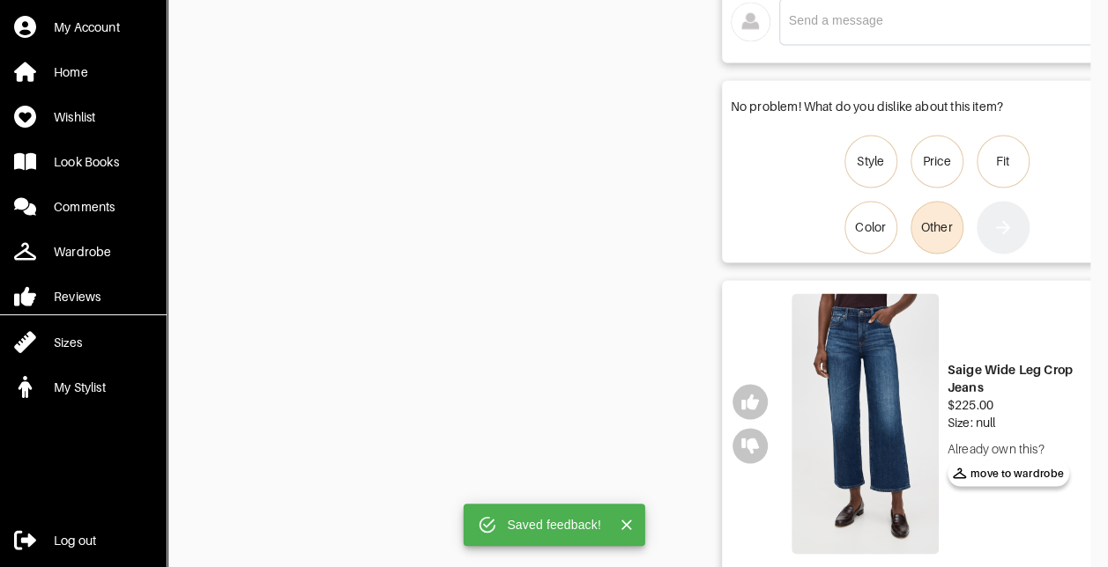
click at [936, 227] on div "Other" at bounding box center [937, 228] width 32 height 18
click at [0, 0] on input "Other" at bounding box center [0, 0] width 0 height 0
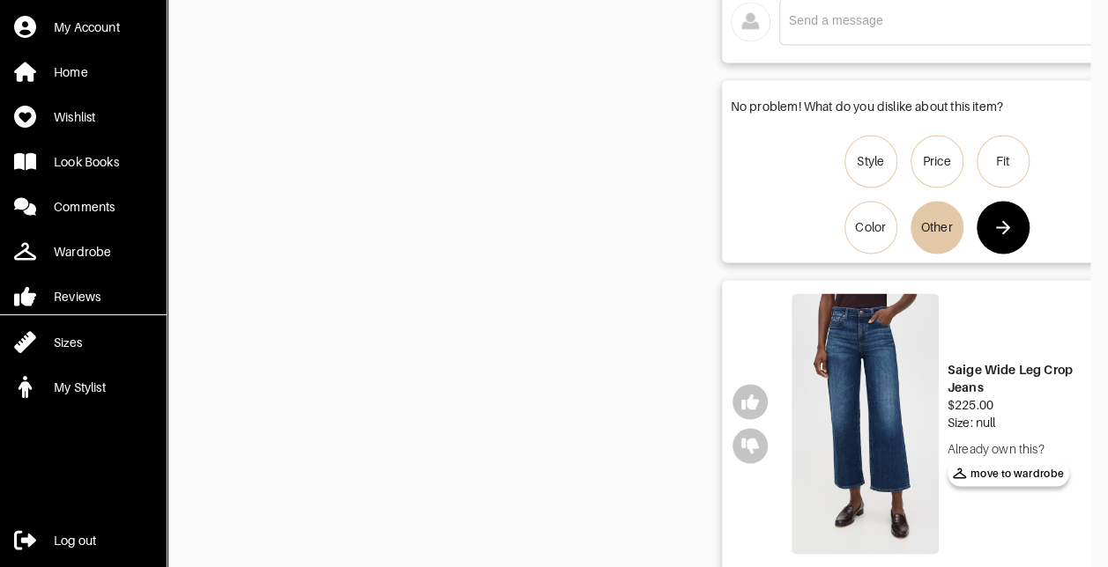
click at [999, 228] on icon "button" at bounding box center [1002, 227] width 21 height 21
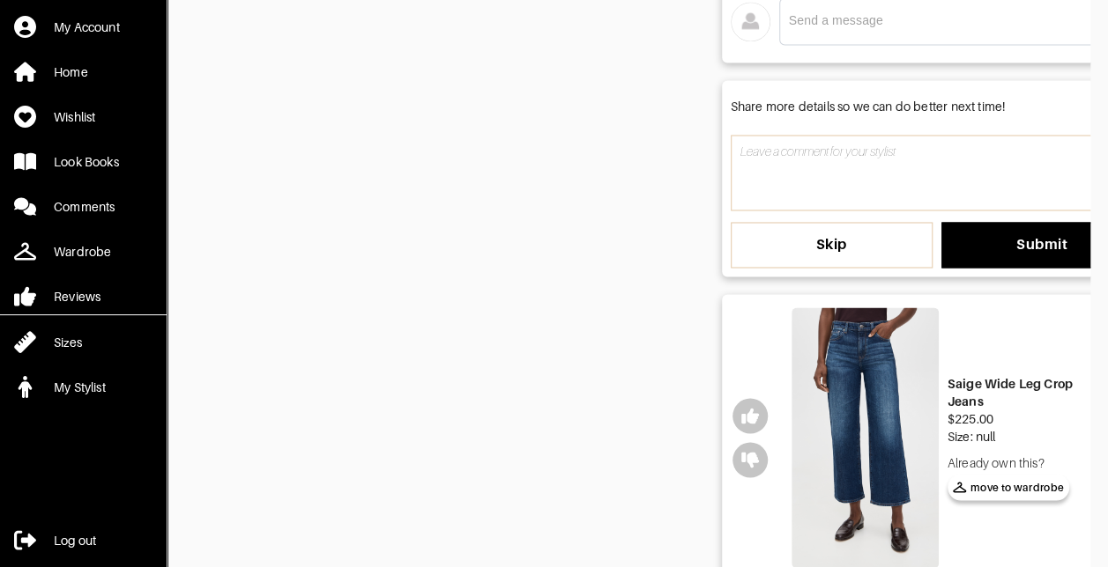
click at [893, 241] on span "Skip" at bounding box center [832, 245] width 174 height 18
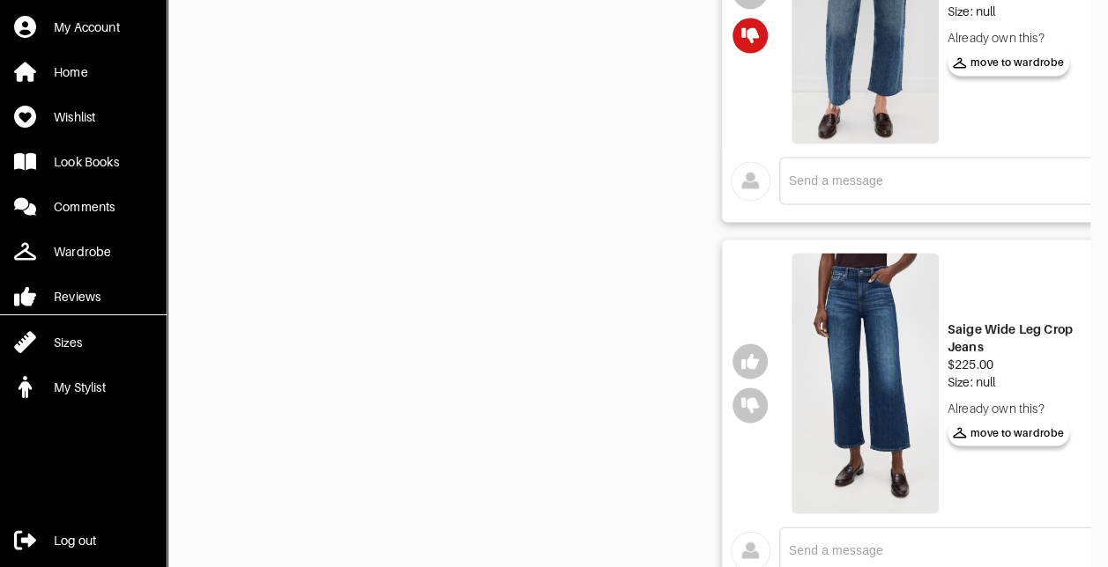
scroll to position [1663, 0]
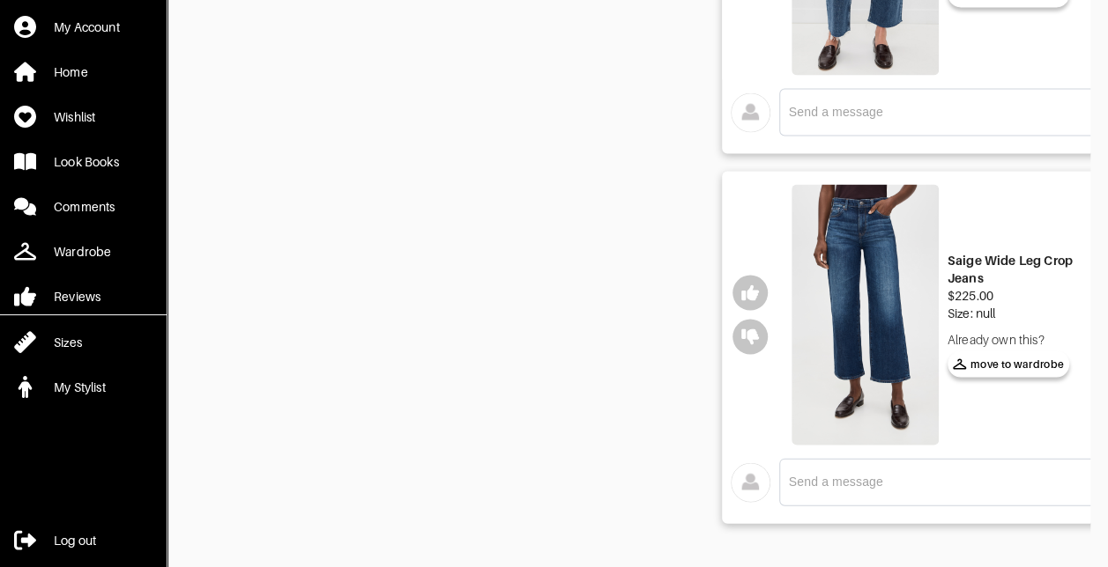
click at [879, 262] on img at bounding box center [864, 314] width 147 height 261
click at [745, 284] on icon "button" at bounding box center [750, 293] width 18 height 18
click at [753, 288] on button "button" at bounding box center [749, 292] width 35 height 35
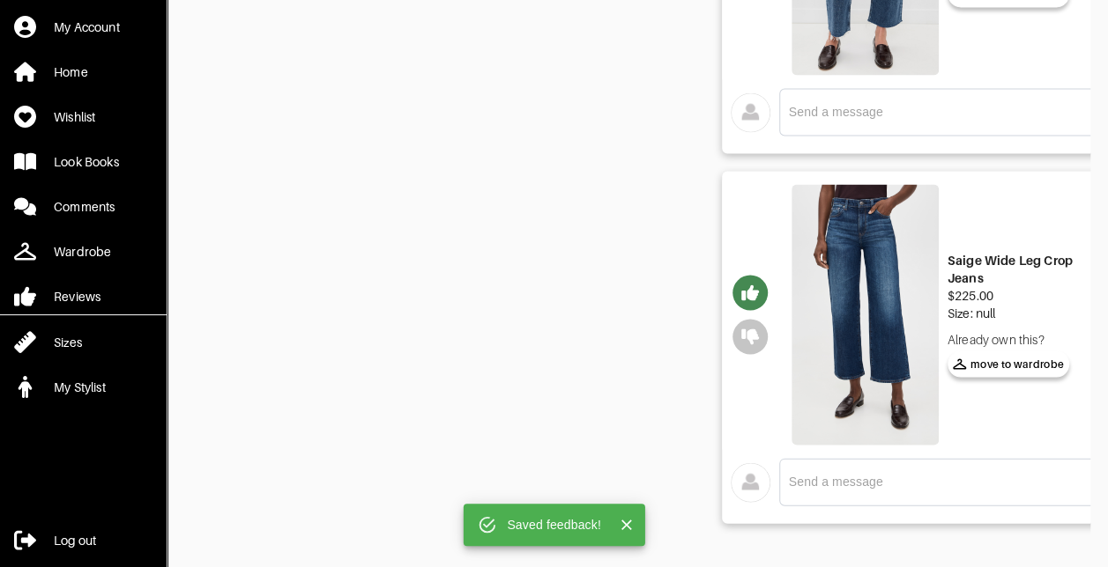
click at [748, 285] on icon "button" at bounding box center [750, 293] width 18 height 18
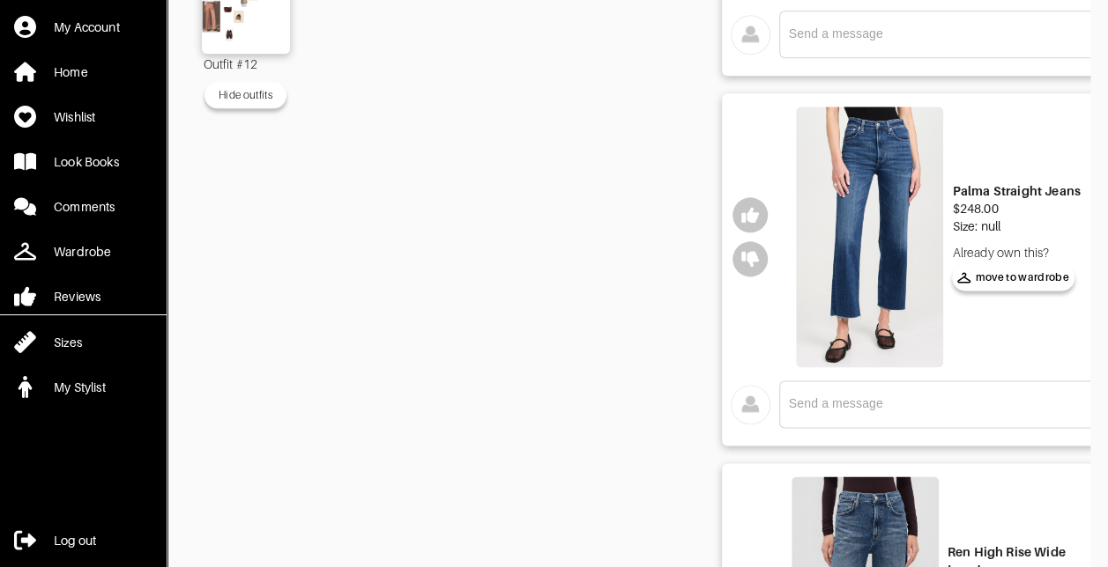
scroll to position [1022, 0]
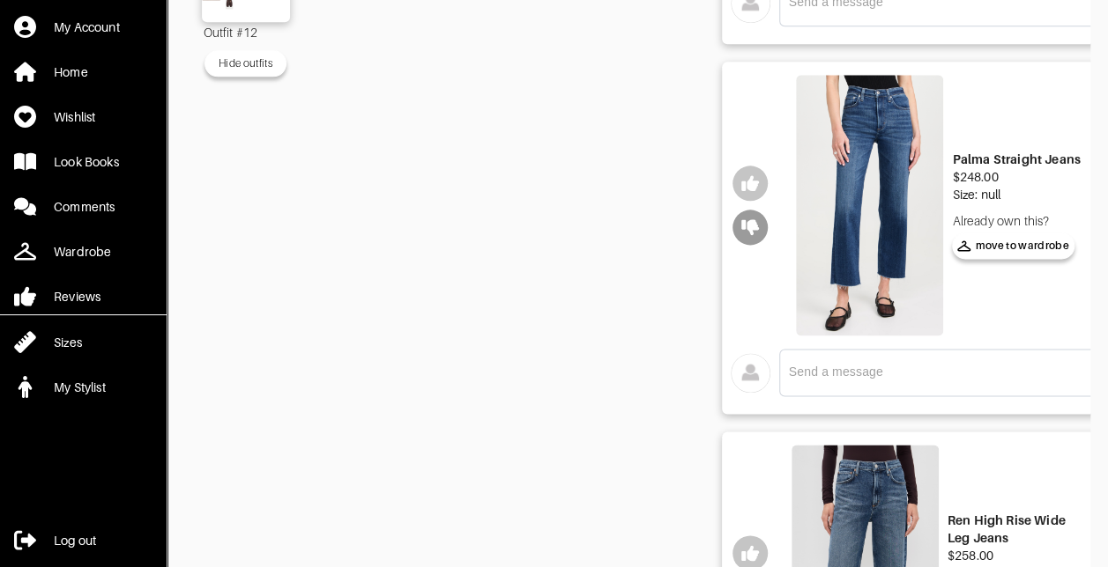
click at [745, 219] on icon "button" at bounding box center [750, 227] width 18 height 16
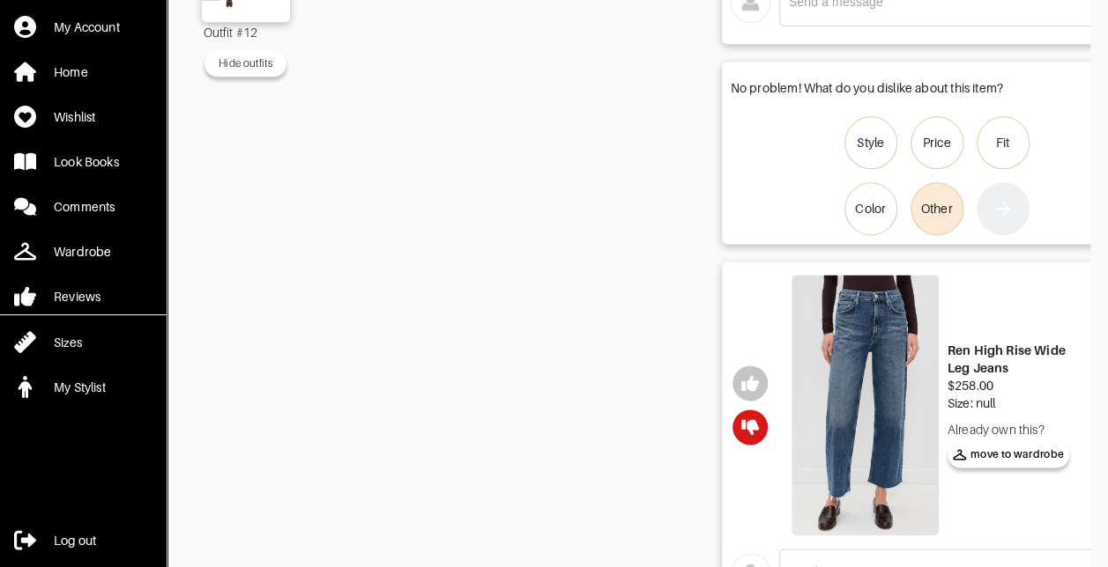
click at [940, 210] on div "Other" at bounding box center [937, 209] width 32 height 18
click at [0, 0] on input "Other" at bounding box center [0, 0] width 0 height 0
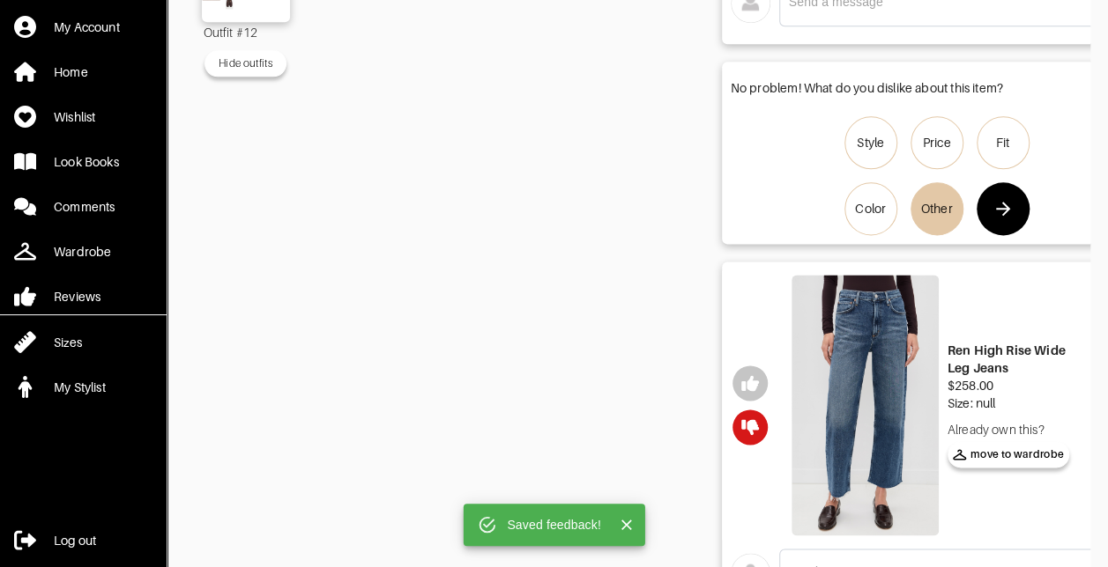
click at [1008, 219] on button "button" at bounding box center [1002, 208] width 53 height 53
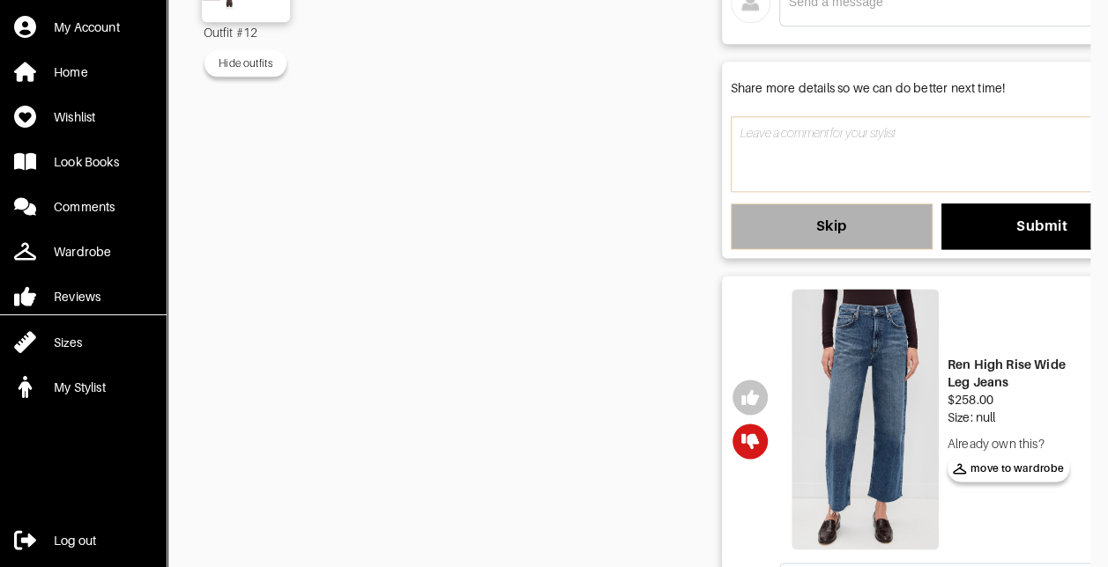
click at [882, 220] on span "Skip" at bounding box center [832, 227] width 174 height 18
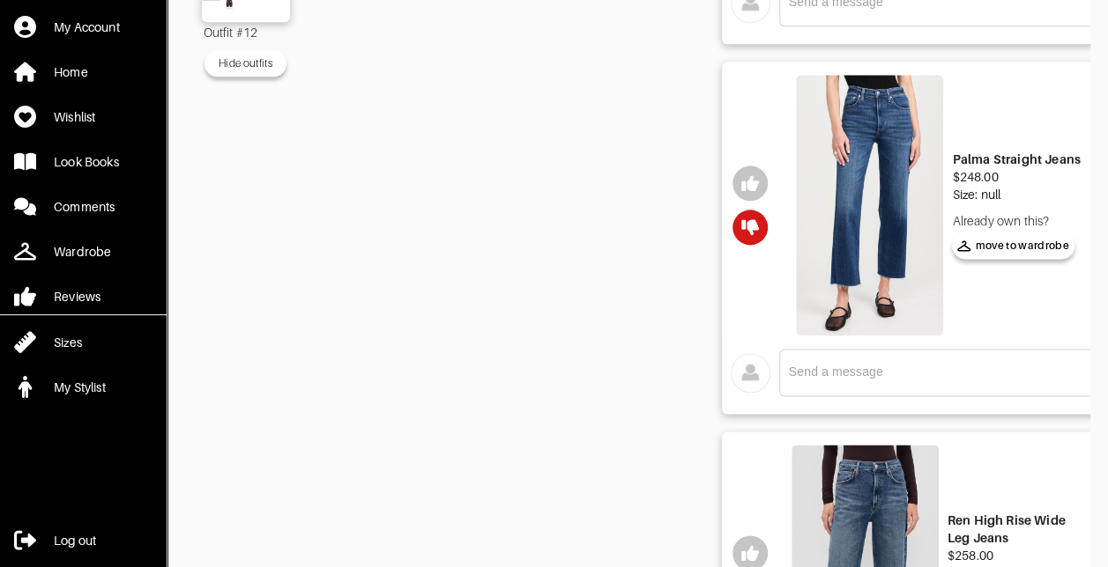
click at [543, 227] on div "Jeans" at bounding box center [506, 139] width 352 height 2083
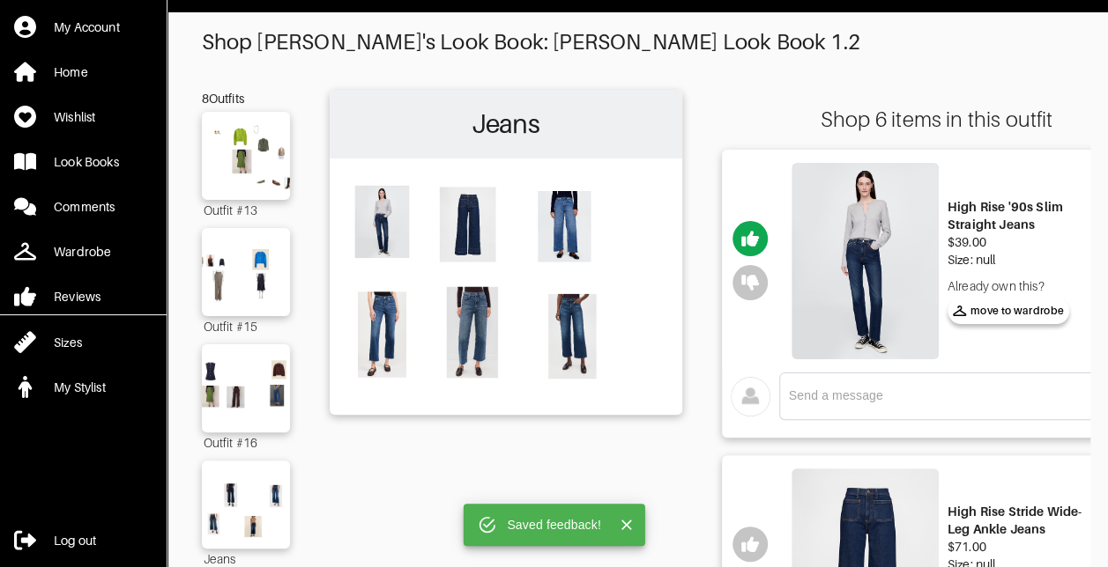
scroll to position [526, 0]
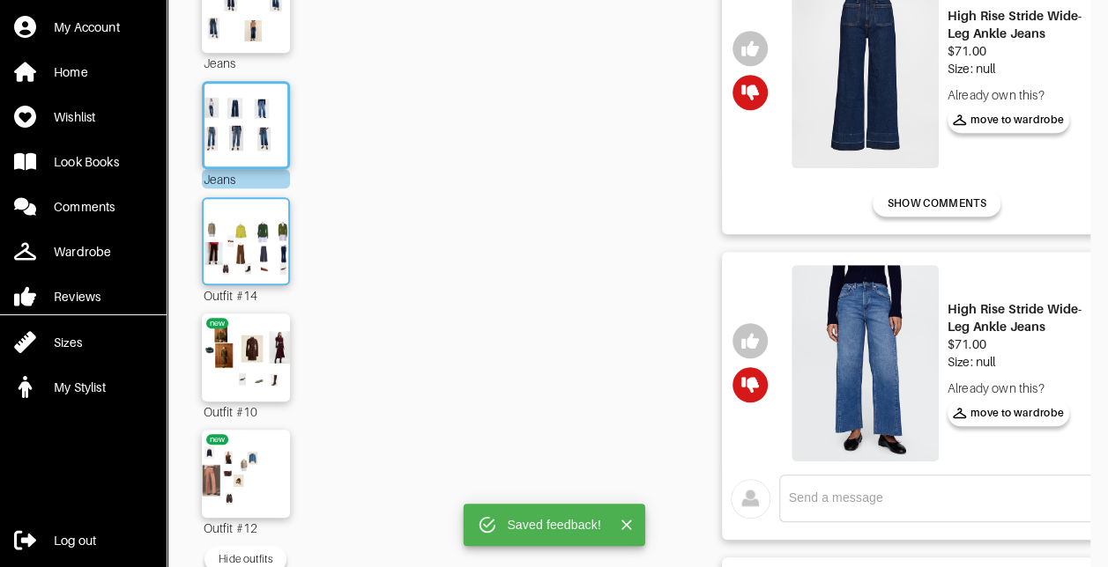
click at [232, 234] on img at bounding box center [245, 241] width 95 height 67
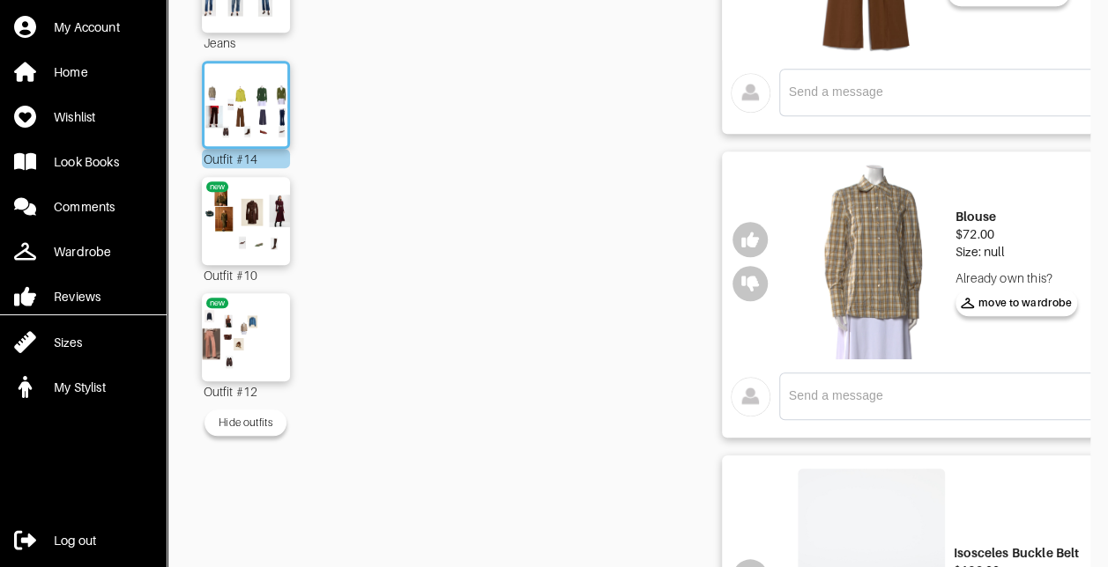
scroll to position [664, 0]
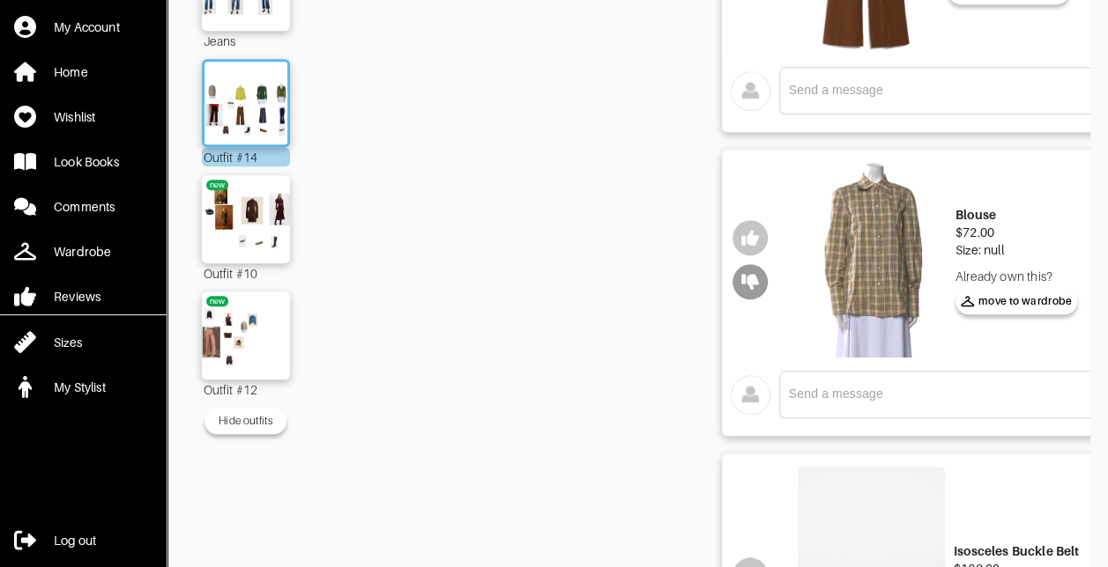
click at [751, 275] on icon "button" at bounding box center [750, 283] width 18 height 16
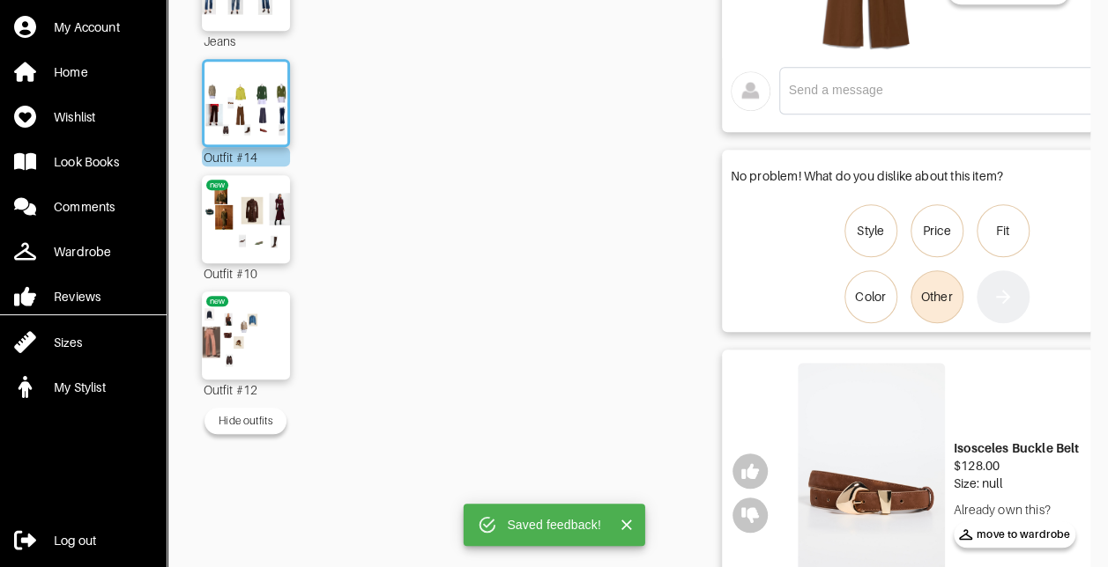
click at [943, 291] on div "Other" at bounding box center [937, 297] width 32 height 18
click at [0, 0] on input "Other" at bounding box center [0, 0] width 0 height 0
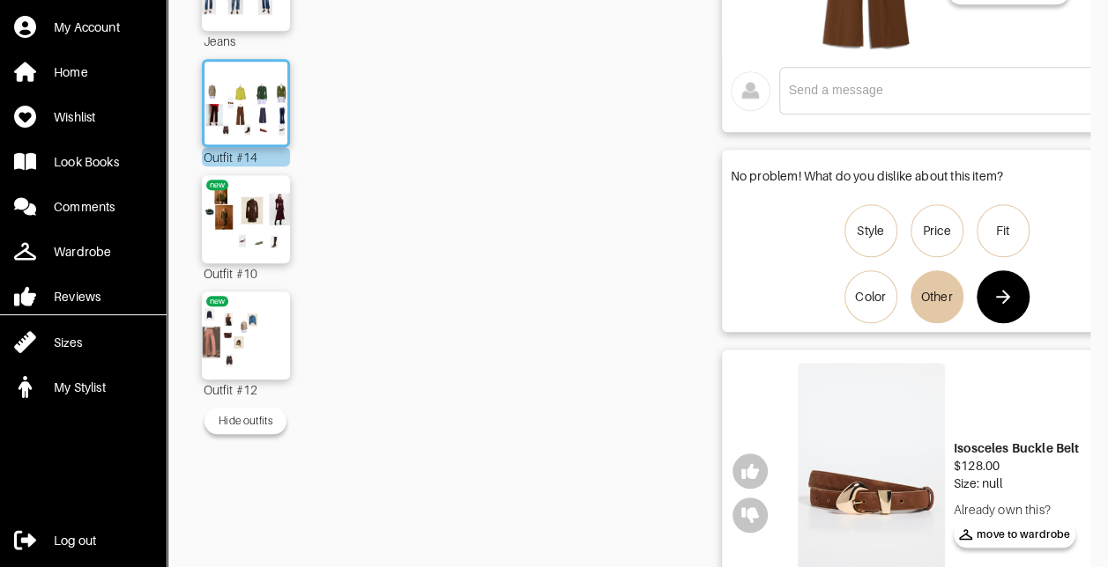
click at [1005, 290] on icon "button" at bounding box center [1003, 297] width 14 height 14
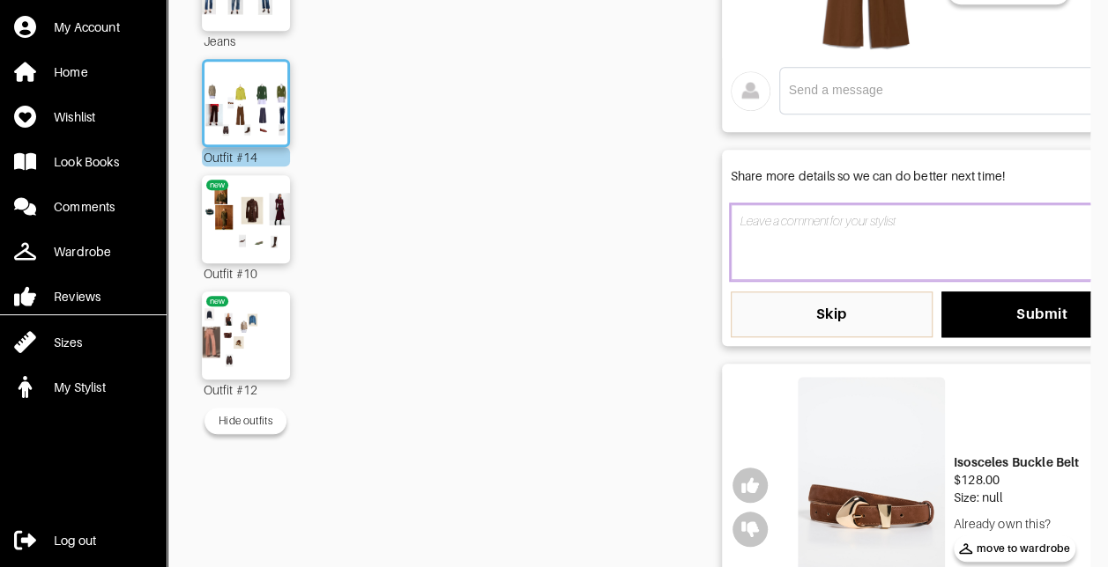
click at [893, 237] on textarea at bounding box center [936, 242] width 412 height 76
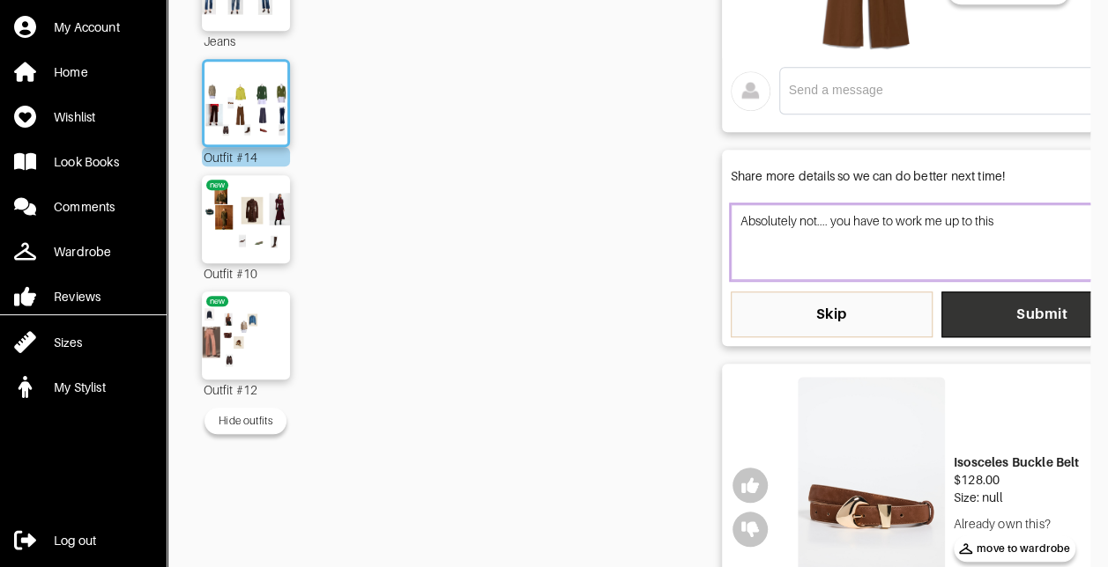
type textarea "Absolutely not.... you have to work me up to this"
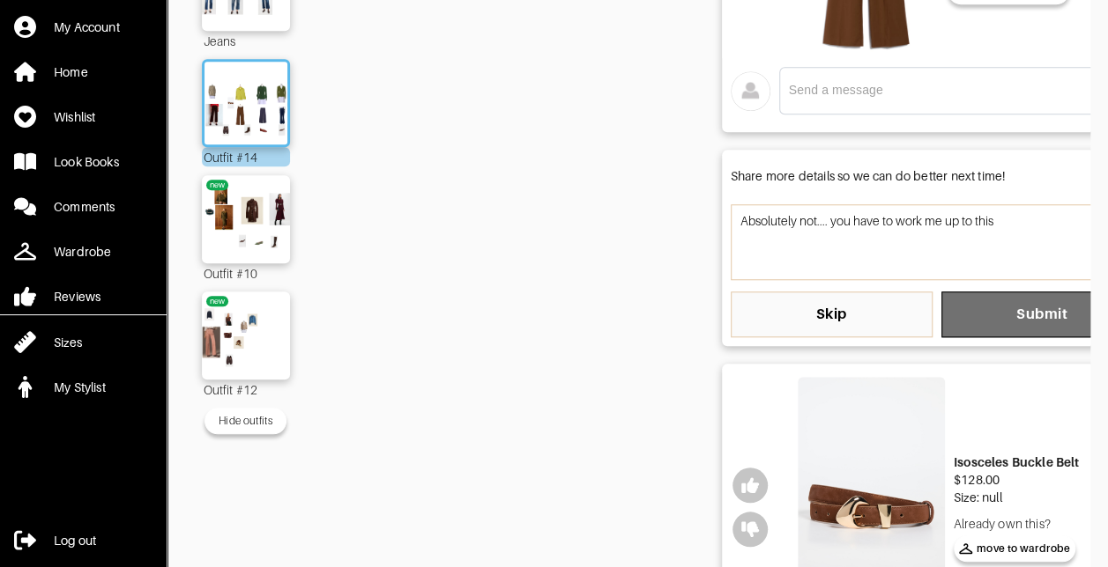
click at [1015, 301] on button "Submit" at bounding box center [1042, 315] width 202 height 46
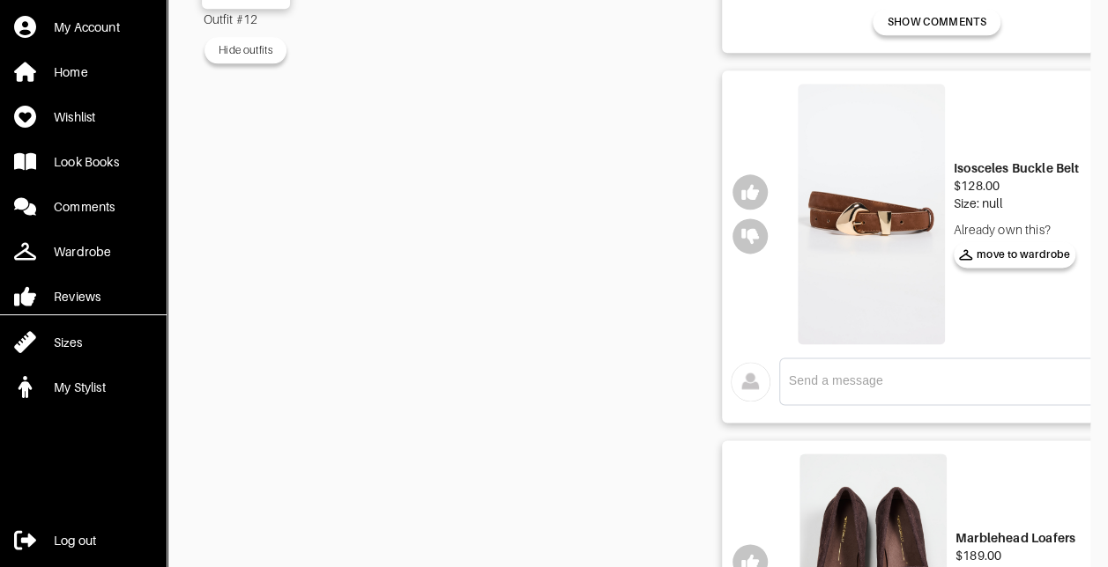
scroll to position [1041, 0]
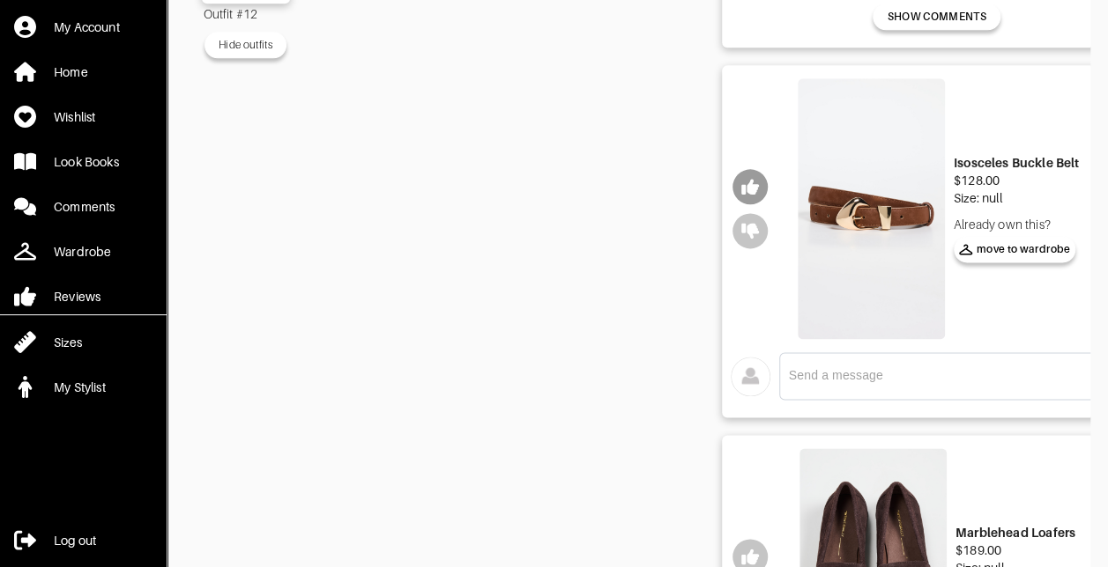
click at [748, 186] on icon "button" at bounding box center [750, 187] width 18 height 16
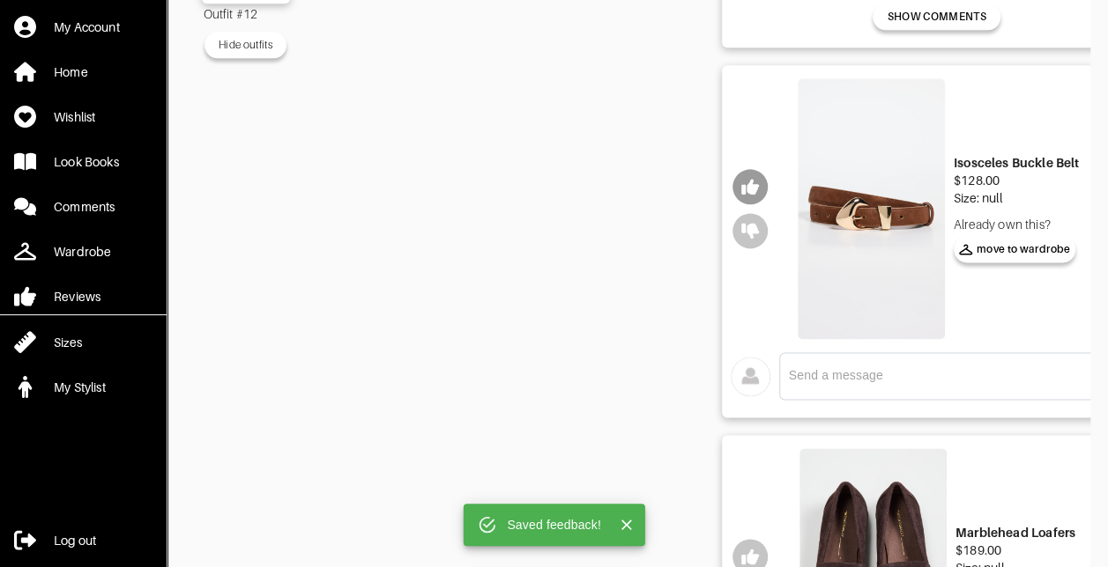
click at [753, 187] on icon "button" at bounding box center [750, 187] width 18 height 16
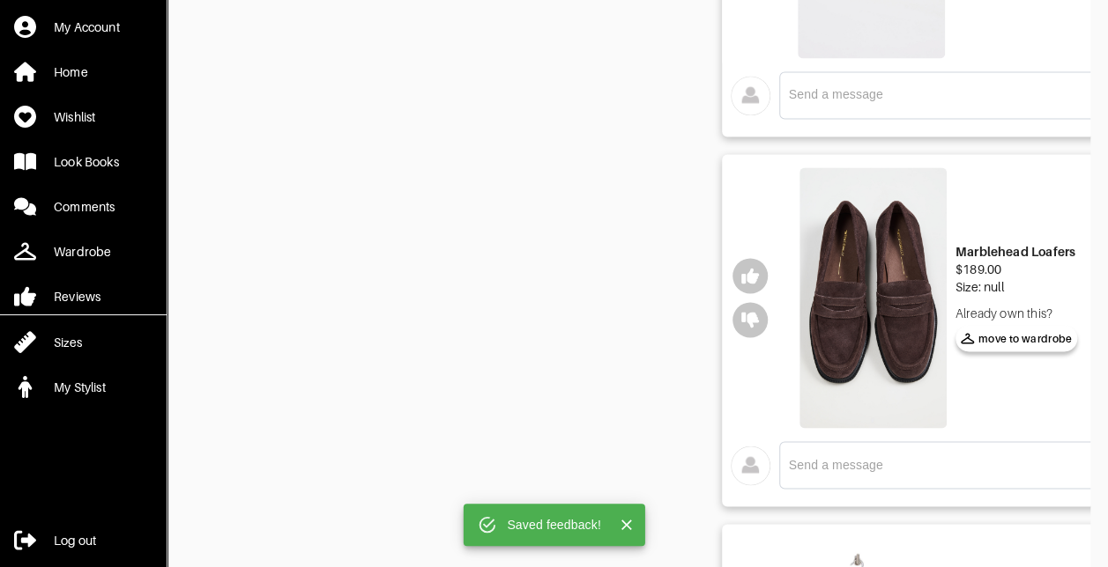
scroll to position [1407, 0]
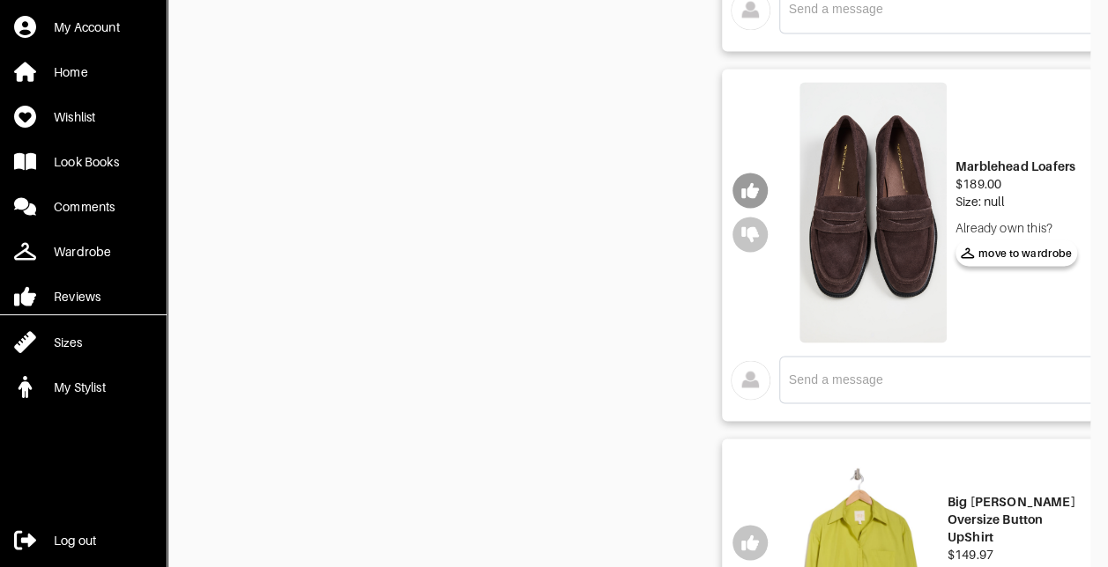
click at [749, 193] on icon "button" at bounding box center [750, 190] width 18 height 16
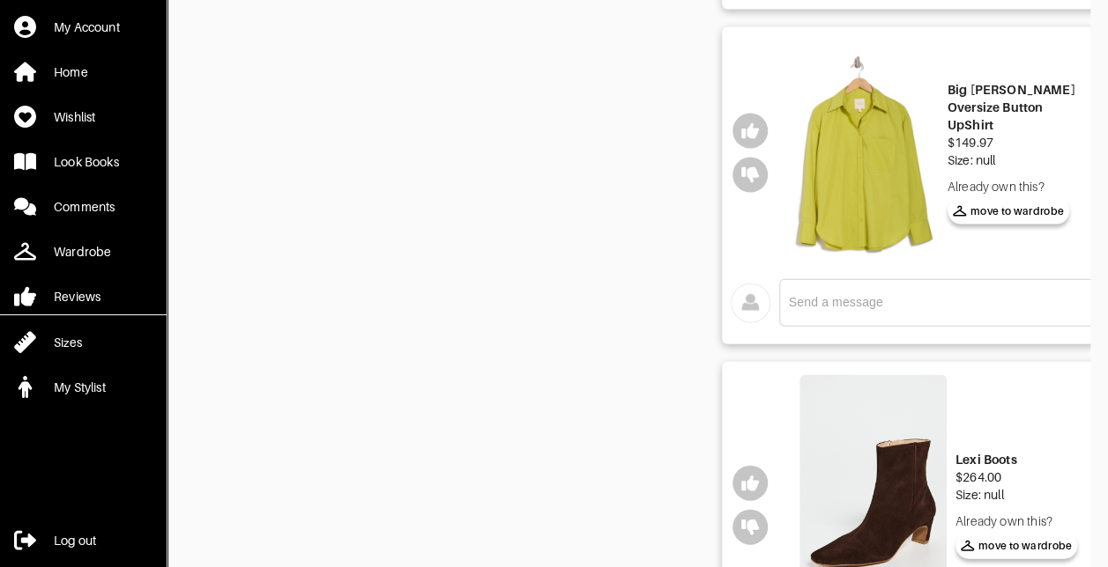
scroll to position [1824, 0]
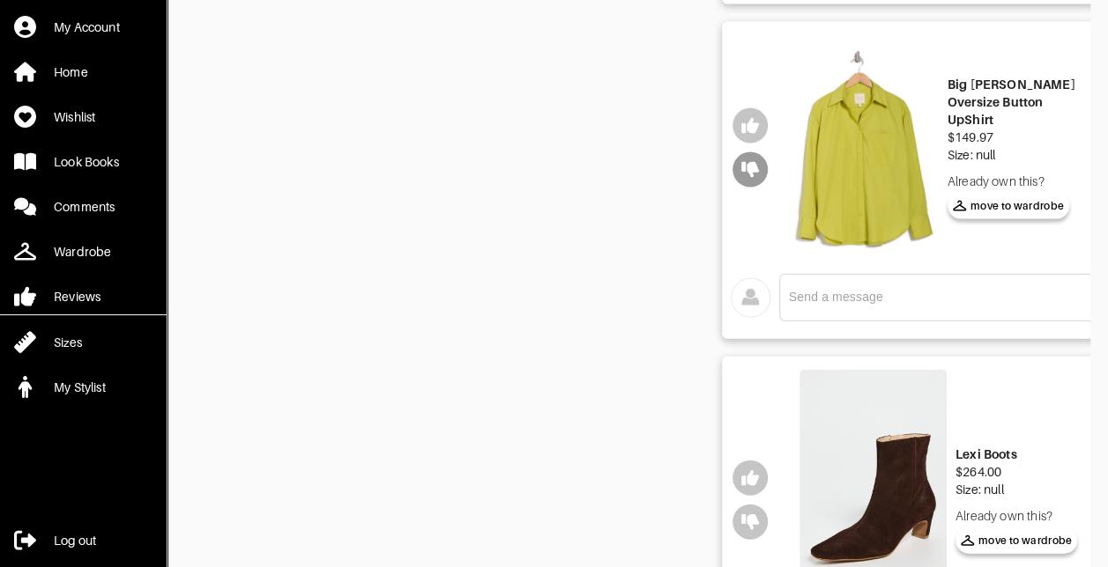
click at [754, 163] on icon "button" at bounding box center [750, 170] width 18 height 16
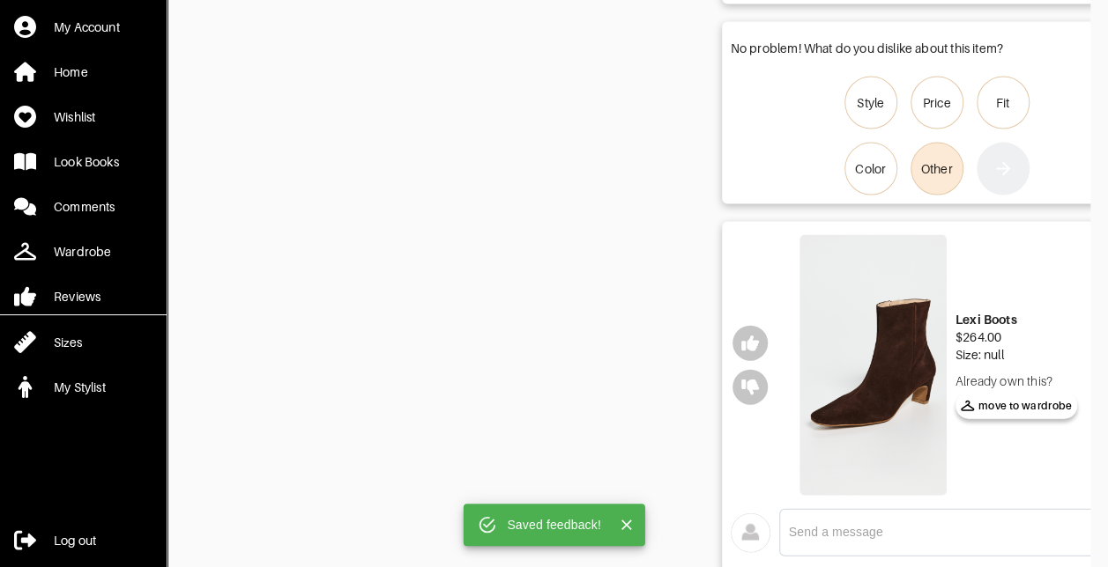
click at [945, 171] on div "Other" at bounding box center [937, 169] width 32 height 18
click at [0, 0] on input "Other" at bounding box center [0, 0] width 0 height 0
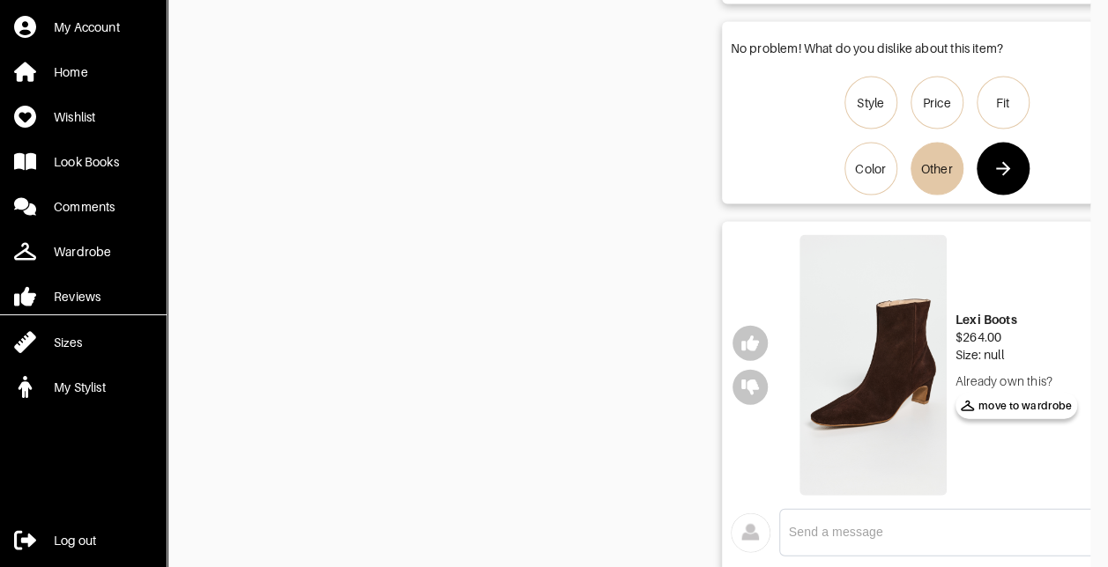
click at [992, 171] on button "button" at bounding box center [1002, 169] width 53 height 53
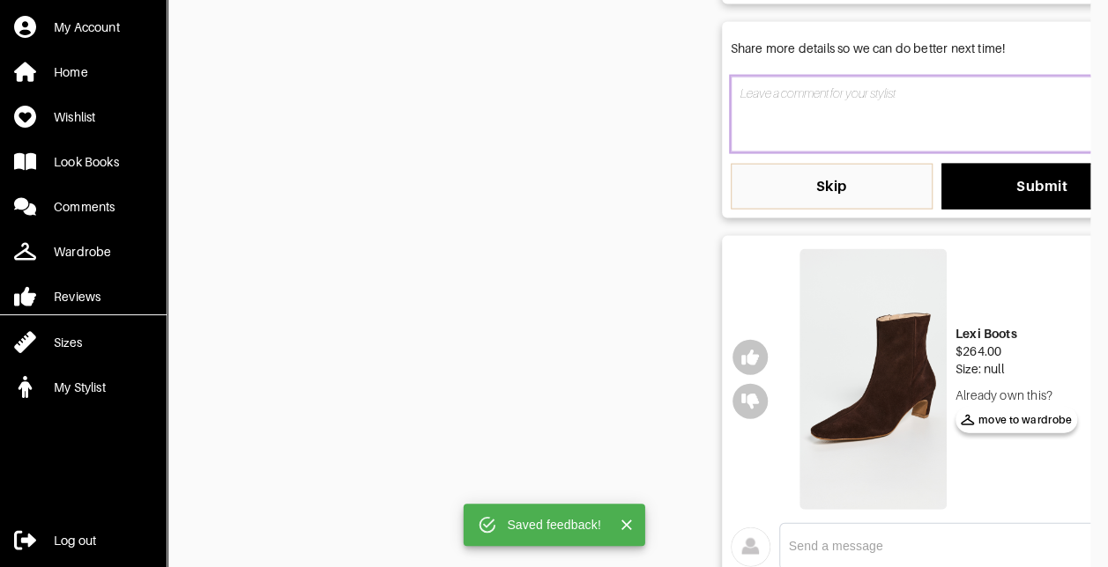
click at [841, 115] on textarea at bounding box center [936, 115] width 412 height 76
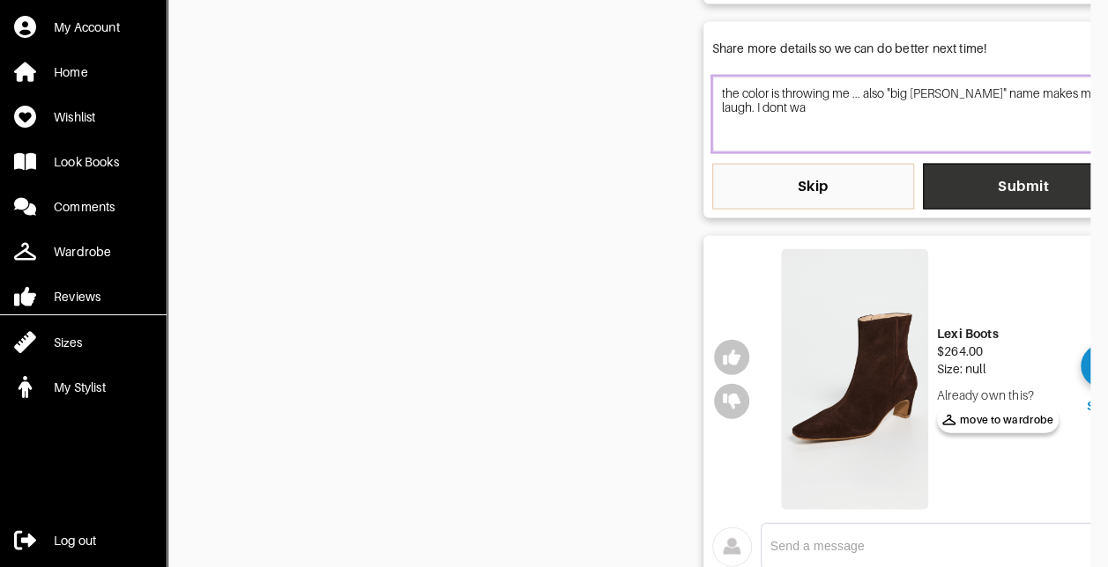
scroll to position [0, 28]
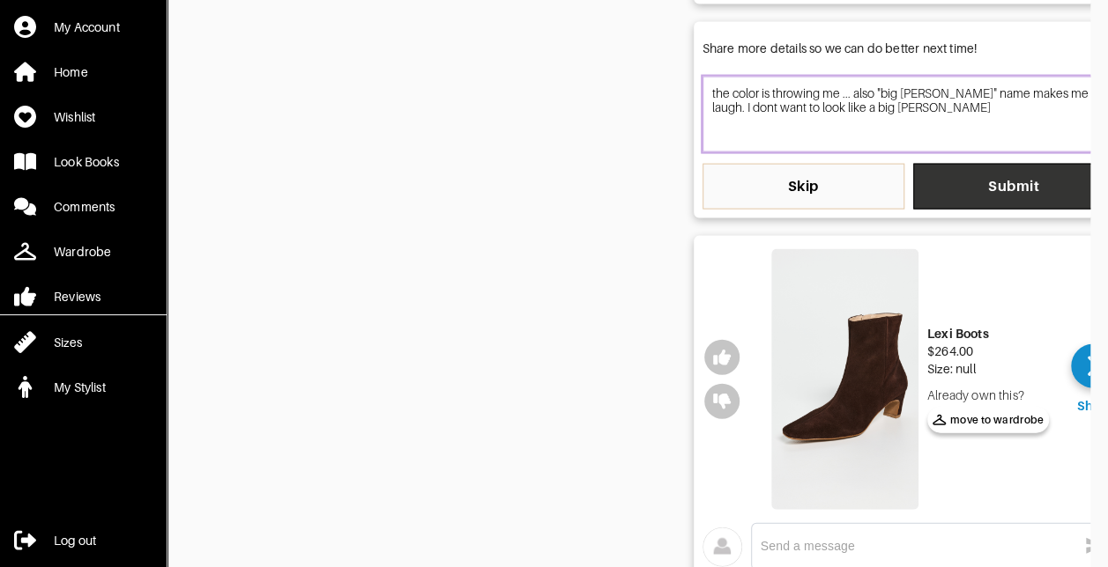
type textarea "the color is throwing me ... also "big [PERSON_NAME]" name makes me laugh. I do…"
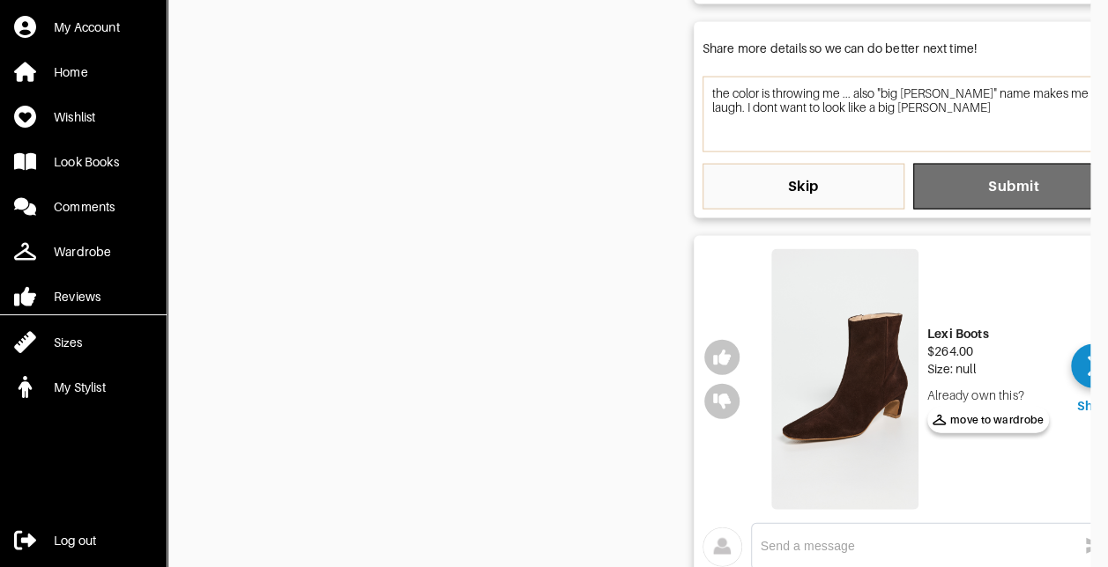
click at [984, 182] on span "Submit" at bounding box center [1014, 187] width 174 height 18
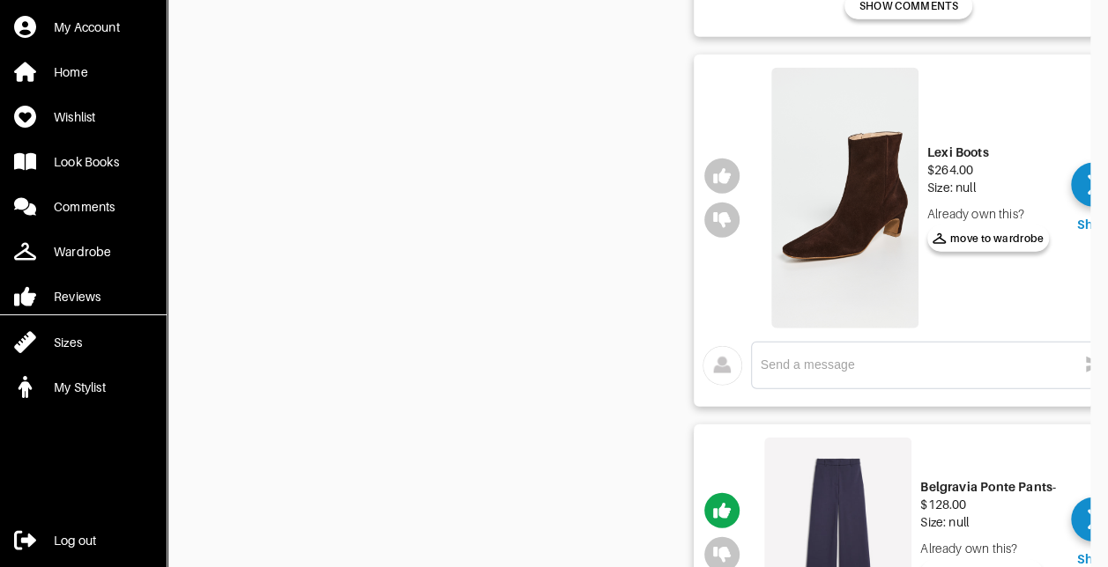
scroll to position [2119, 0]
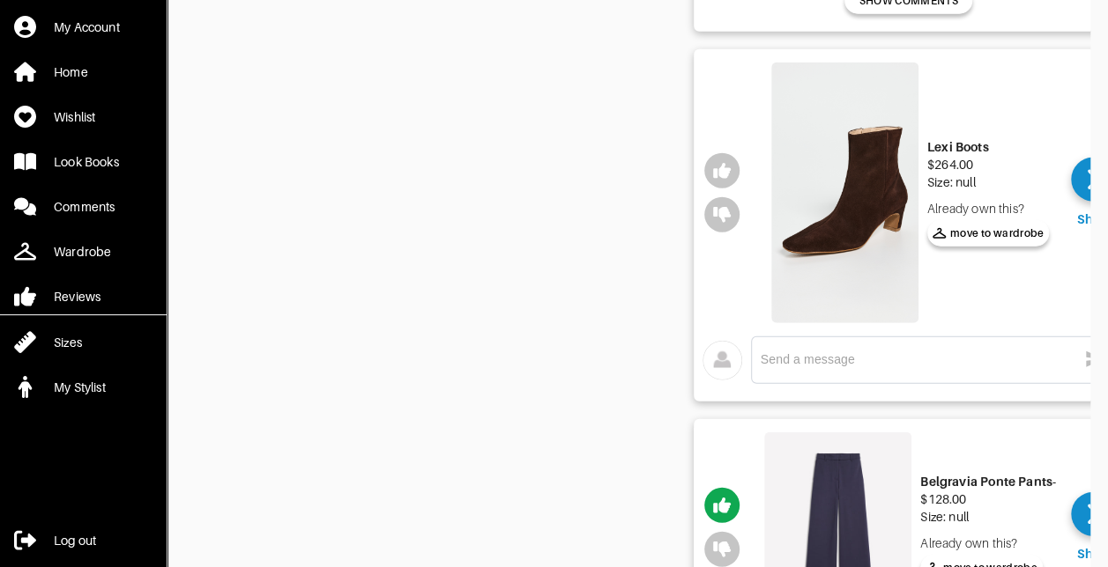
click at [702, 210] on div at bounding box center [721, 193] width 56 height 270
click at [724, 213] on icon "button" at bounding box center [722, 215] width 18 height 16
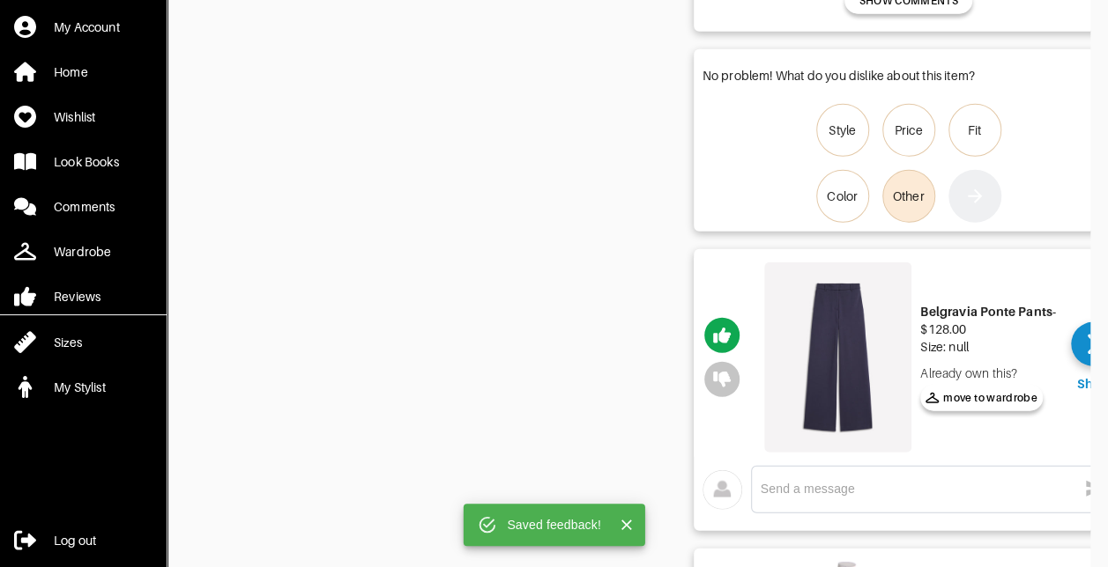
click at [922, 203] on label "Other" at bounding box center [908, 196] width 53 height 53
click at [0, 0] on input "Other" at bounding box center [0, 0] width 0 height 0
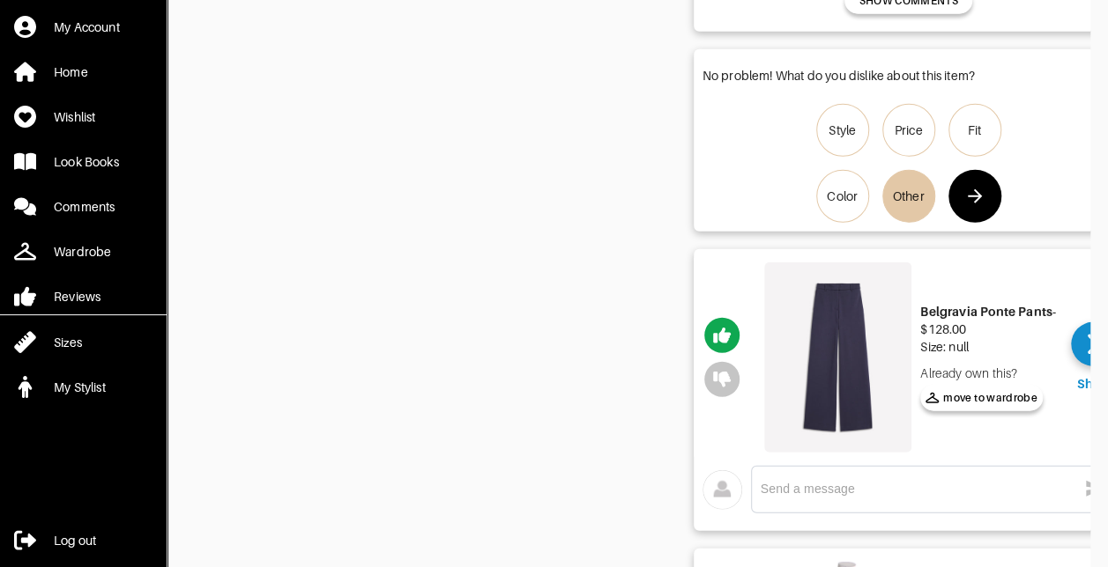
click at [953, 203] on button "button" at bounding box center [974, 196] width 53 height 53
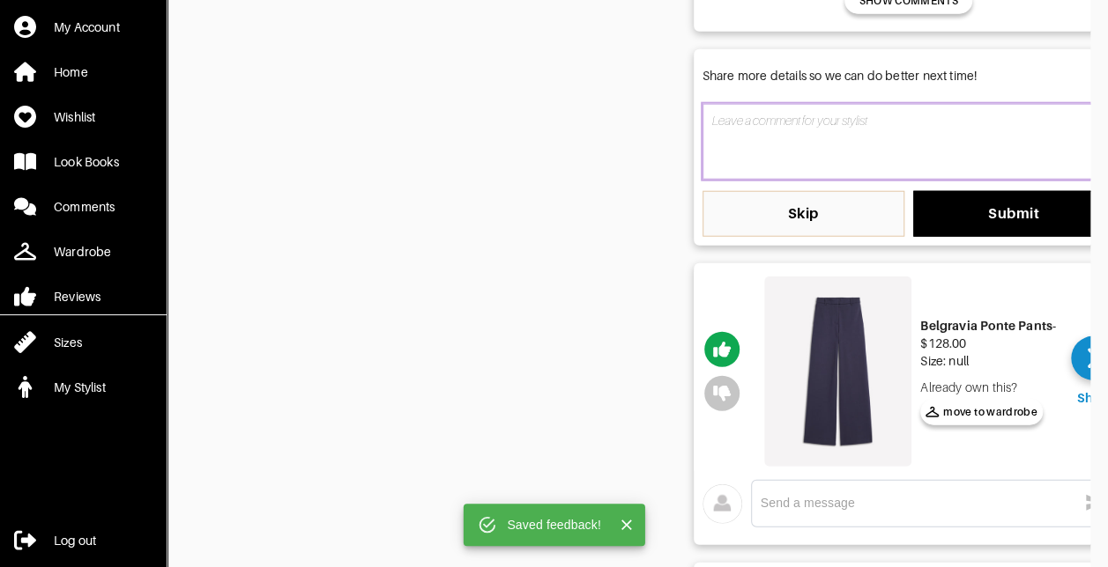
click at [863, 139] on textarea at bounding box center [908, 142] width 412 height 76
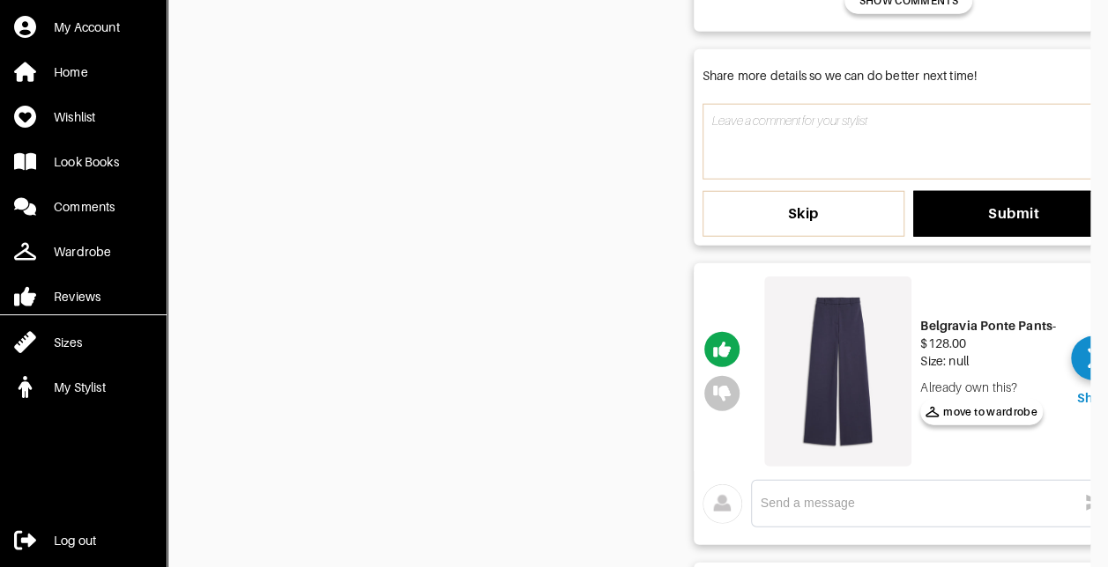
click at [827, 205] on span "Skip" at bounding box center [803, 214] width 174 height 18
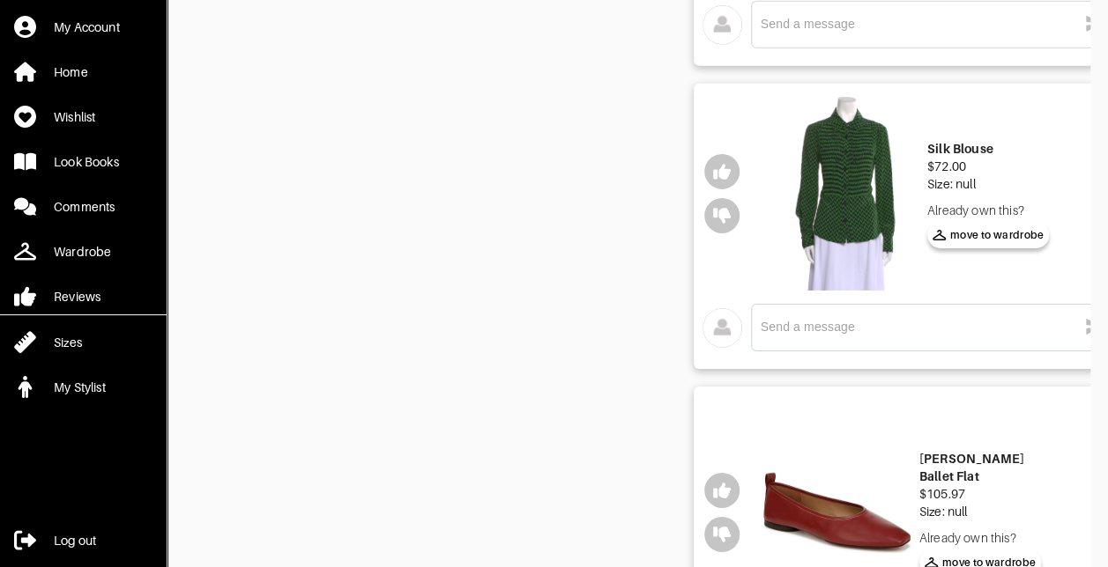
scroll to position [2760, 0]
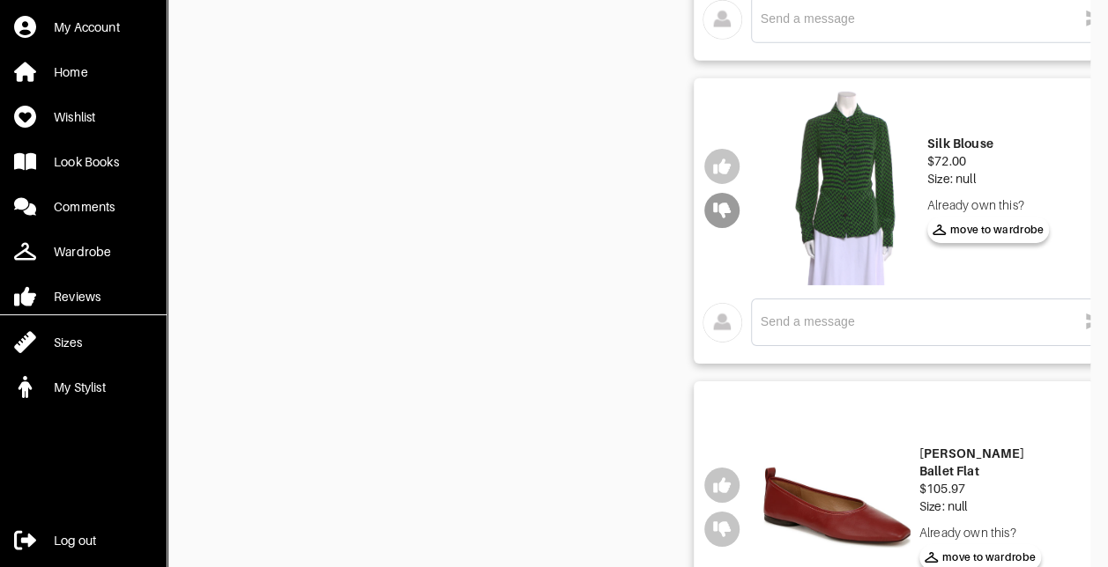
click at [715, 211] on icon "button" at bounding box center [722, 211] width 18 height 18
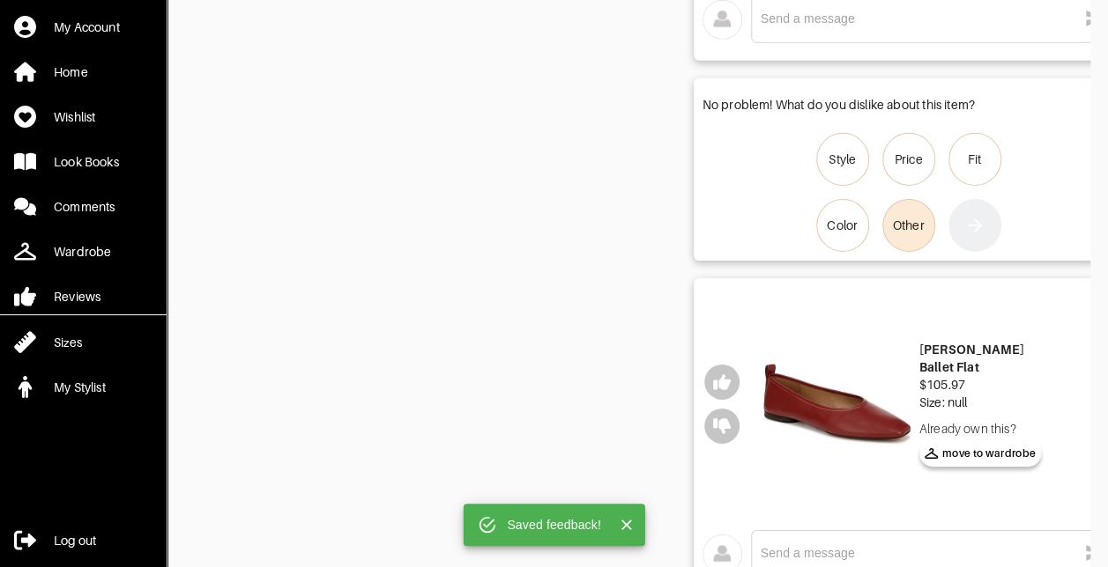
click at [918, 222] on div "Other" at bounding box center [909, 226] width 32 height 18
click at [0, 0] on input "Other" at bounding box center [0, 0] width 0 height 0
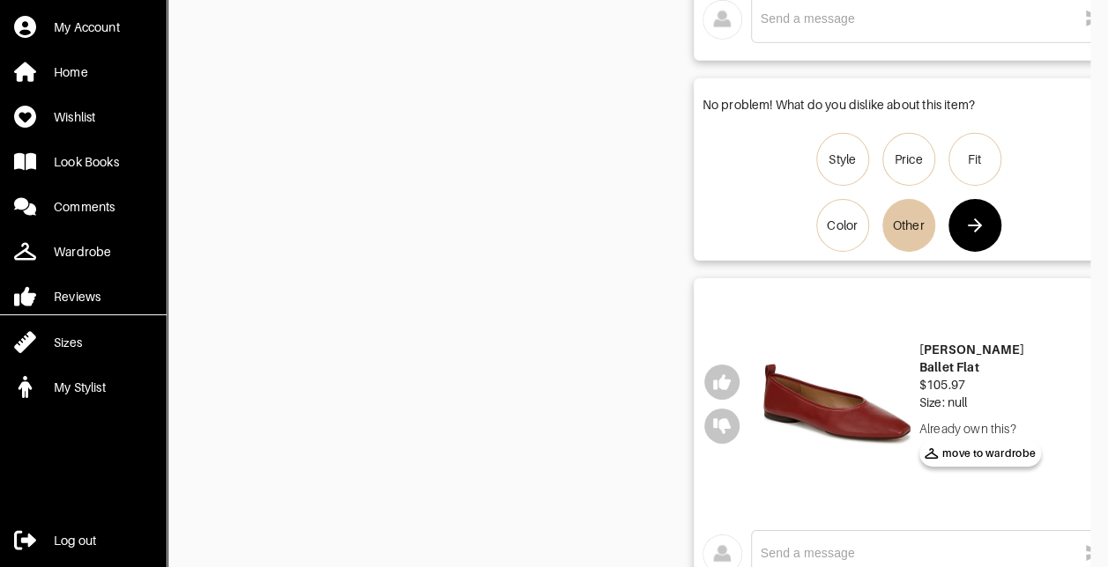
click at [975, 226] on icon "button" at bounding box center [974, 225] width 21 height 21
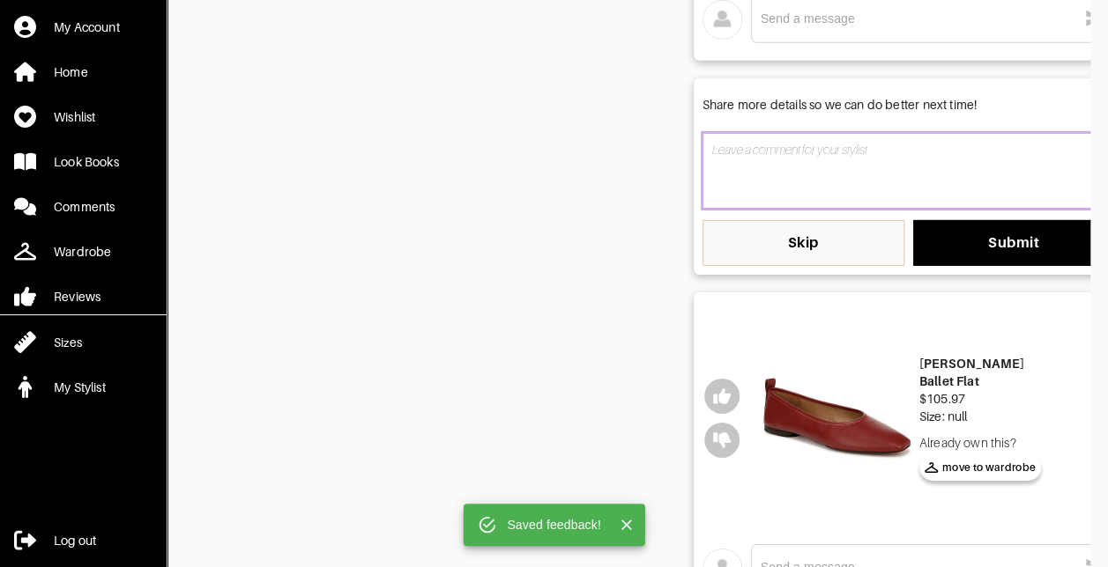
click at [832, 187] on textarea at bounding box center [908, 171] width 412 height 76
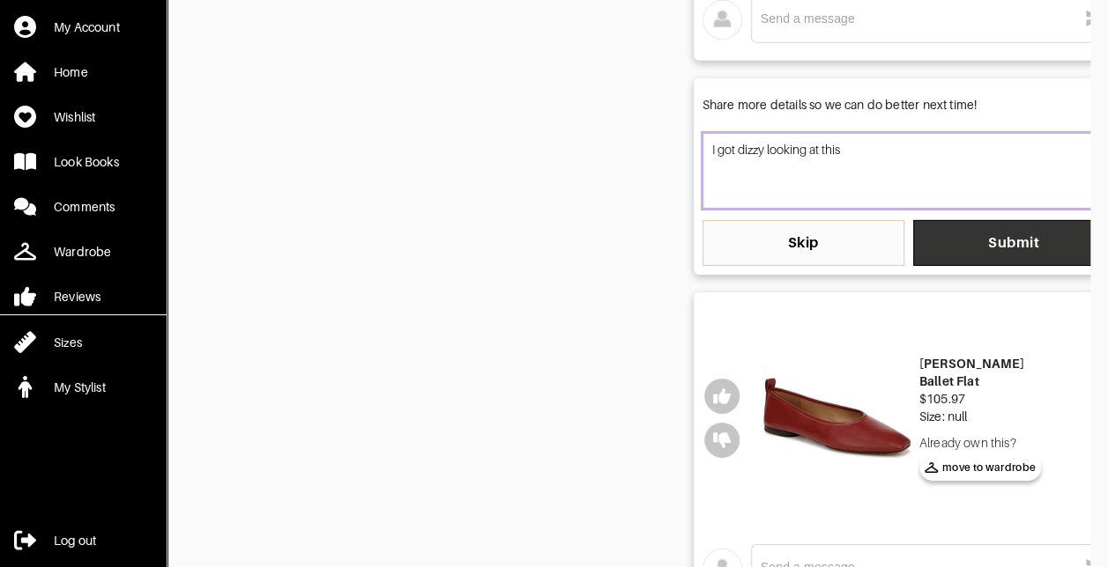
type textarea "I got dizzy looking at this"
click at [964, 238] on span "Submit" at bounding box center [1014, 243] width 174 height 18
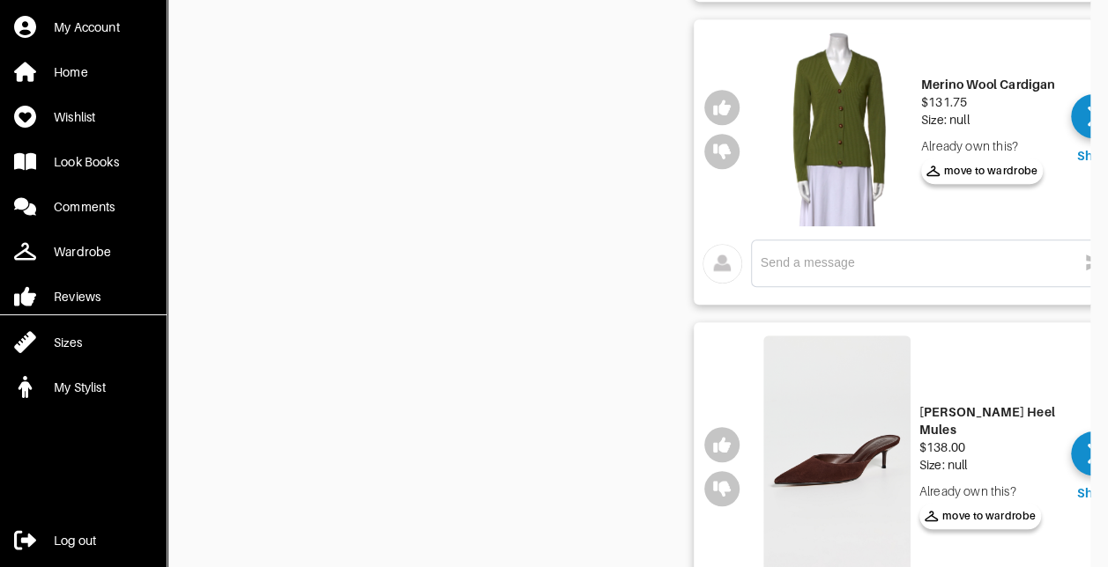
scroll to position [3906, 0]
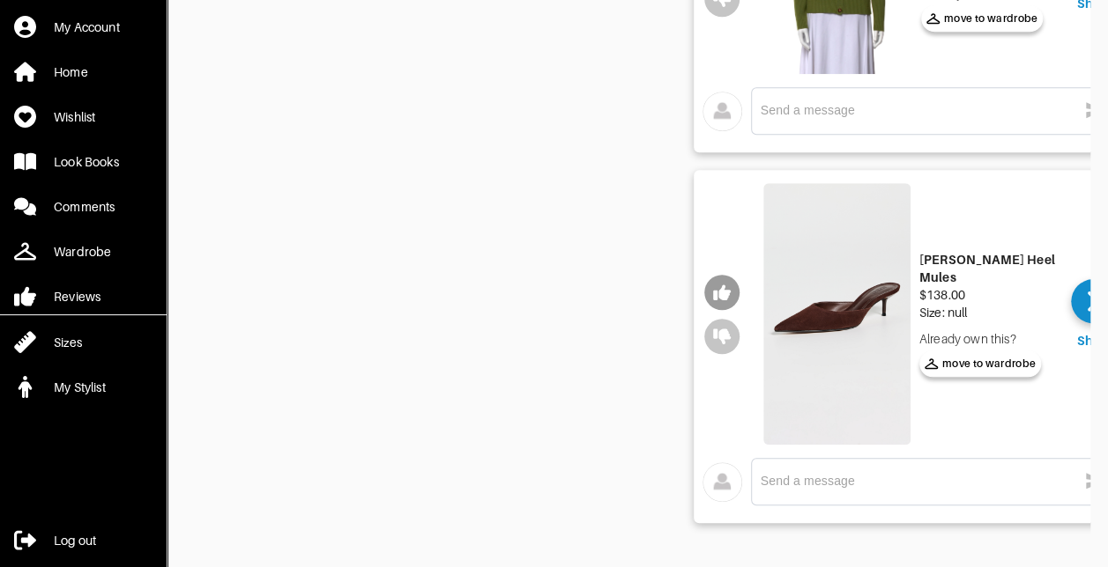
click at [726, 285] on icon "button" at bounding box center [722, 293] width 18 height 16
click at [726, 287] on icon "button" at bounding box center [722, 293] width 18 height 18
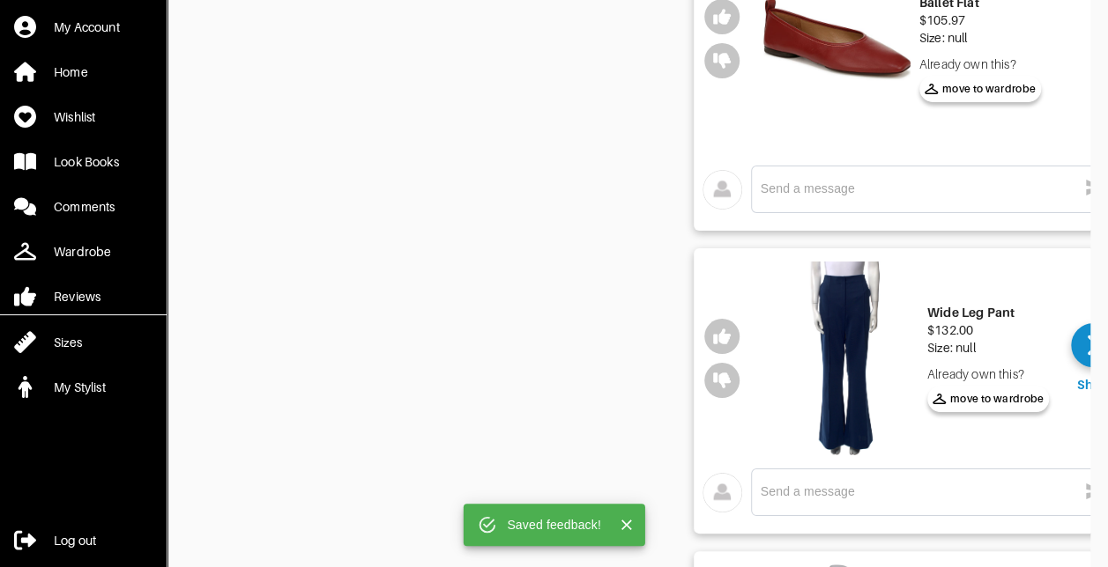
scroll to position [3142, 0]
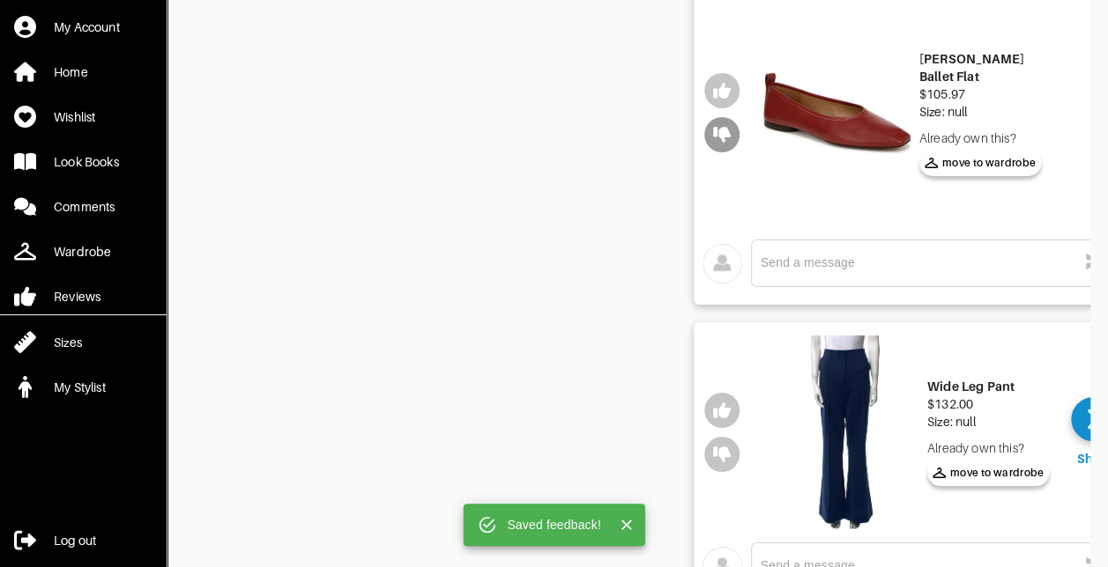
click at [717, 130] on icon "button" at bounding box center [722, 136] width 18 height 16
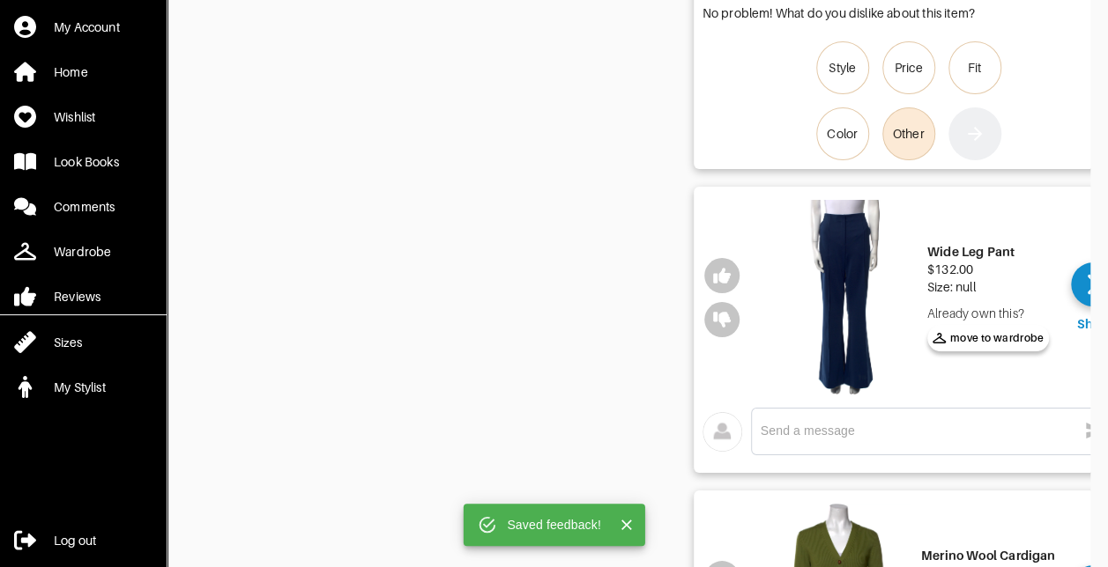
click at [899, 134] on div "Other" at bounding box center [909, 134] width 32 height 18
click at [0, 0] on input "Other" at bounding box center [0, 0] width 0 height 0
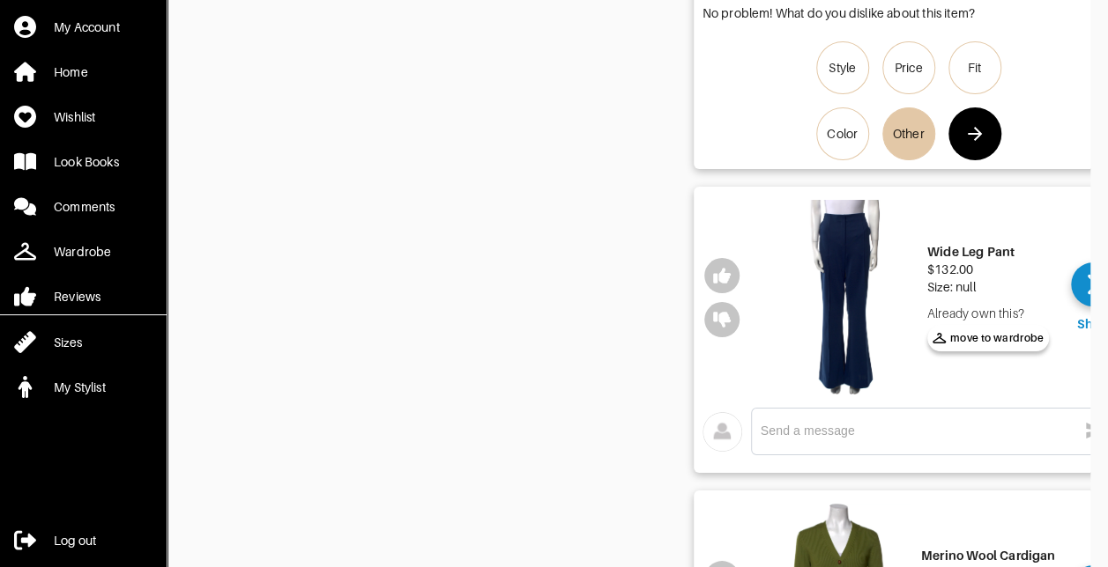
click at [982, 141] on button "button" at bounding box center [974, 134] width 53 height 53
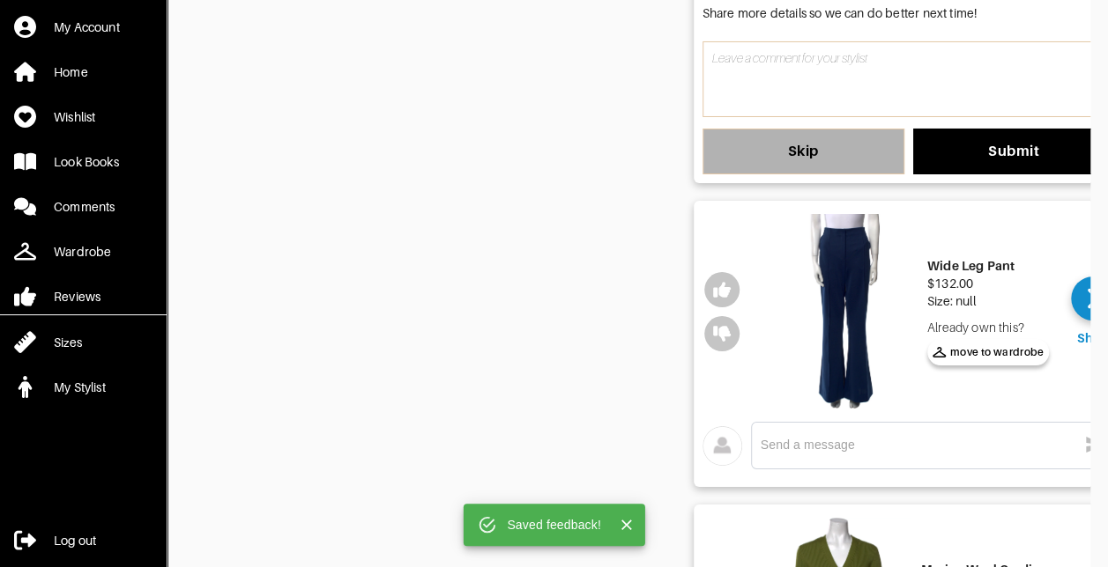
click at [827, 159] on button "Skip" at bounding box center [803, 152] width 202 height 46
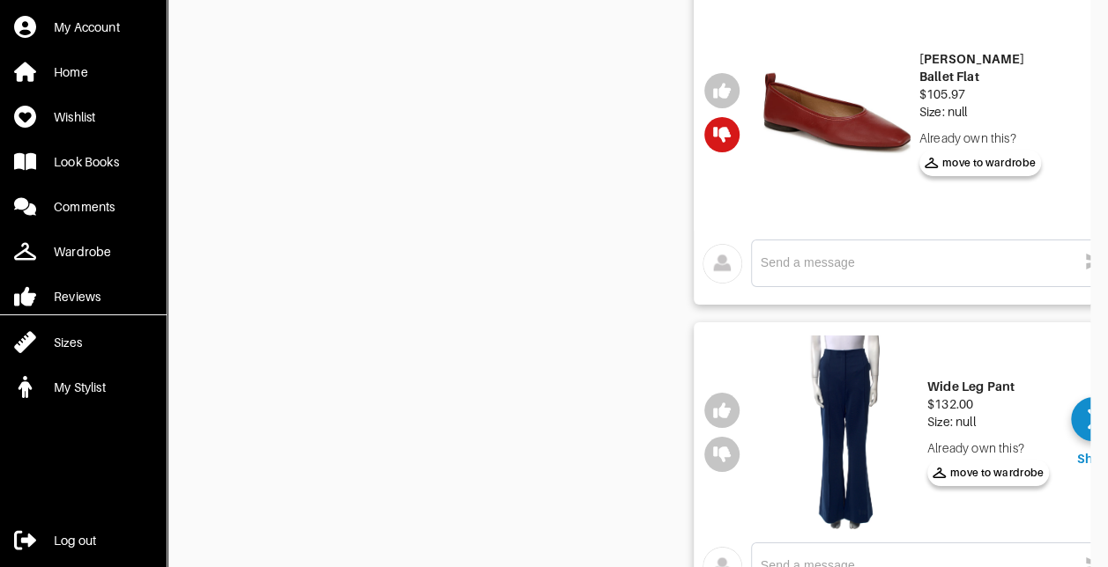
click at [854, 416] on img at bounding box center [844, 433] width 147 height 195
click at [730, 402] on icon "button" at bounding box center [722, 411] width 18 height 18
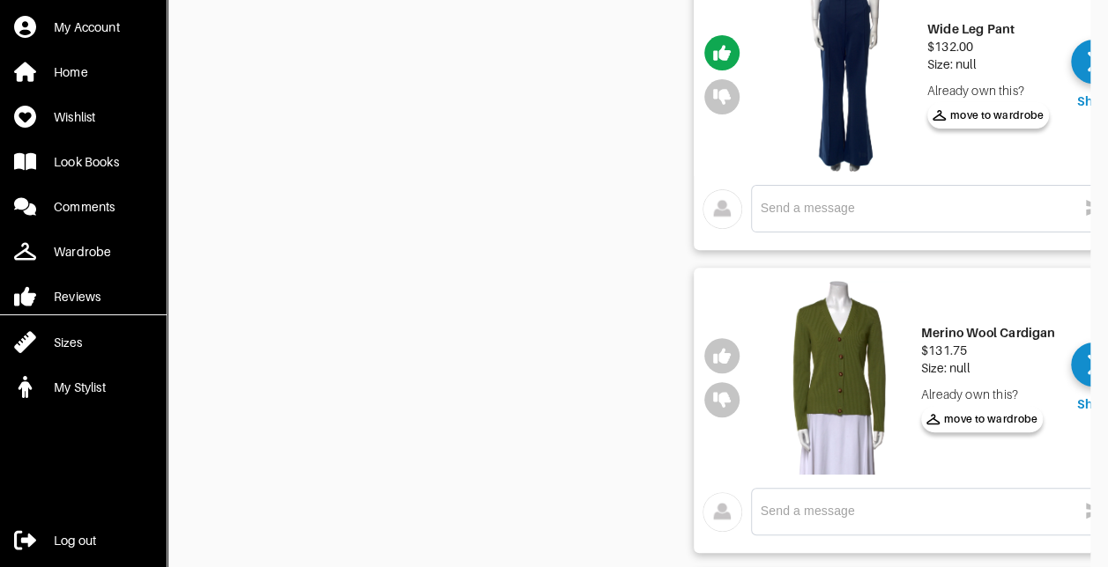
scroll to position [3516, 0]
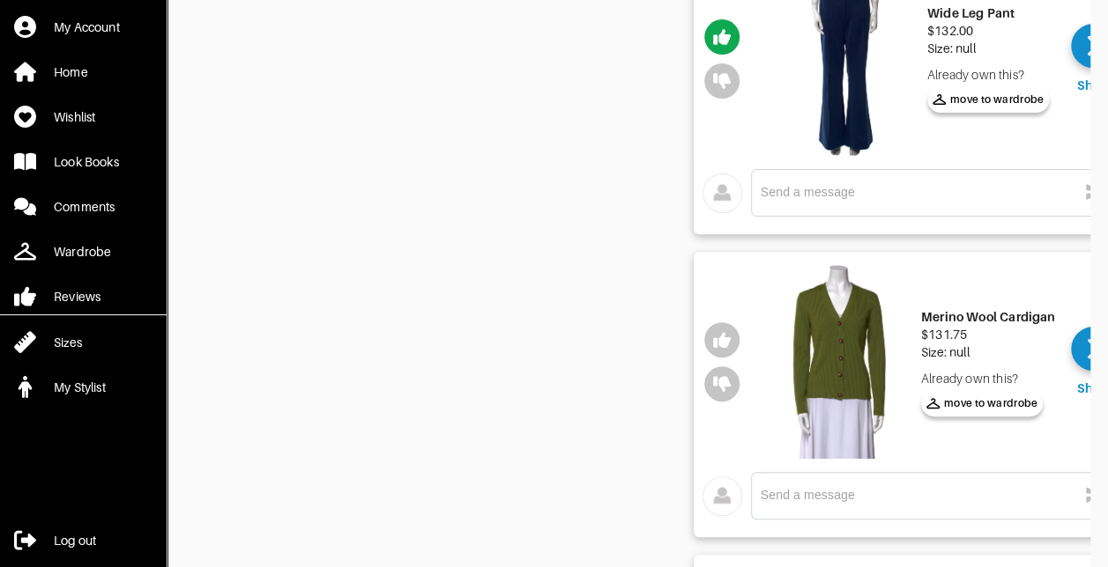
click at [809, 329] on img at bounding box center [838, 362] width 147 height 194
click at [730, 385] on icon "button" at bounding box center [722, 384] width 18 height 18
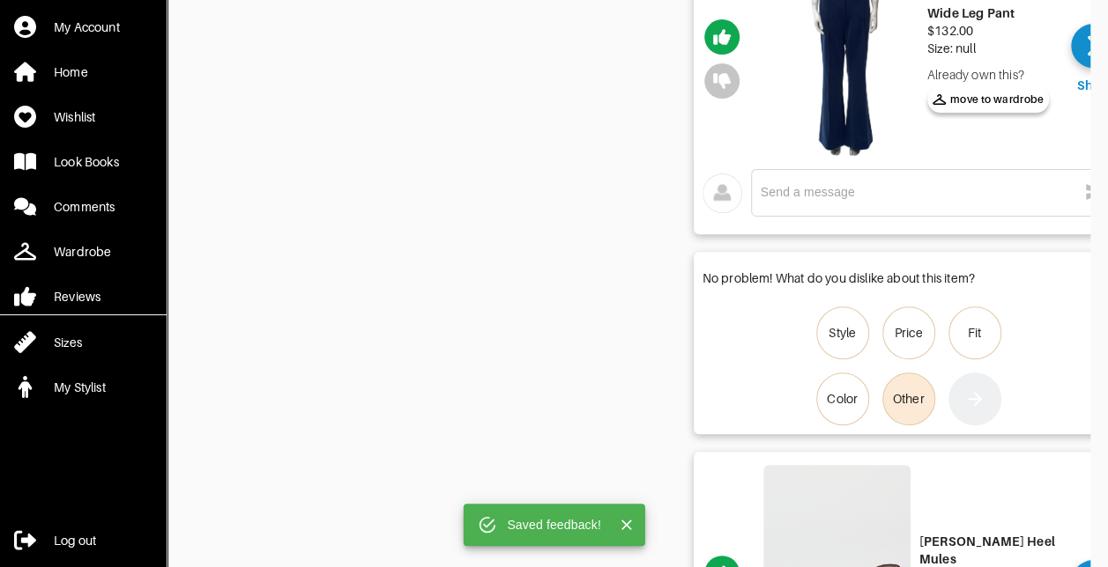
click at [923, 397] on div "Other" at bounding box center [909, 399] width 32 height 18
click at [0, 0] on input "Other" at bounding box center [0, 0] width 0 height 0
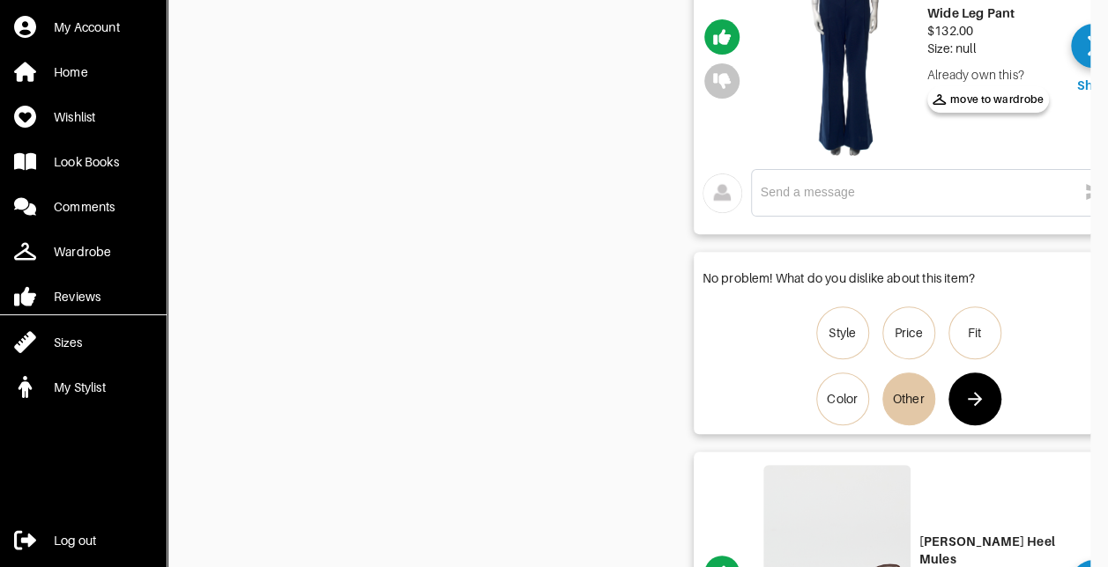
click at [967, 400] on icon "button" at bounding box center [974, 399] width 21 height 21
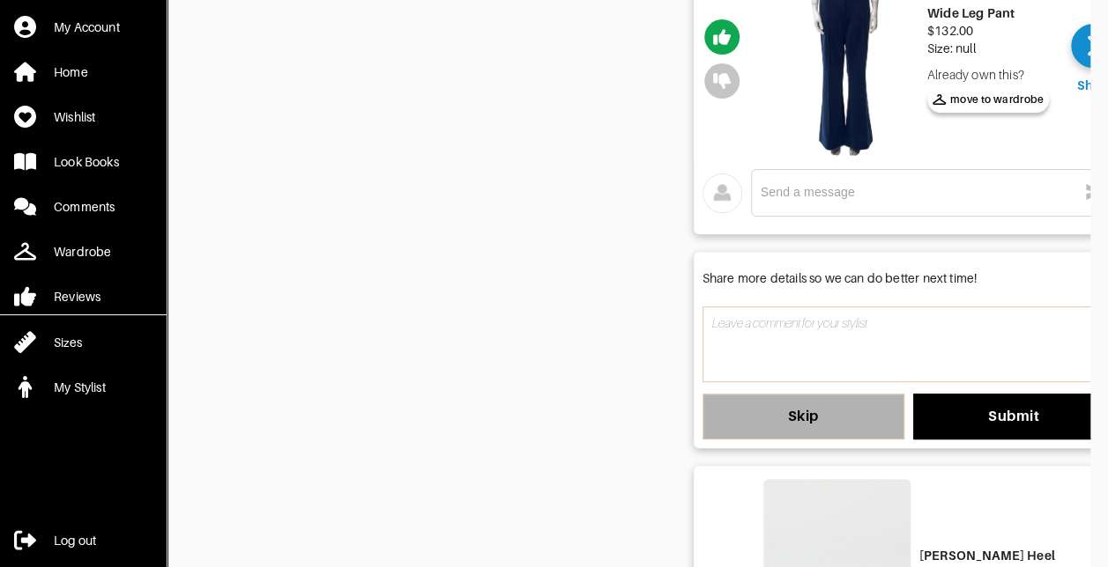
click at [712, 399] on button "Skip" at bounding box center [803, 417] width 202 height 46
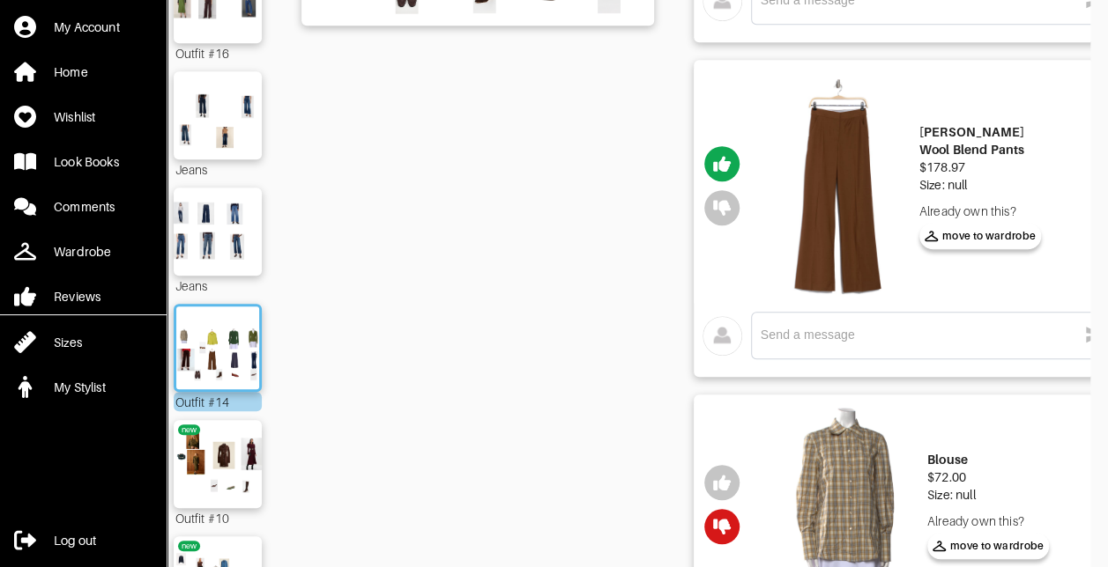
scroll to position [496, 0]
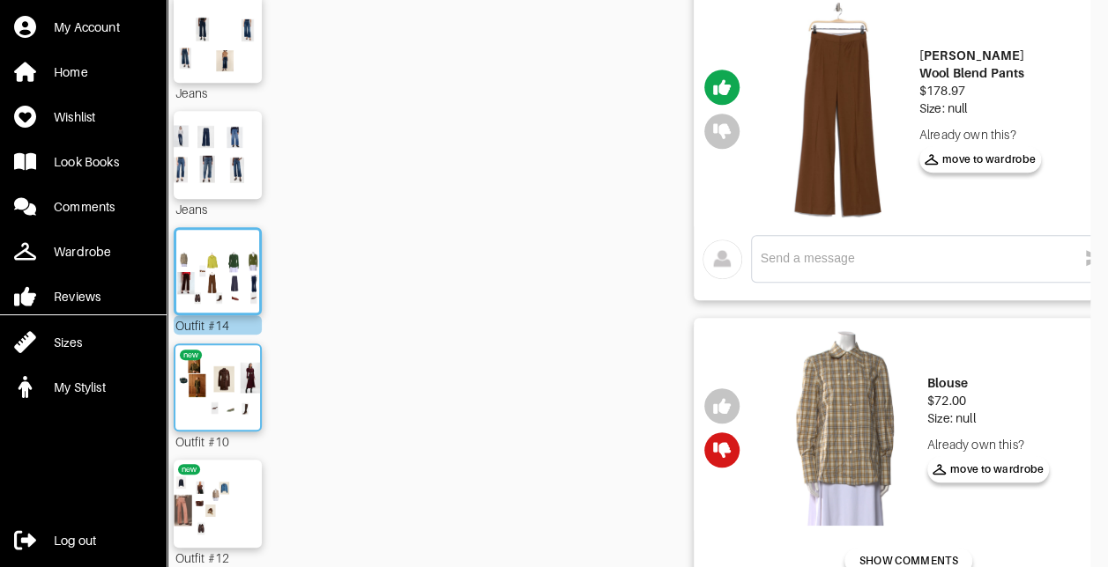
click at [231, 381] on img at bounding box center [217, 387] width 95 height 67
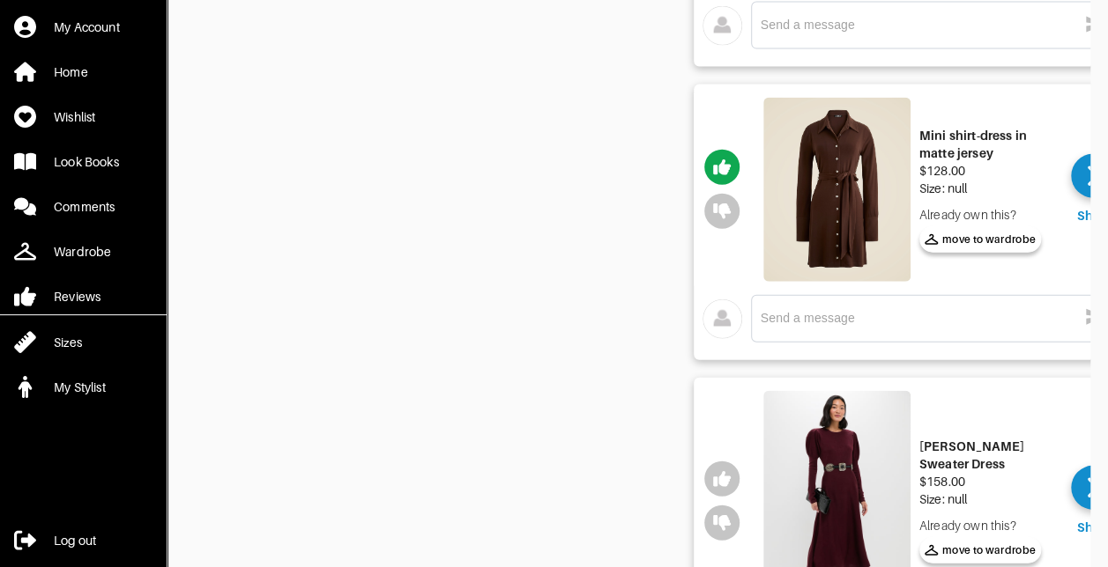
scroll to position [2160, 0]
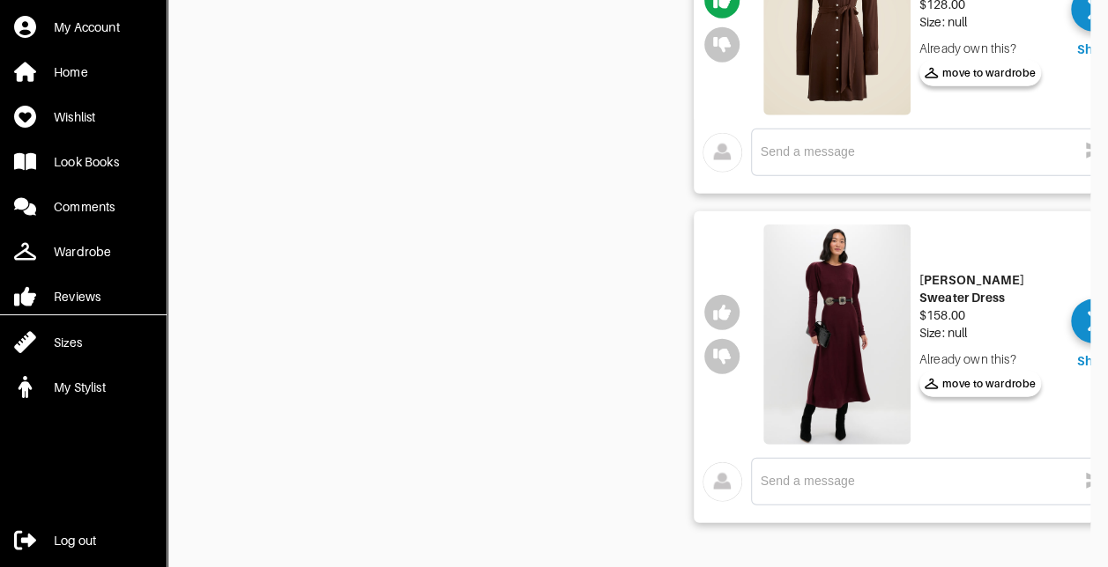
click at [823, 300] on img at bounding box center [836, 335] width 147 height 221
click at [730, 352] on icon "button" at bounding box center [722, 357] width 18 height 18
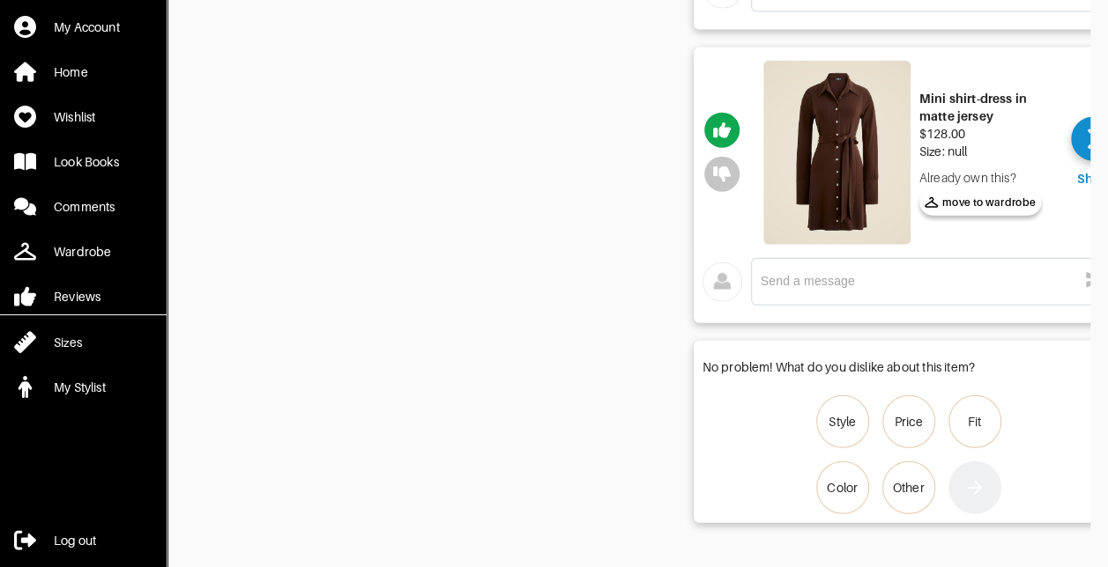
scroll to position [2030, 0]
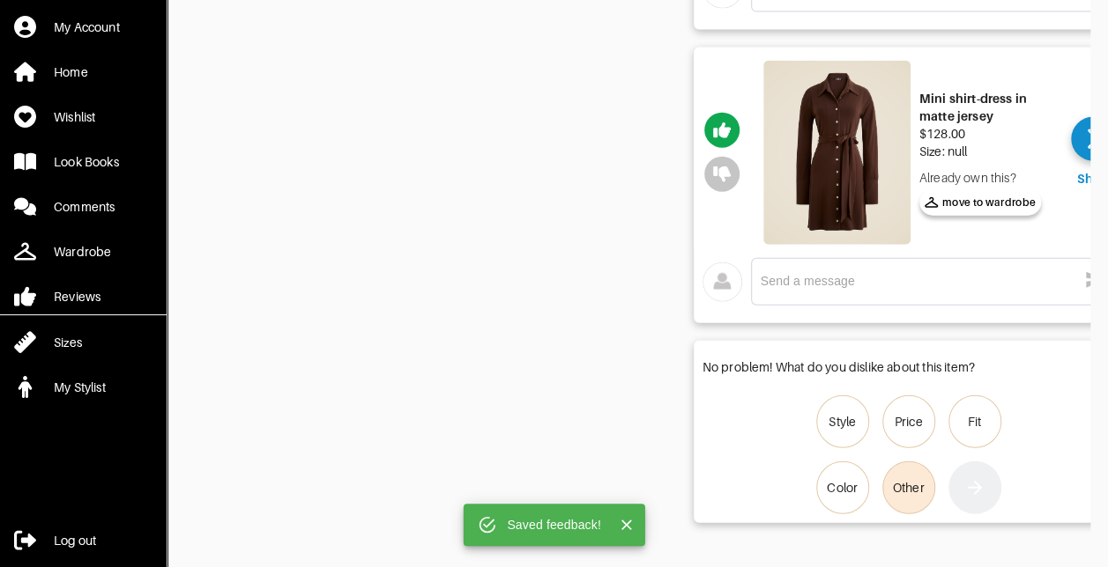
click at [915, 479] on div "Other" at bounding box center [909, 488] width 32 height 18
click at [0, 0] on input "Other" at bounding box center [0, 0] width 0 height 0
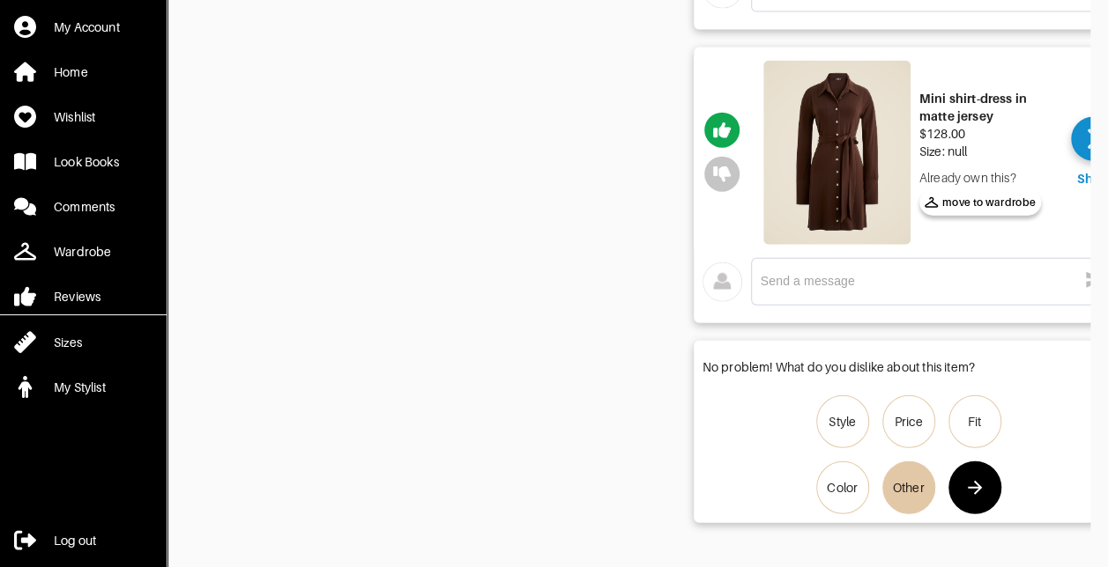
click at [996, 474] on button "button" at bounding box center [974, 488] width 53 height 53
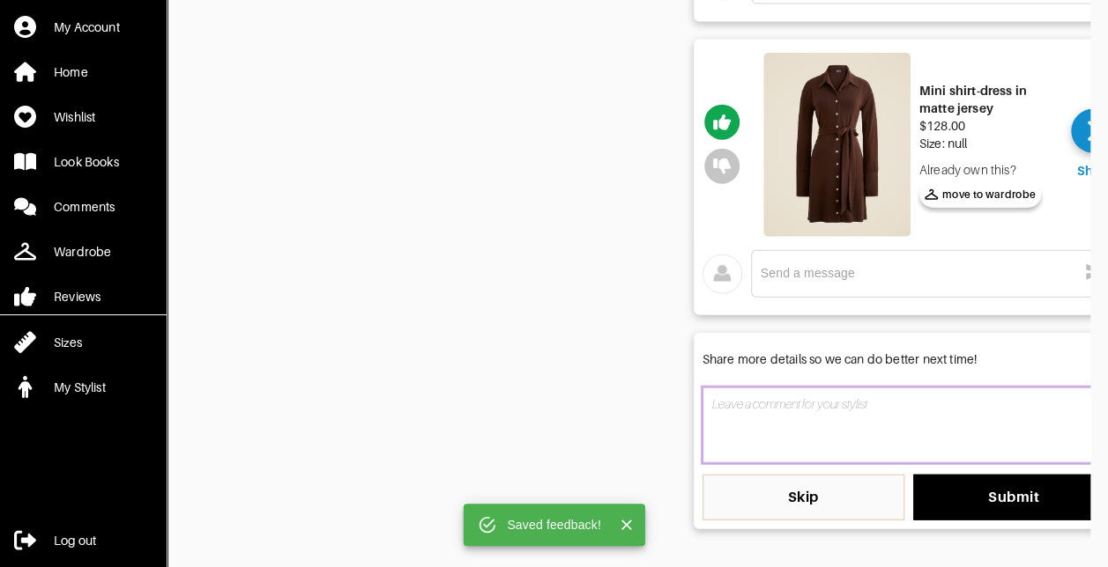
click at [867, 418] on textarea at bounding box center [908, 426] width 412 height 76
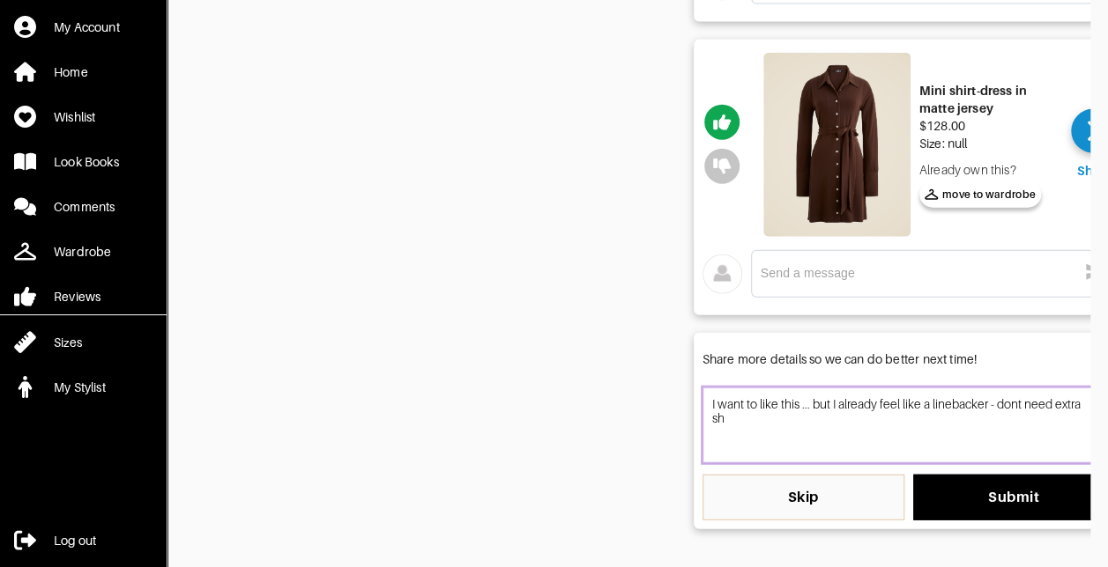
scroll to position [0, 32]
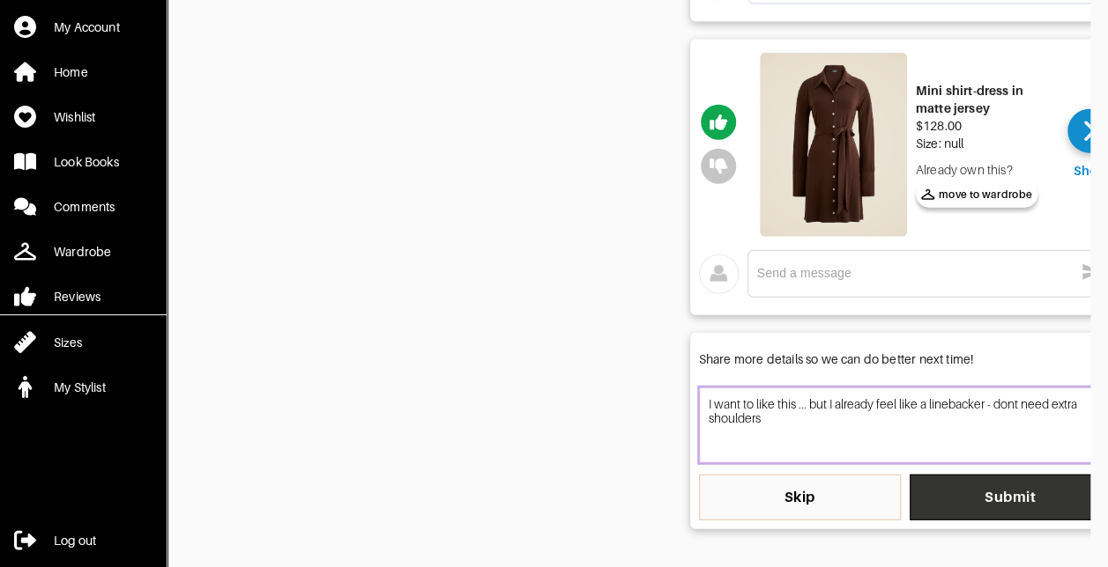
type textarea "I want to like this ... but I already feel like a linebacker - dont need extra …"
click at [962, 493] on span "Submit" at bounding box center [1010, 498] width 174 height 18
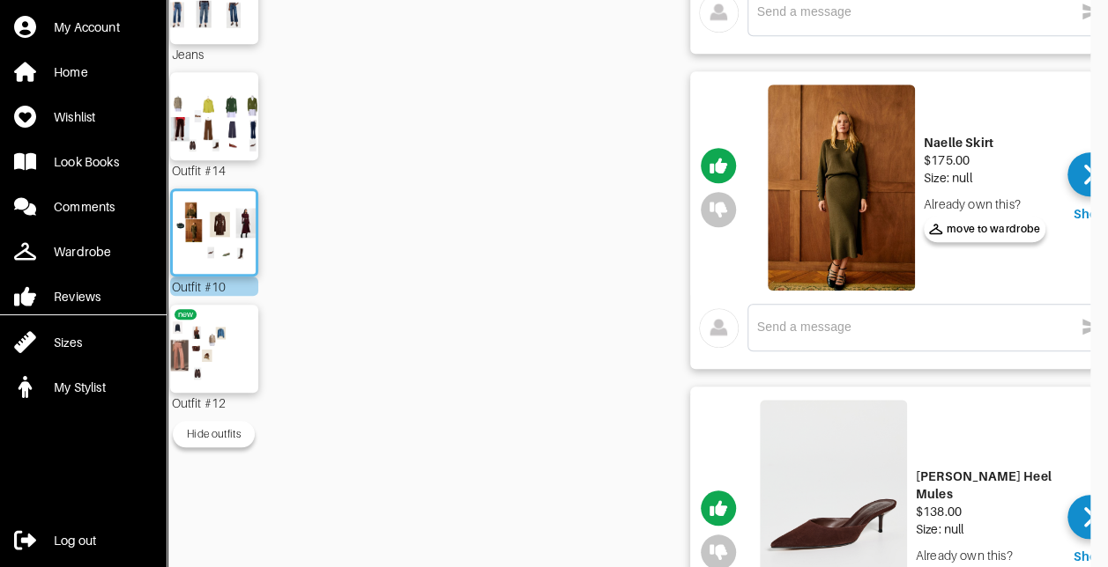
scroll to position [671, 0]
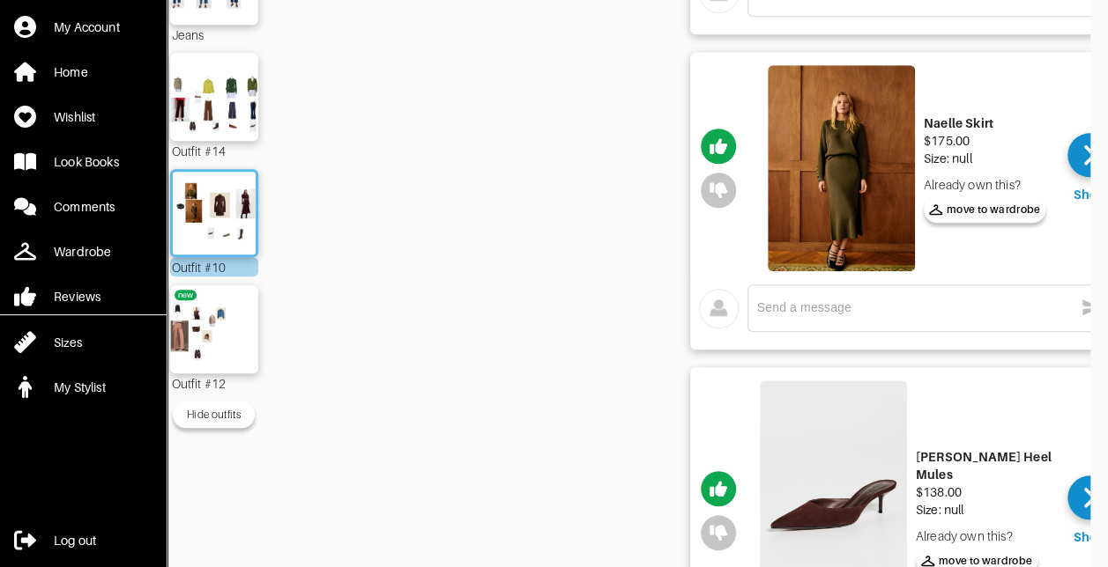
click at [211, 332] on img at bounding box center [214, 329] width 95 height 67
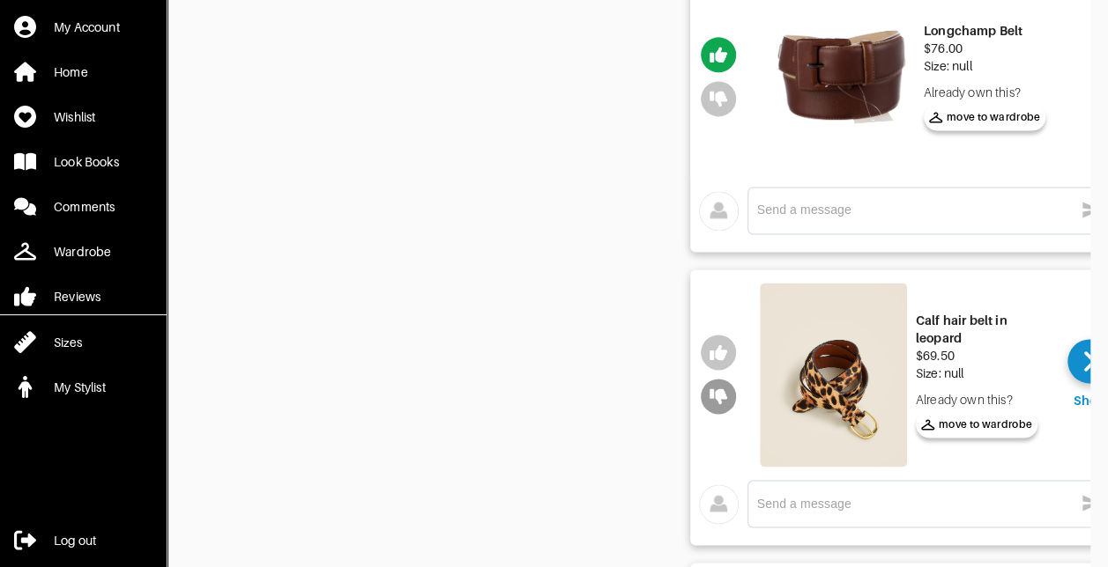
click at [711, 395] on icon "button" at bounding box center [718, 397] width 18 height 16
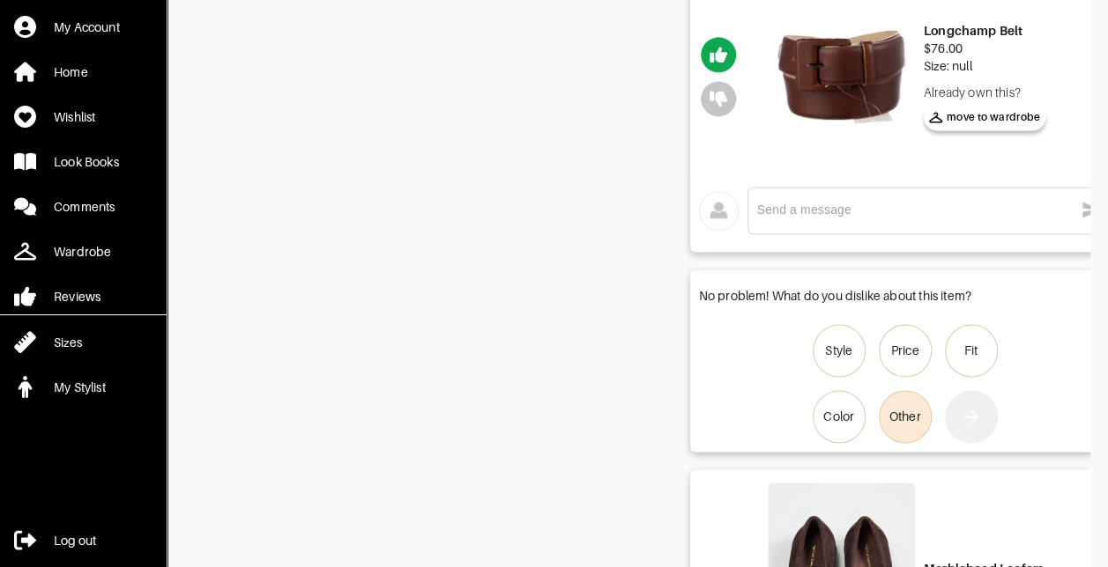
click at [912, 420] on div "Other" at bounding box center [905, 417] width 32 height 18
click at [0, 0] on input "Other" at bounding box center [0, 0] width 0 height 0
click at [964, 419] on icon "button" at bounding box center [970, 416] width 21 height 21
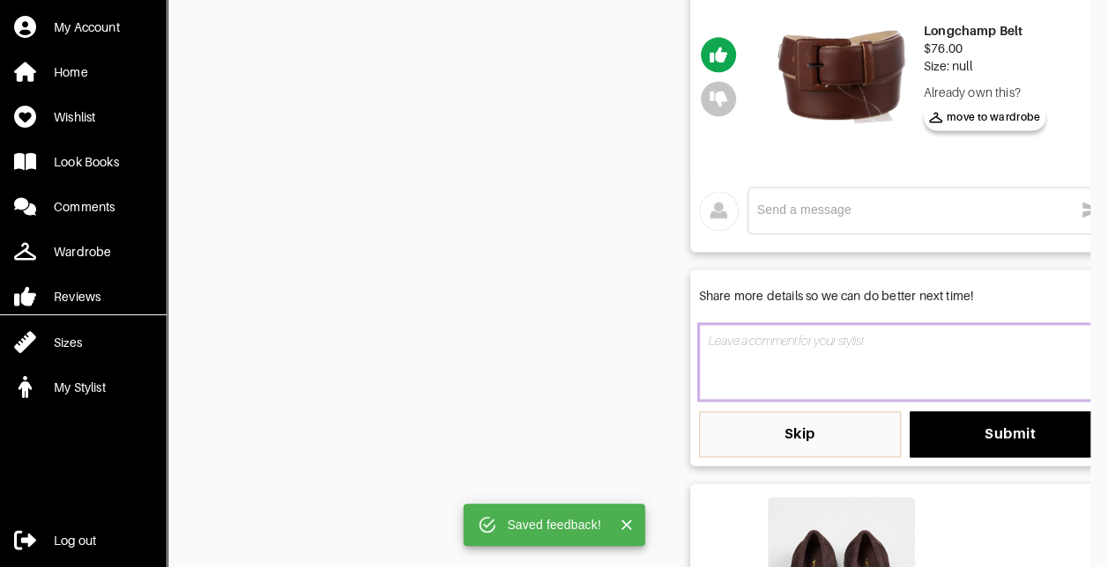
click at [830, 365] on textarea at bounding box center [905, 362] width 412 height 76
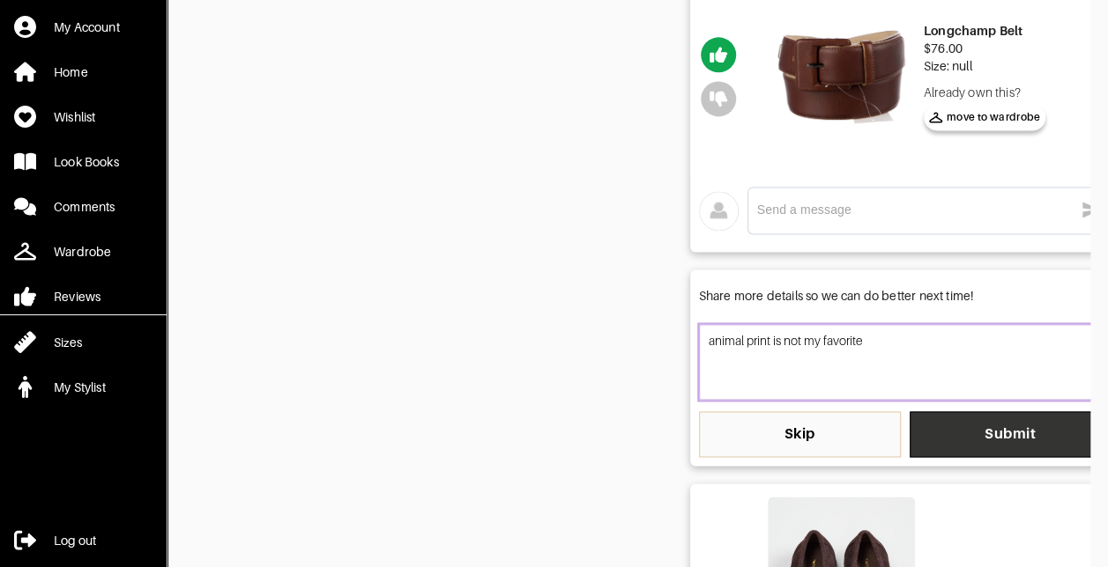
type textarea "animal print is not my favorite"
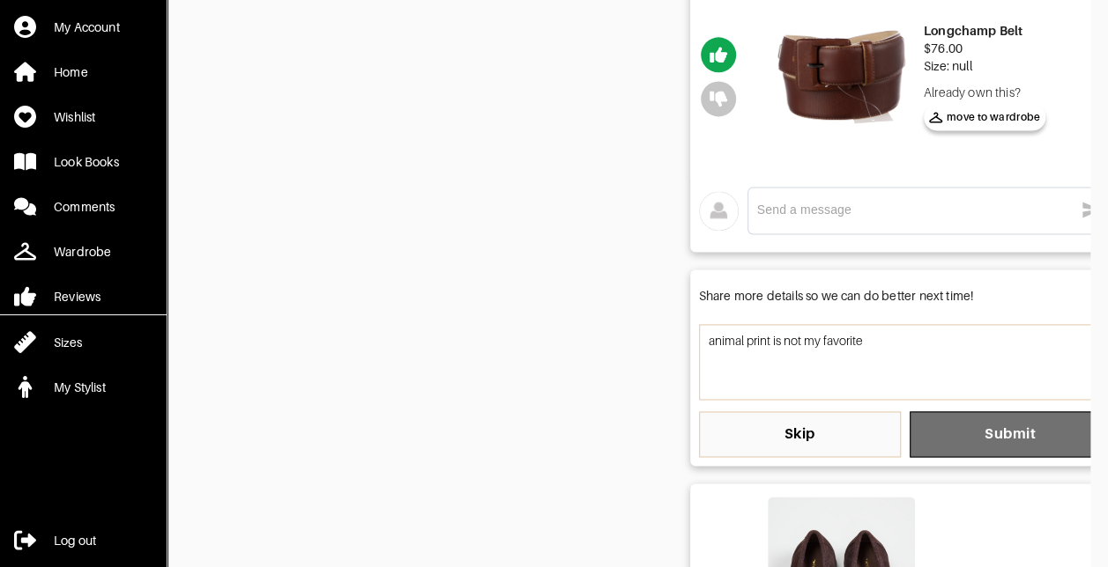
click at [964, 419] on button "Submit" at bounding box center [1010, 434] width 202 height 46
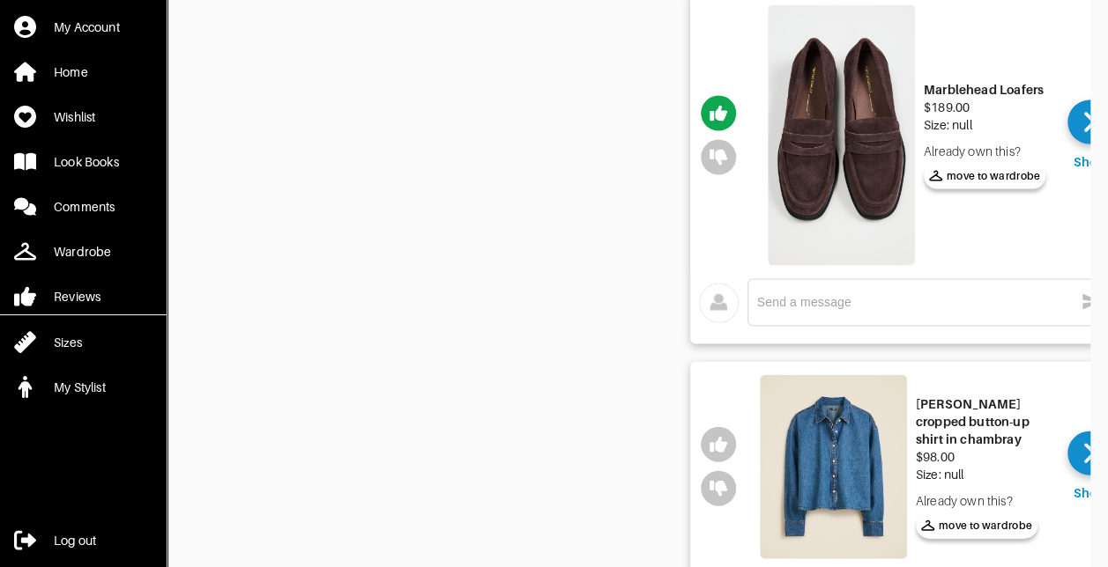
scroll to position [1831, 0]
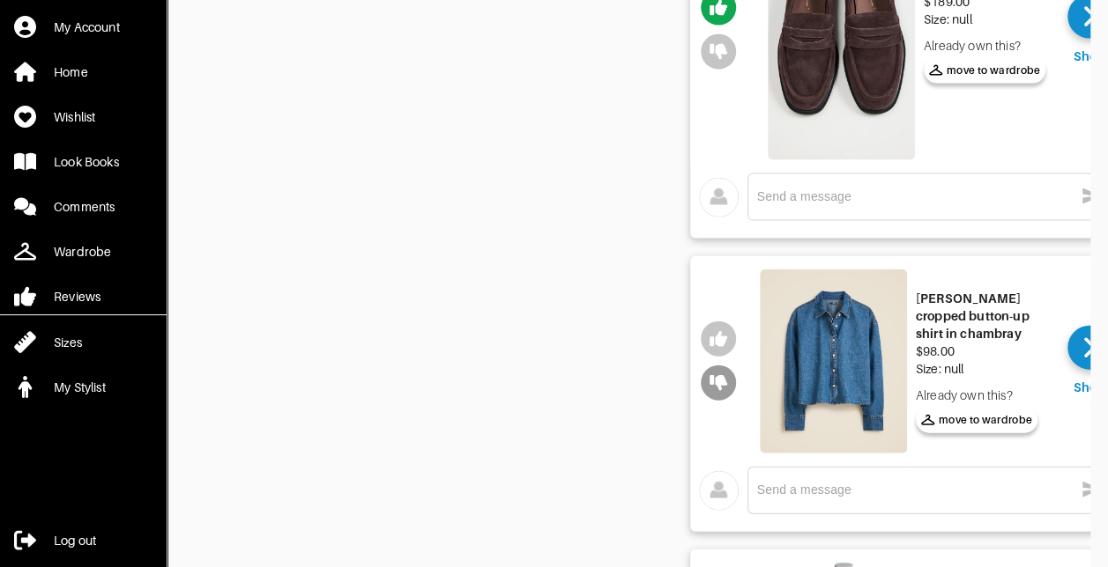
click at [719, 384] on icon "button" at bounding box center [718, 383] width 18 height 16
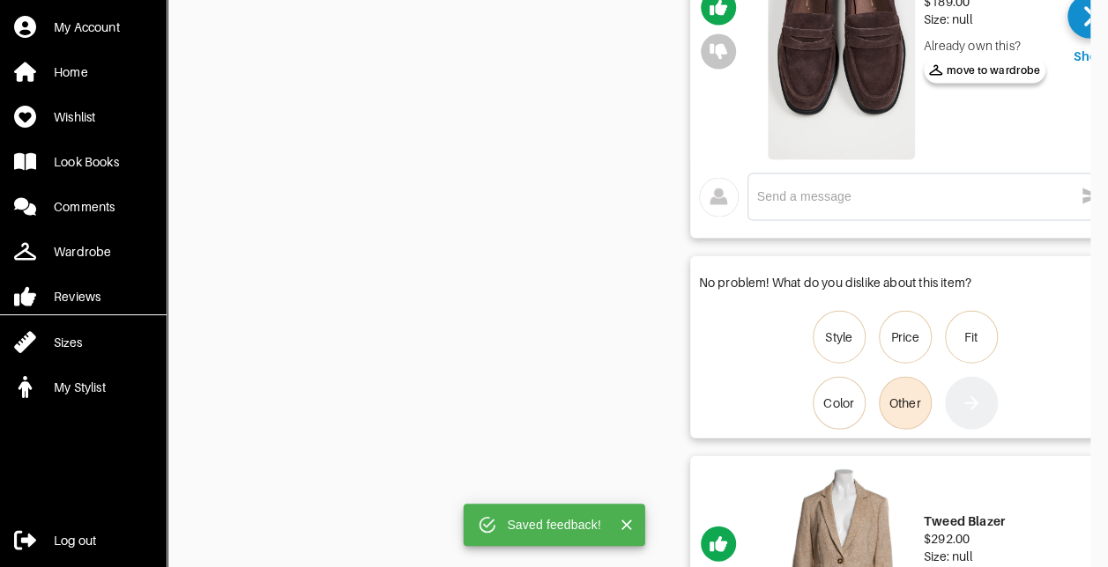
click at [925, 392] on label "Other" at bounding box center [905, 403] width 53 height 53
click at [0, 0] on input "Other" at bounding box center [0, 0] width 0 height 0
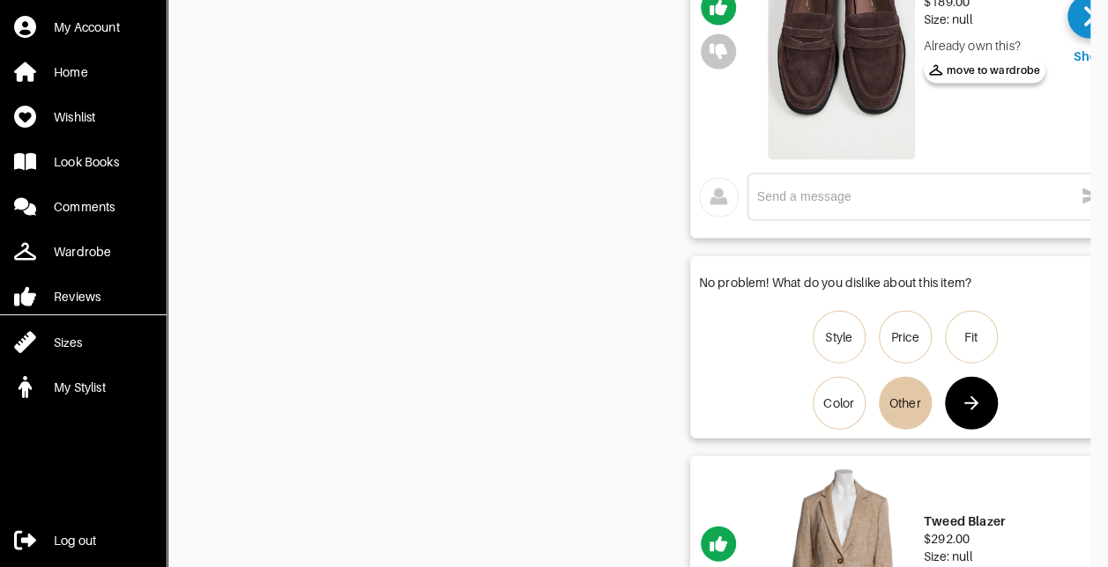
click at [975, 399] on icon "button" at bounding box center [971, 404] width 14 height 14
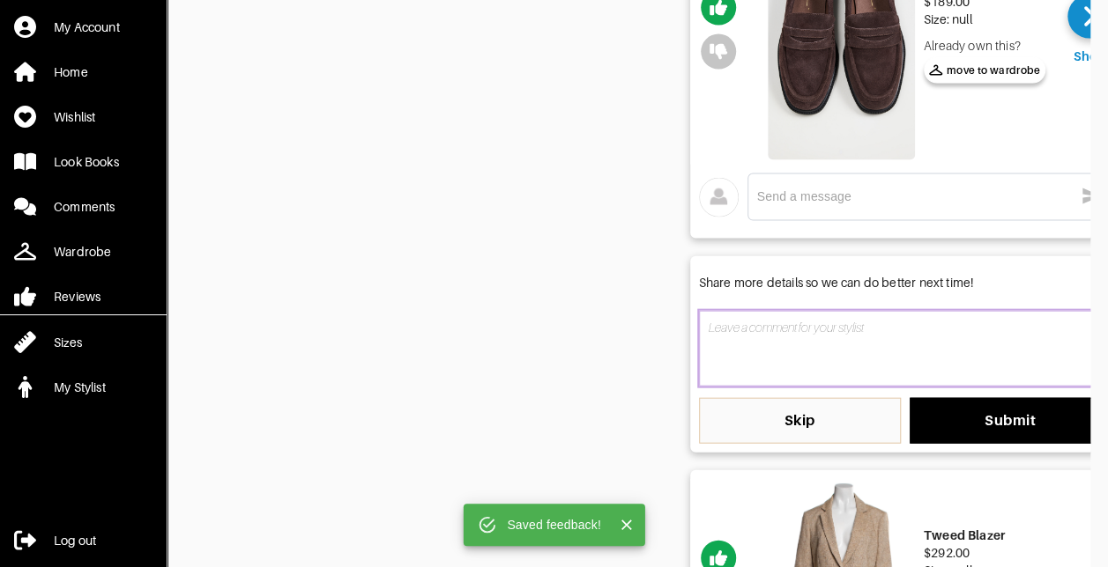
click at [796, 331] on textarea at bounding box center [905, 349] width 412 height 76
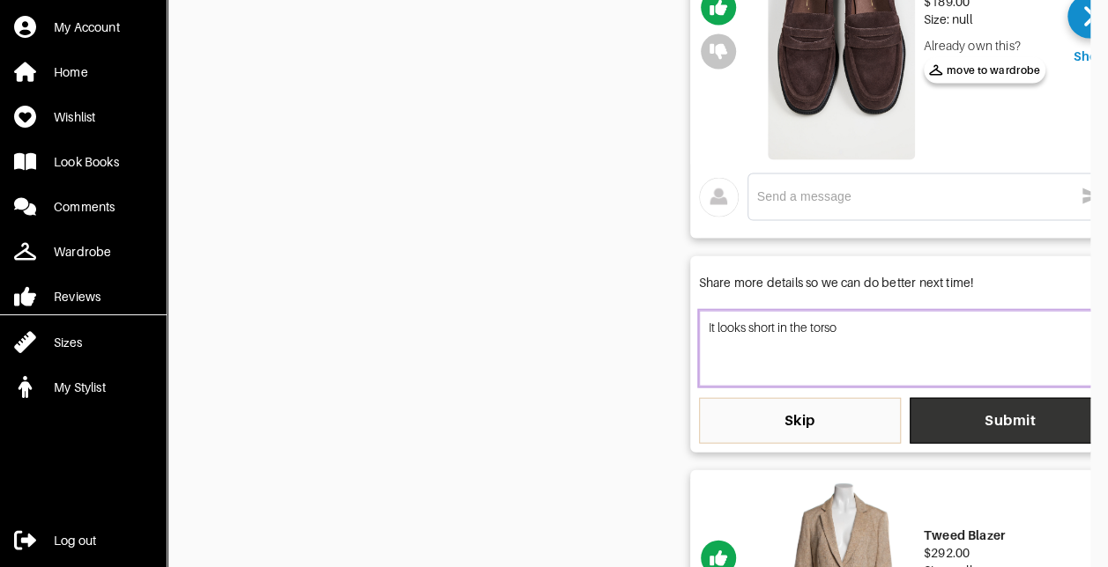
type textarea "It looks short in the torso"
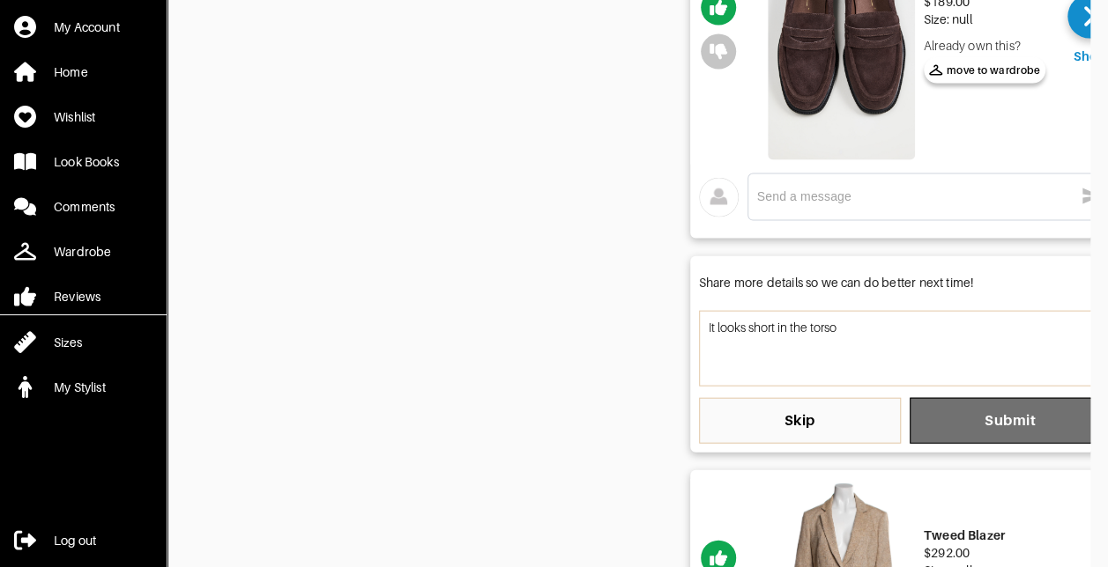
click at [968, 414] on span "Submit" at bounding box center [1010, 421] width 174 height 18
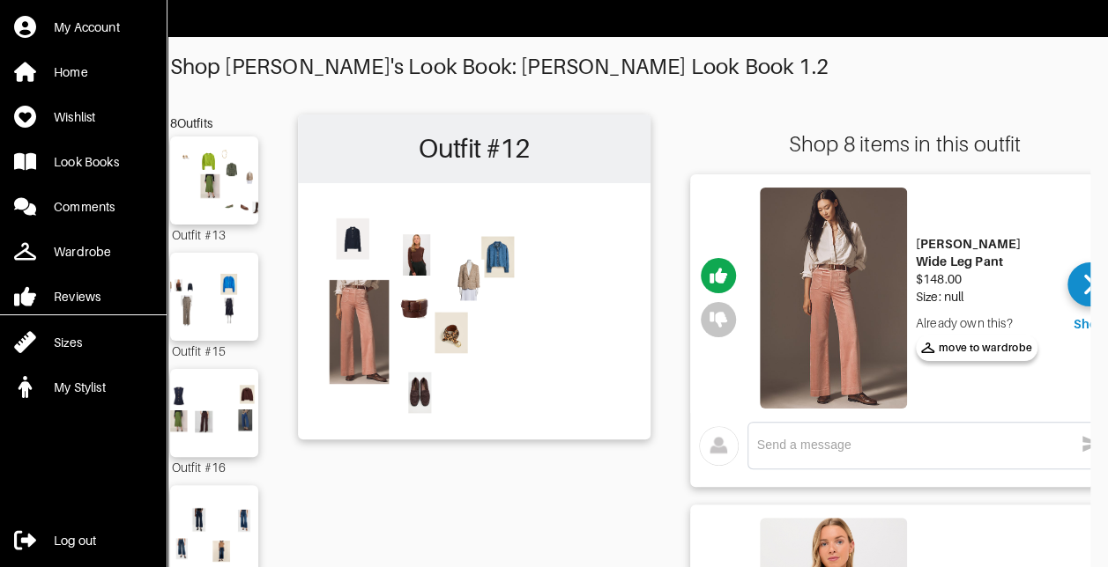
scroll to position [0, 0]
